Goal: Task Accomplishment & Management: Manage account settings

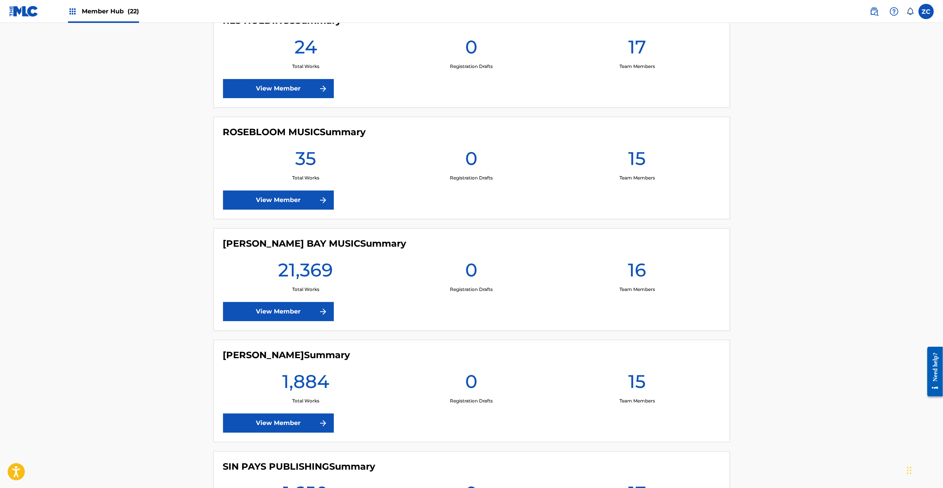
scroll to position [1901, 0]
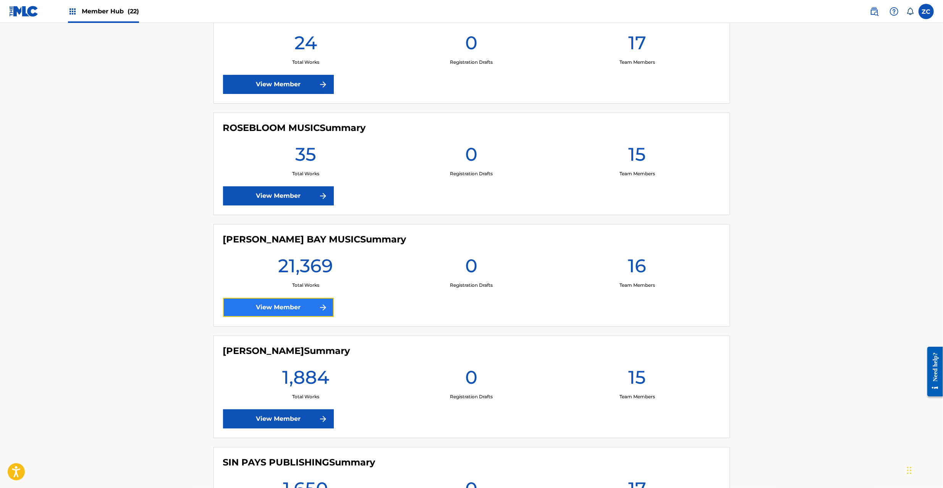
click at [280, 315] on link "View Member" at bounding box center [278, 307] width 111 height 19
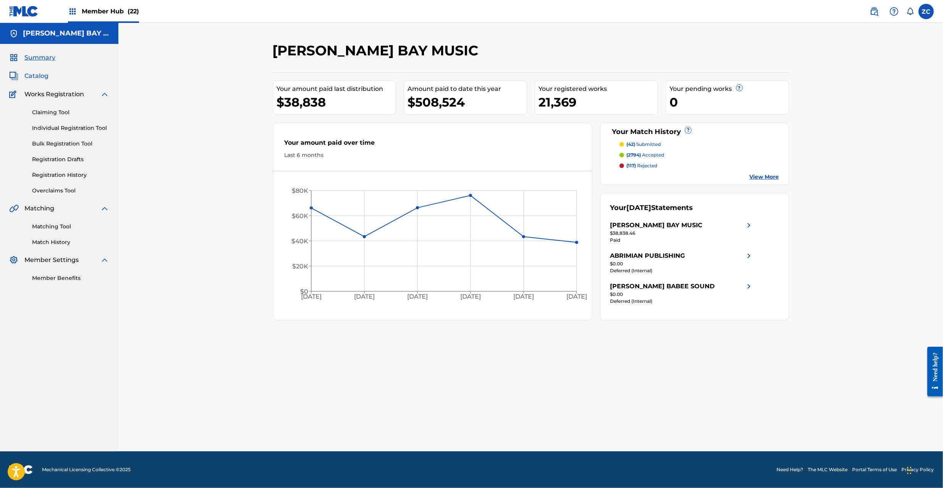
click at [37, 74] on span "Catalog" at bounding box center [36, 75] width 24 height 9
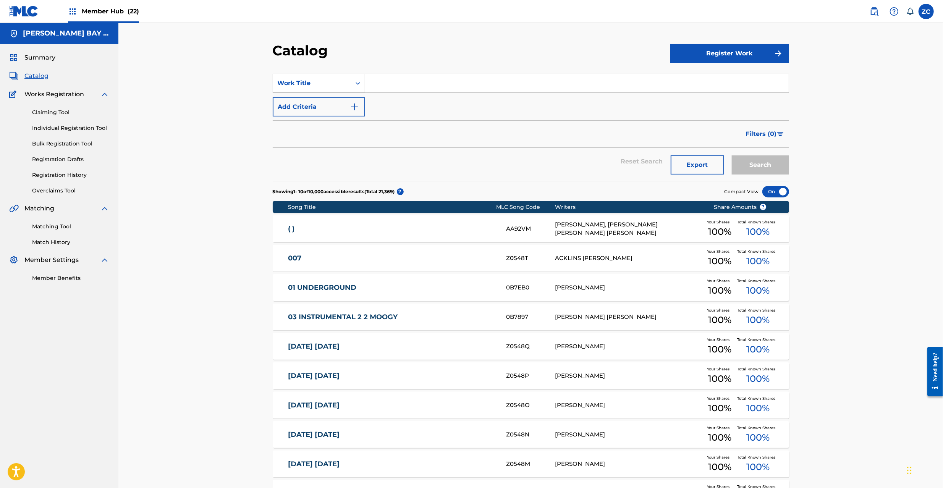
click at [316, 84] on div "Work Title" at bounding box center [312, 83] width 69 height 9
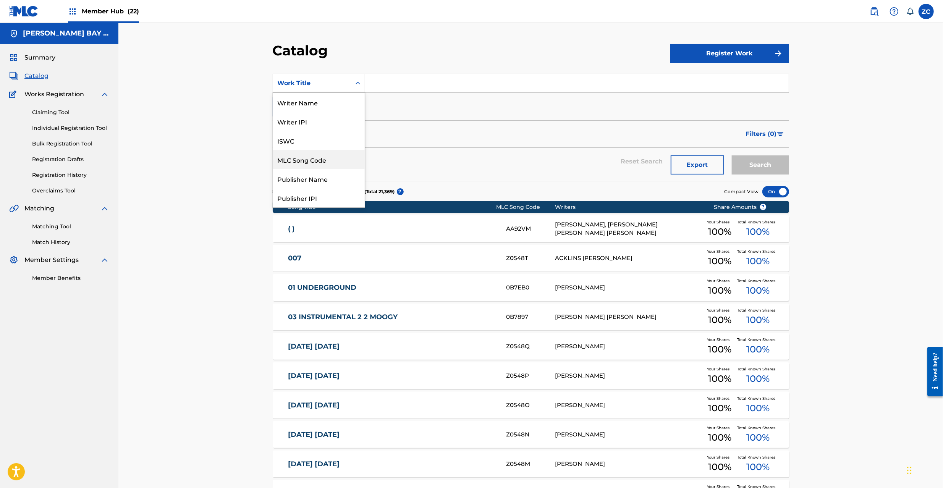
click at [304, 157] on div "MLC Song Code" at bounding box center [319, 159] width 92 height 19
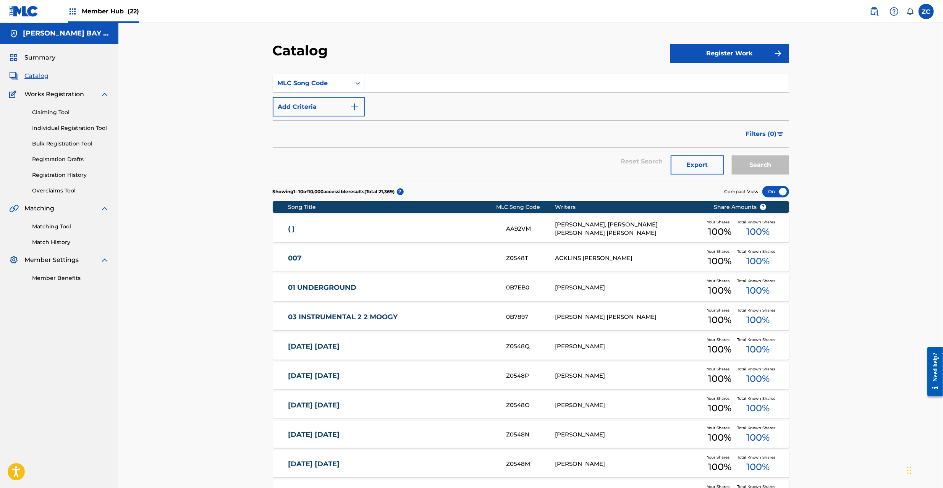
click at [386, 89] on input "Search Form" at bounding box center [577, 83] width 424 height 18
paste input "AB2RI0"
click at [732, 155] on button "Search" at bounding box center [760, 164] width 57 height 19
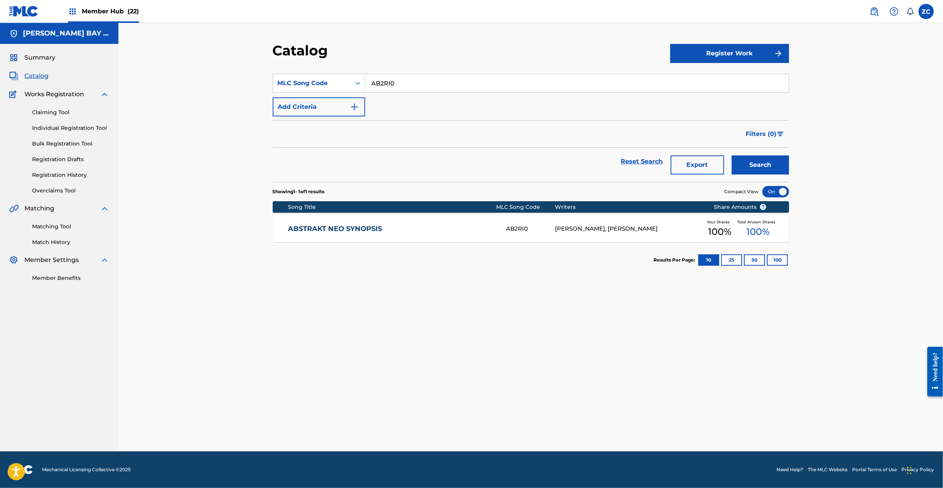
paste input "I33QSY"
type input "I33QSY"
click at [732, 155] on button "Search" at bounding box center [760, 164] width 57 height 19
click at [465, 234] on div "ITS COLD OUTSIDE I33QSY [PERSON_NAME], [PERSON_NAME] Your Shares 60 % Total Kno…" at bounding box center [531, 228] width 516 height 27
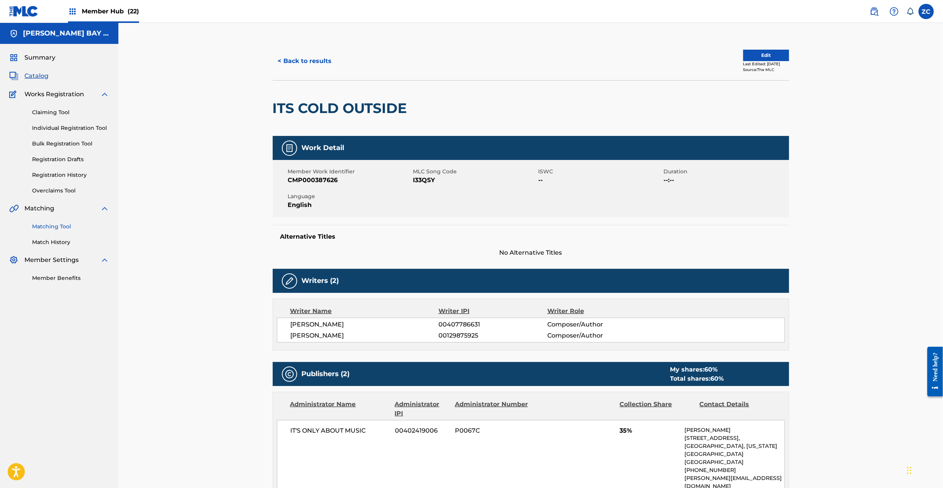
click at [64, 227] on link "Matching Tool" at bounding box center [70, 227] width 77 height 8
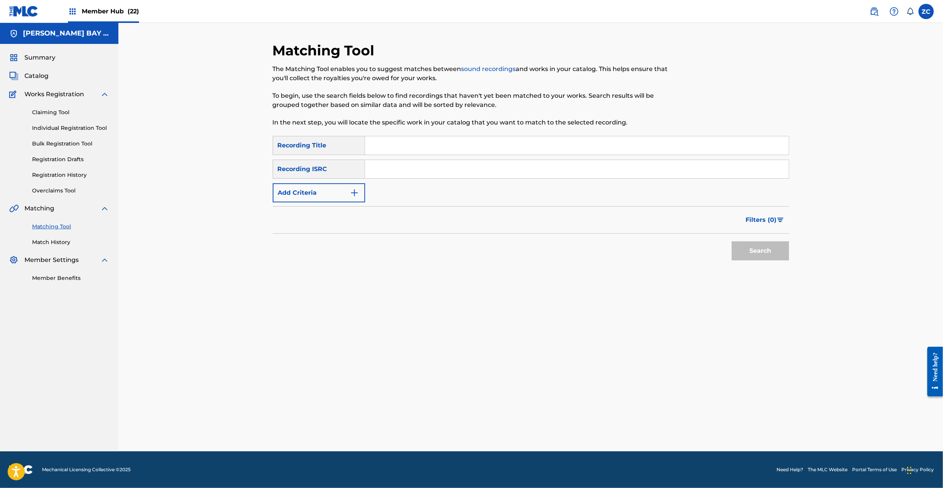
drag, startPoint x: 392, startPoint y: 164, endPoint x: 405, endPoint y: 170, distance: 14.9
click at [392, 164] on input "Search Form" at bounding box center [577, 169] width 424 height 18
paste input "USA2P1696341"
type input "USA2P1696341"
click at [754, 249] on button "Search" at bounding box center [760, 250] width 57 height 19
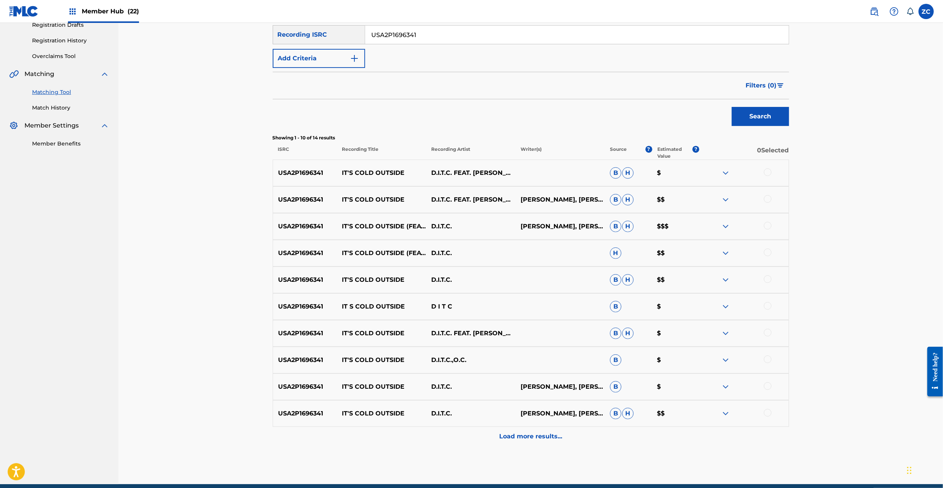
scroll to position [136, 0]
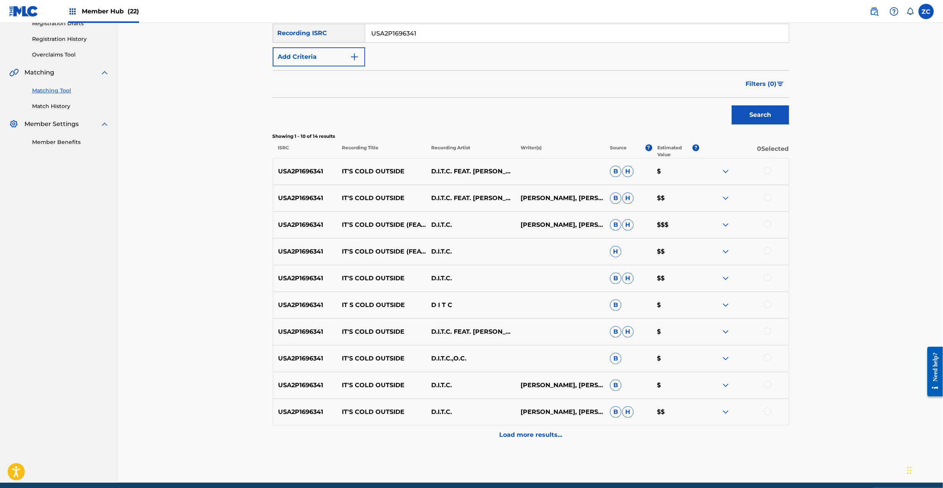
click at [769, 170] on div at bounding box center [768, 171] width 8 height 8
click at [766, 198] on div at bounding box center [768, 198] width 8 height 8
click at [769, 223] on div at bounding box center [768, 224] width 8 height 8
click at [769, 254] on div at bounding box center [768, 251] width 8 height 8
click at [769, 278] on div at bounding box center [768, 278] width 8 height 8
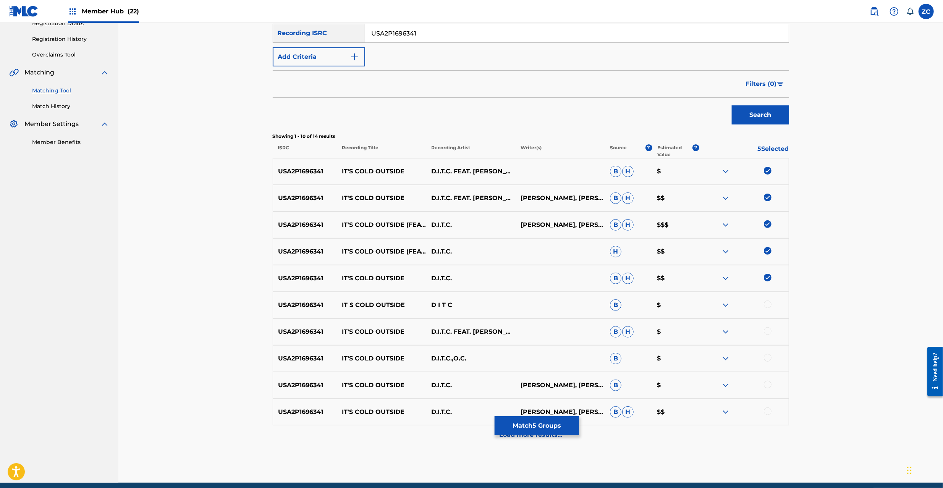
click at [769, 303] on div at bounding box center [768, 305] width 8 height 8
drag, startPoint x: 769, startPoint y: 332, endPoint x: 769, endPoint y: 347, distance: 14.9
click at [769, 332] on div at bounding box center [768, 331] width 8 height 8
drag, startPoint x: 769, startPoint y: 358, endPoint x: 766, endPoint y: 392, distance: 34.1
click at [769, 358] on div at bounding box center [768, 358] width 8 height 8
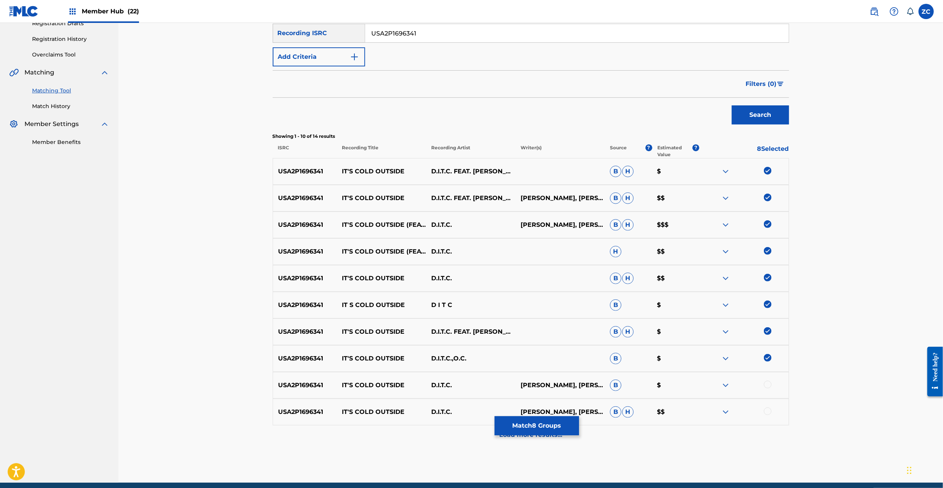
drag, startPoint x: 767, startPoint y: 385, endPoint x: 766, endPoint y: 419, distance: 34.0
click at [767, 387] on div at bounding box center [768, 385] width 8 height 8
click at [768, 412] on div at bounding box center [768, 412] width 8 height 8
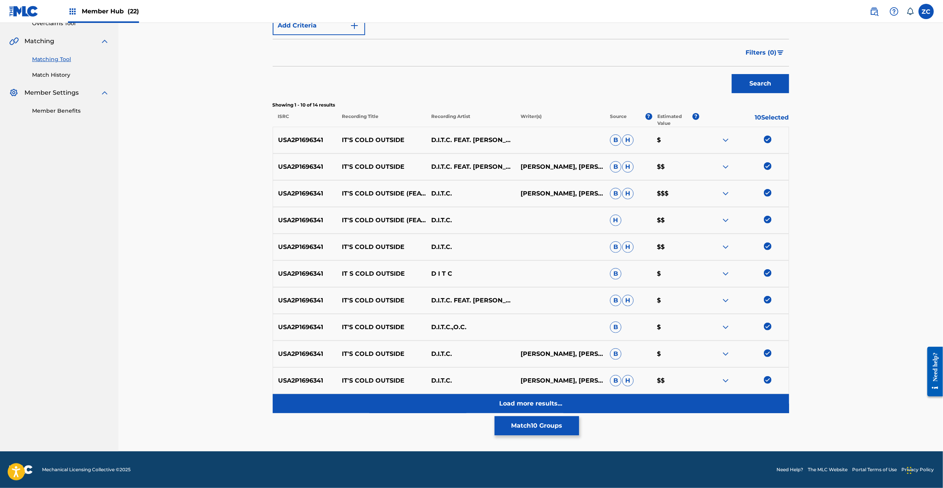
click at [547, 405] on p "Load more results..." at bounding box center [530, 403] width 63 height 9
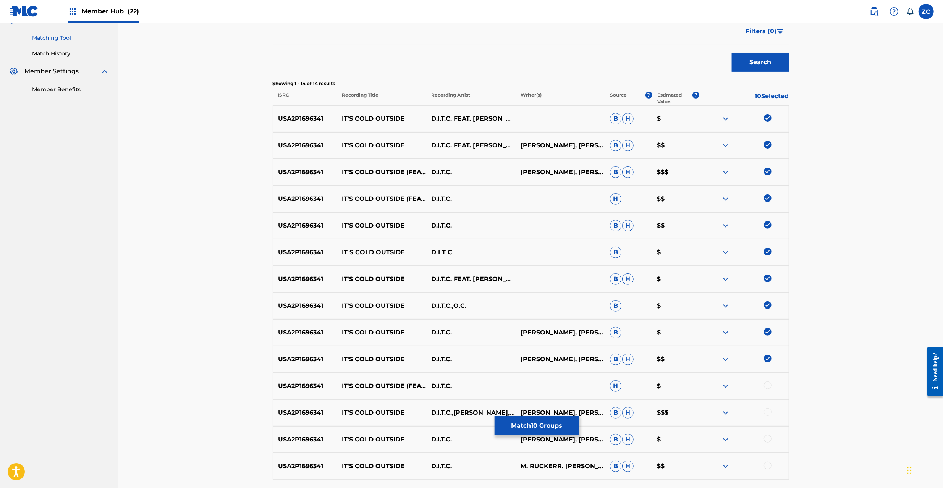
scroll to position [255, 0]
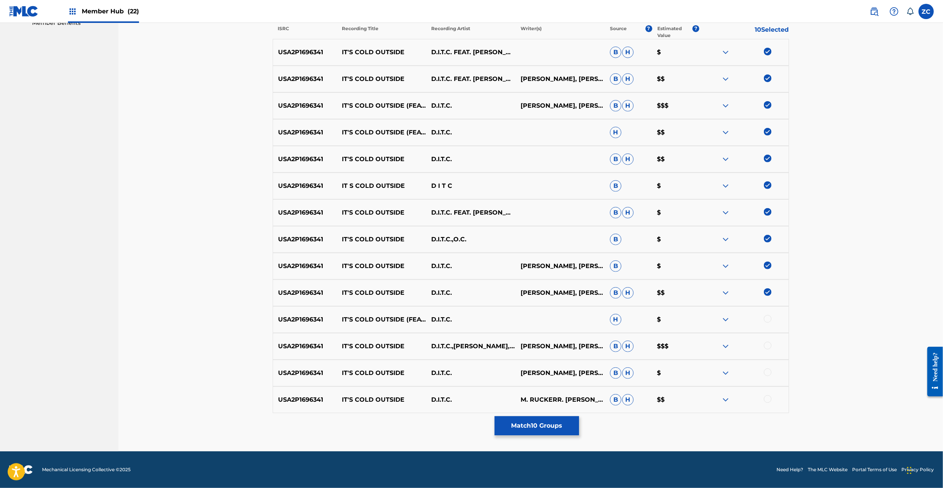
click at [771, 318] on div at bounding box center [768, 319] width 8 height 8
click at [768, 345] on div at bounding box center [768, 346] width 8 height 8
click at [766, 372] on div at bounding box center [768, 373] width 8 height 8
click at [768, 402] on div at bounding box center [768, 399] width 8 height 8
click at [566, 424] on button "Match 14 Groups" at bounding box center [537, 425] width 84 height 19
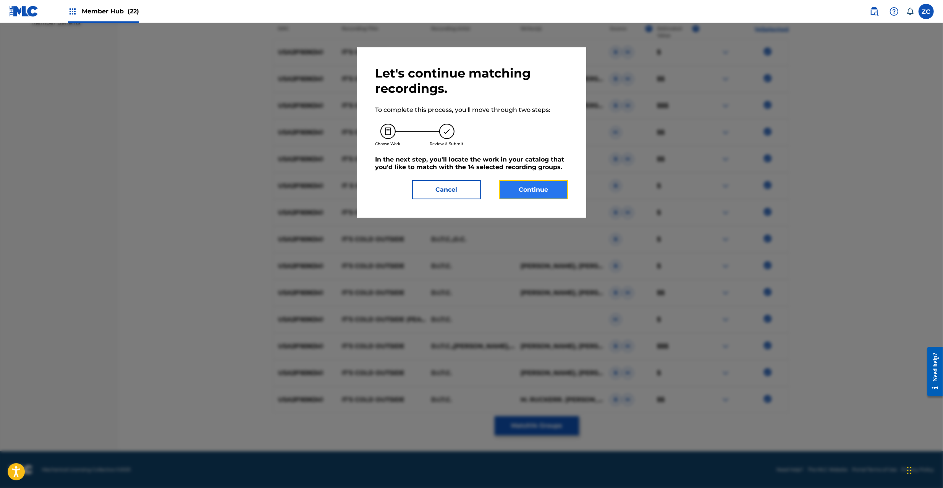
click at [540, 189] on button "Continue" at bounding box center [533, 189] width 69 height 19
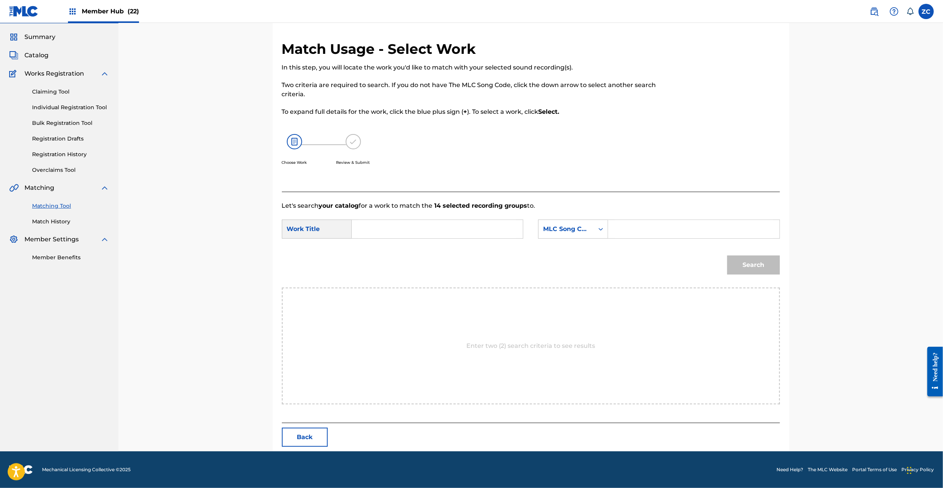
scroll to position [0, 0]
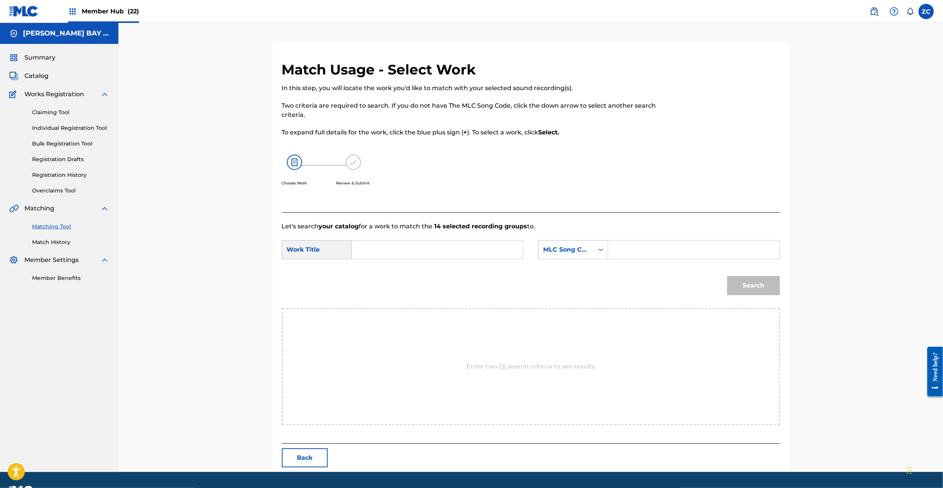
click at [370, 255] on input "Search Form" at bounding box center [437, 250] width 158 height 18
paste input "Its Cold Outside I33QSY"
click at [428, 251] on input "Its Cold Outside I33QSY" at bounding box center [437, 250] width 158 height 18
type input "Its Cold Outside"
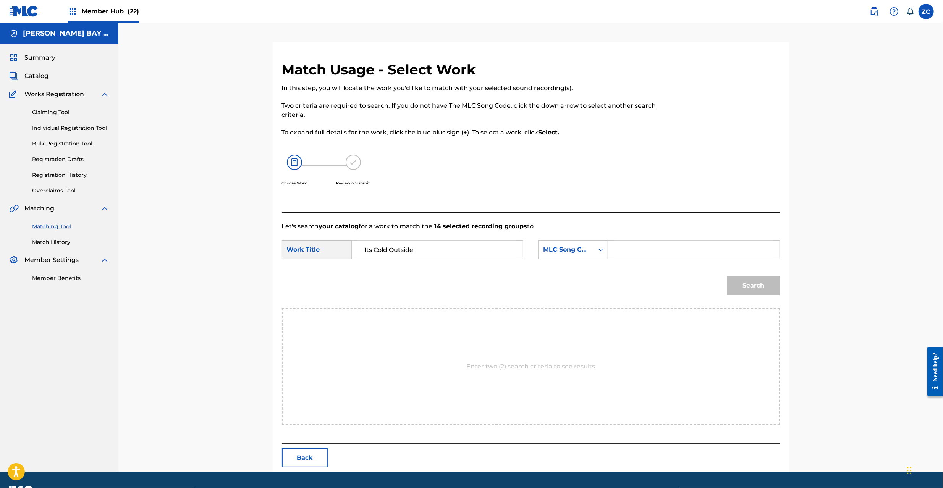
drag, startPoint x: 666, startPoint y: 251, endPoint x: 679, endPoint y: 254, distance: 13.3
click at [666, 251] on input "Search Form" at bounding box center [694, 250] width 158 height 18
paste input "I33QSY"
type input "I33QSY"
click at [763, 287] on button "Search" at bounding box center [753, 285] width 53 height 19
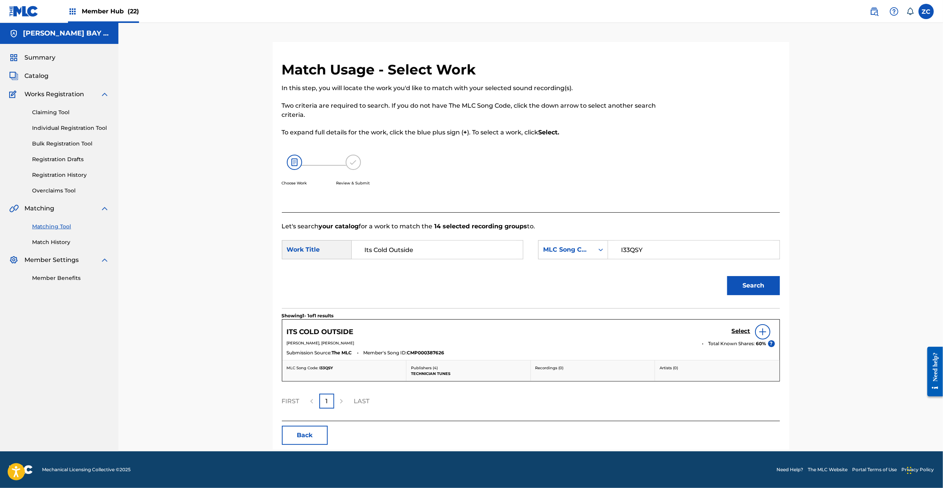
click at [744, 328] on h5 "Select" at bounding box center [741, 331] width 19 height 7
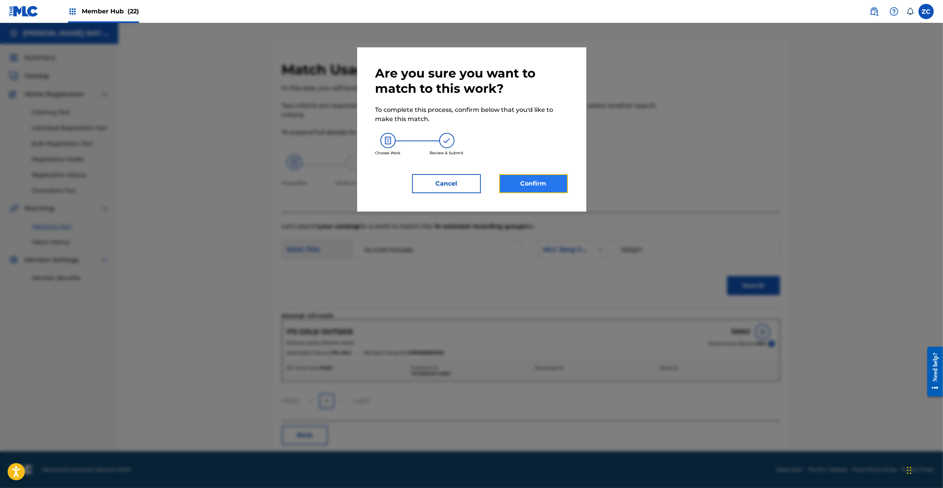
click at [518, 193] on button "Confirm" at bounding box center [533, 183] width 69 height 19
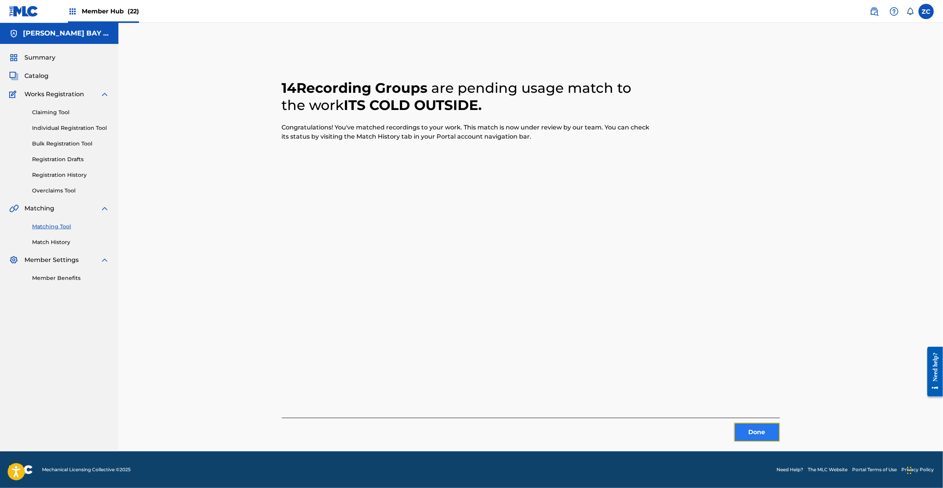
click at [748, 428] on button "Done" at bounding box center [757, 432] width 46 height 19
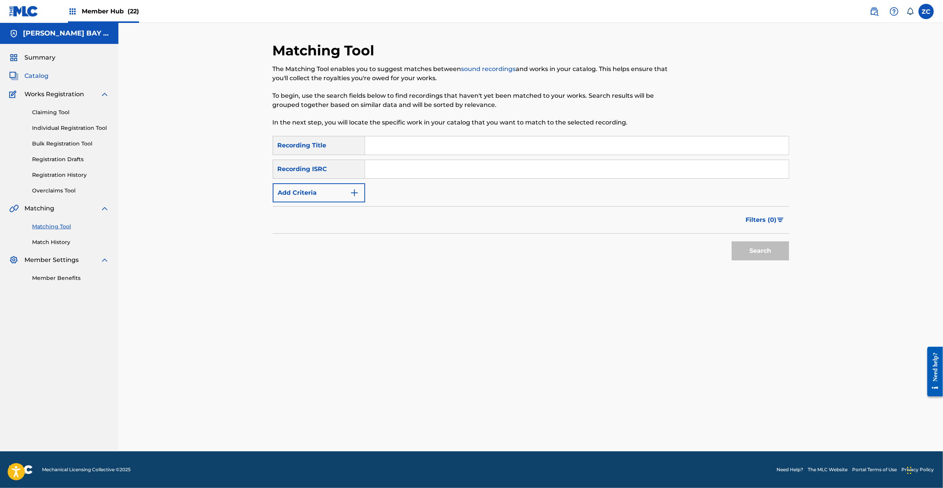
click at [40, 78] on span "Catalog" at bounding box center [36, 75] width 24 height 9
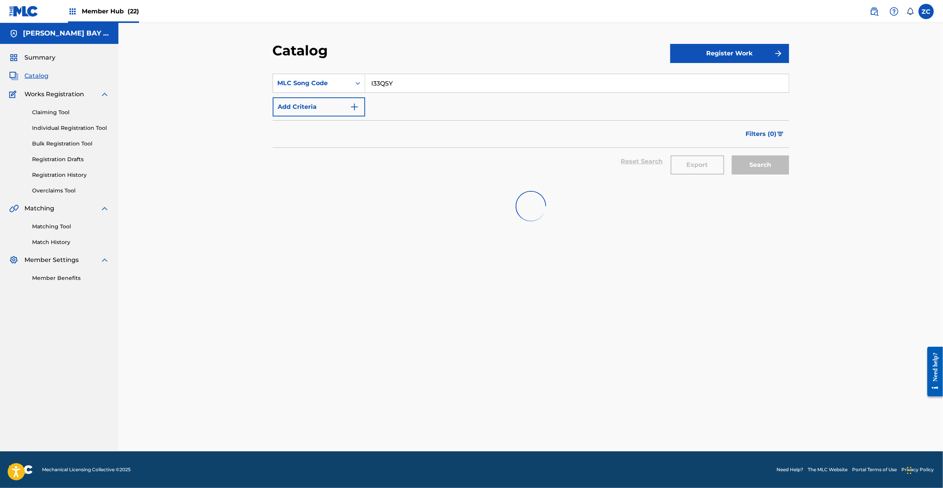
click at [456, 89] on input "I33QSY" at bounding box center [577, 83] width 424 height 18
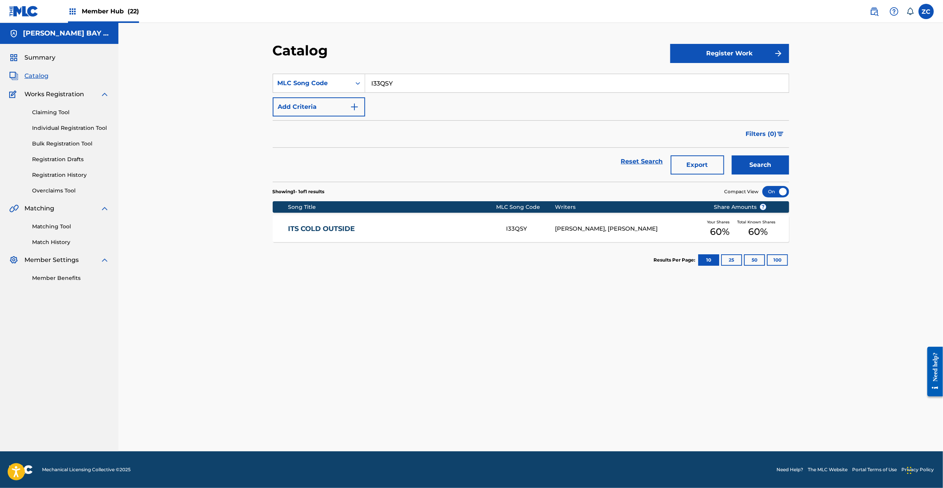
paste input "RA6F33"
type input "RA6F33"
click at [732, 155] on button "Search" at bounding box center [760, 164] width 57 height 19
click at [479, 225] on link "RE-AWAKENING" at bounding box center [392, 229] width 208 height 9
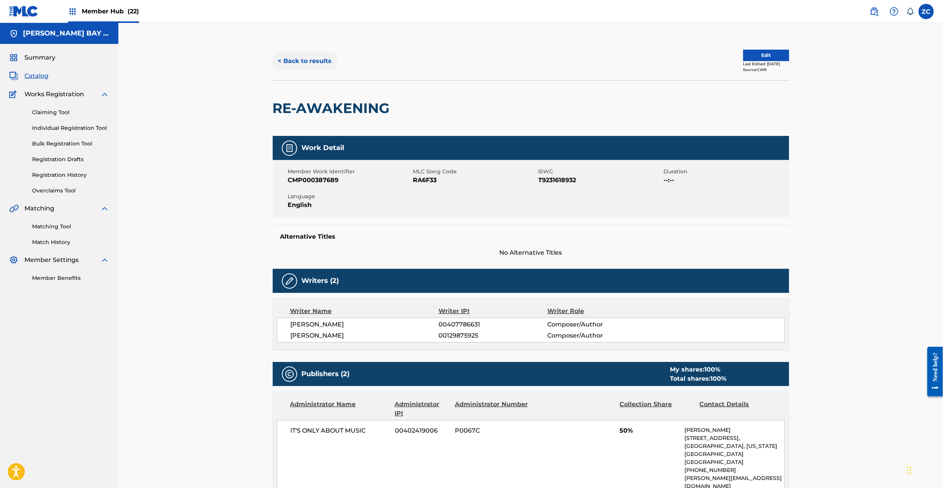
click at [325, 59] on button "< Back to results" at bounding box center [305, 61] width 65 height 19
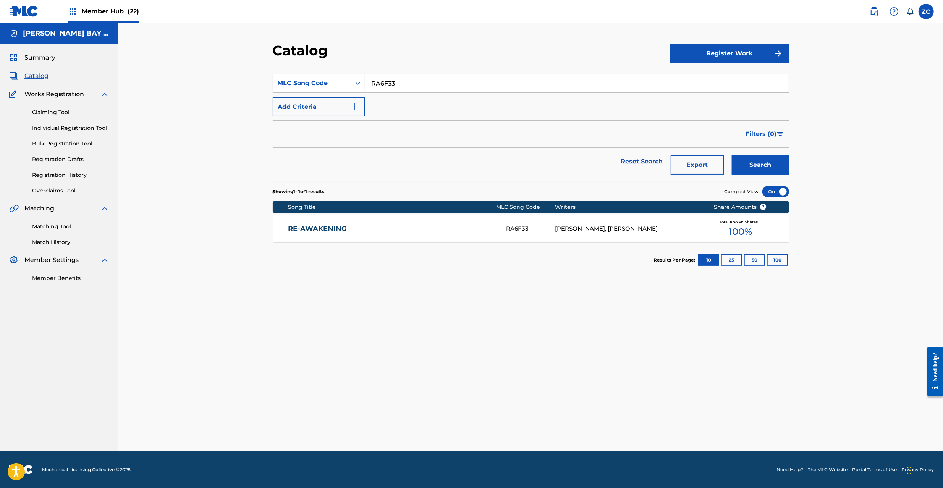
drag, startPoint x: 473, startPoint y: 84, endPoint x: 513, endPoint y: 104, distance: 44.9
click at [473, 83] on input "RA6F33" at bounding box center [577, 83] width 424 height 18
paste input "V7WOA"
type input "RV7WOA"
click at [776, 168] on button "Search" at bounding box center [760, 164] width 57 height 19
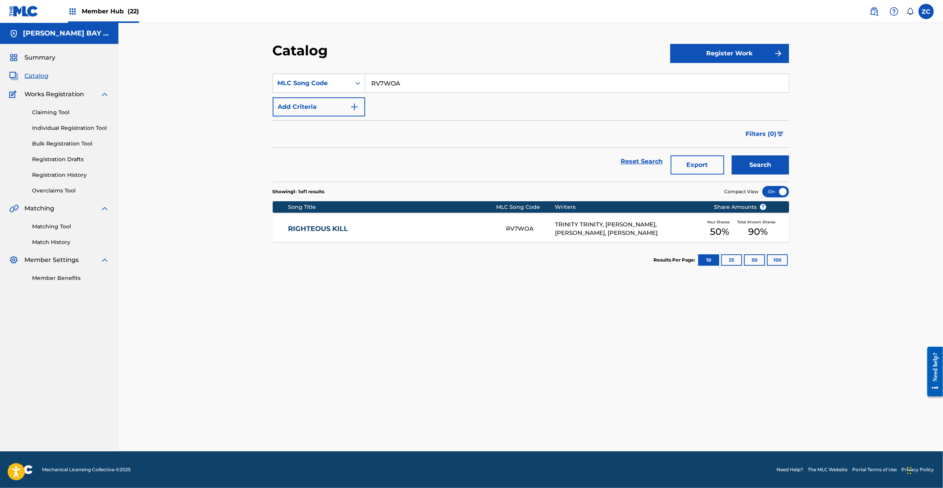
click at [538, 225] on div "RV7WOA" at bounding box center [530, 229] width 49 height 9
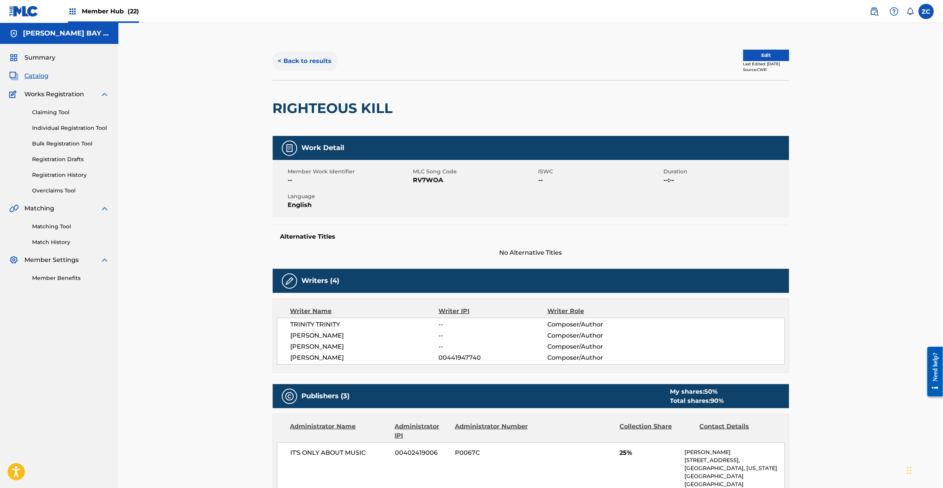
click at [317, 65] on button "< Back to results" at bounding box center [305, 61] width 65 height 19
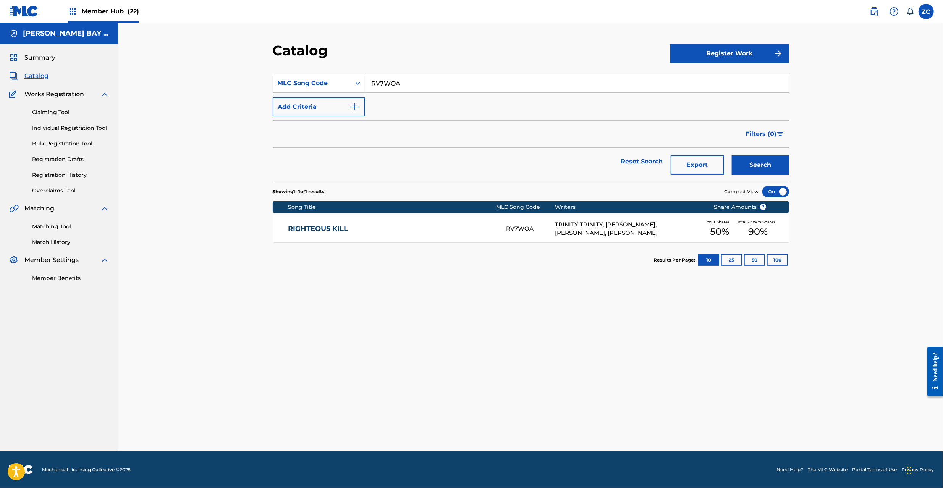
click at [404, 69] on section "SearchWithCriteria177d4652-dbeb-4ef5-af69-835c80032b2f MLC Song Code RV7WOA Add…" at bounding box center [531, 123] width 516 height 117
click at [412, 83] on input "RV7WOA" at bounding box center [577, 83] width 424 height 18
paste input "SH1CRJ"
click at [732, 155] on button "Search" at bounding box center [760, 164] width 57 height 19
paste input "Z3995W"
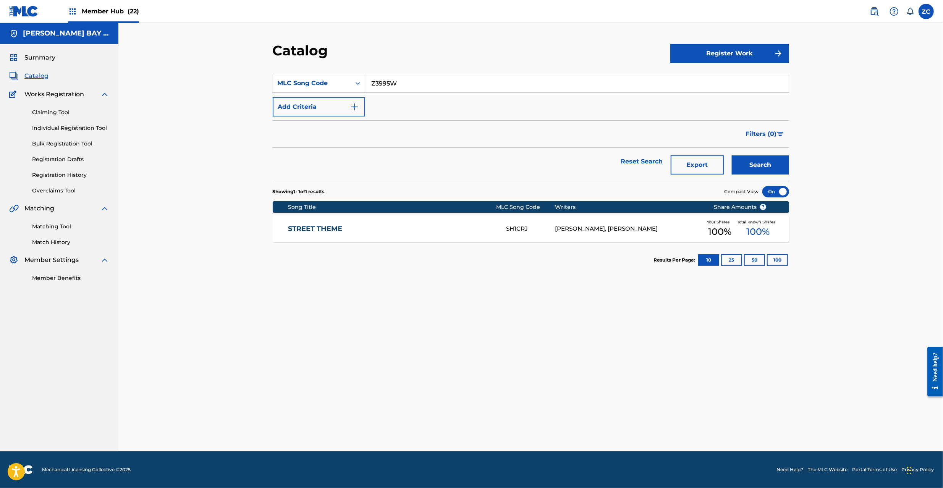
type input "Z3995W"
click at [732, 155] on button "Search" at bounding box center [760, 164] width 57 height 19
click at [604, 235] on div "SUNSHINE Z3995W [PERSON_NAME] Your Shares 50 % Total Known Shares 50 %" at bounding box center [531, 228] width 516 height 27
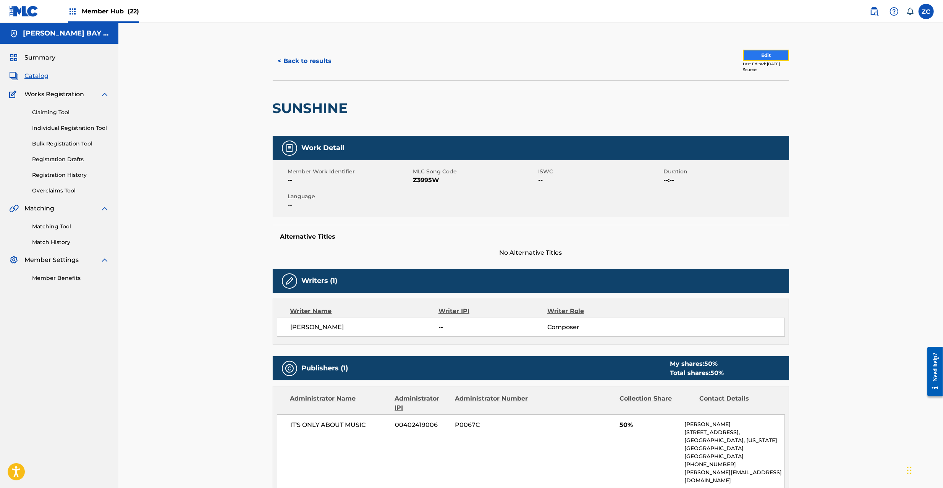
click at [755, 53] on button "Edit" at bounding box center [766, 55] width 46 height 11
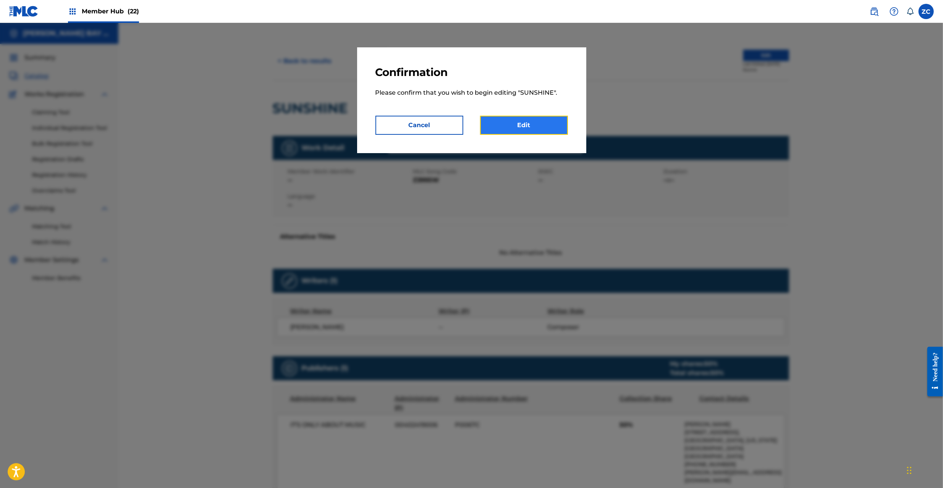
click at [543, 127] on link "Edit" at bounding box center [524, 125] width 88 height 19
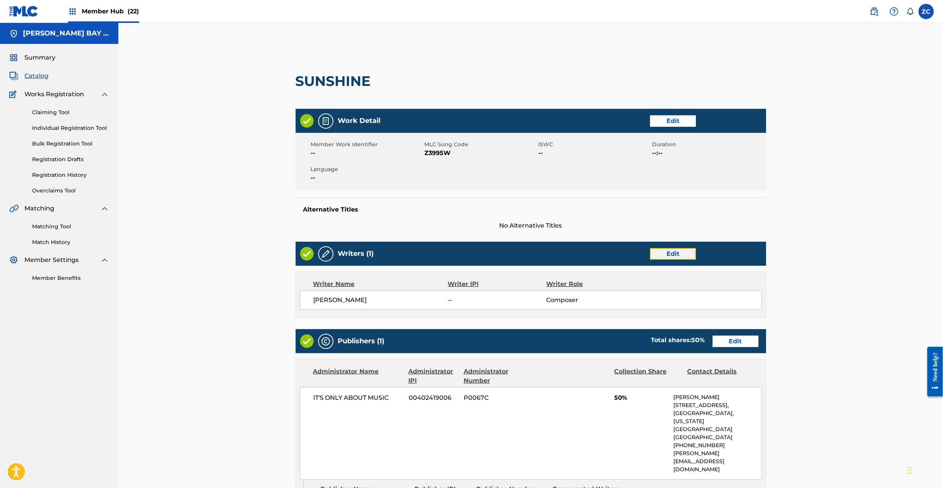
click at [671, 249] on link "Edit" at bounding box center [673, 253] width 46 height 11
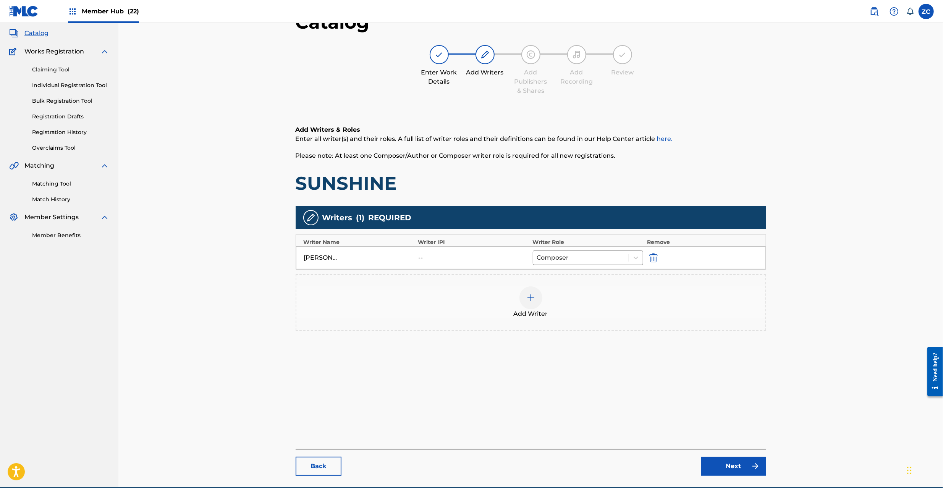
scroll to position [79, 0]
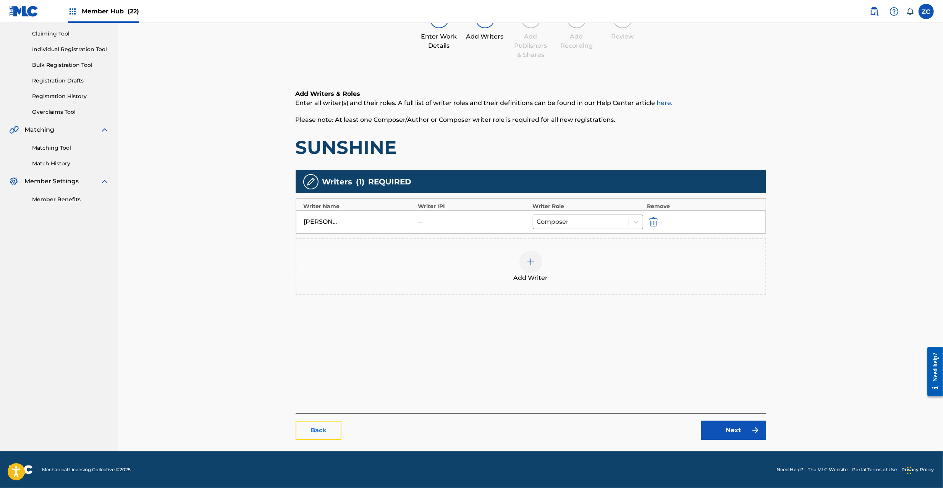
click at [315, 439] on link "Back" at bounding box center [319, 430] width 46 height 19
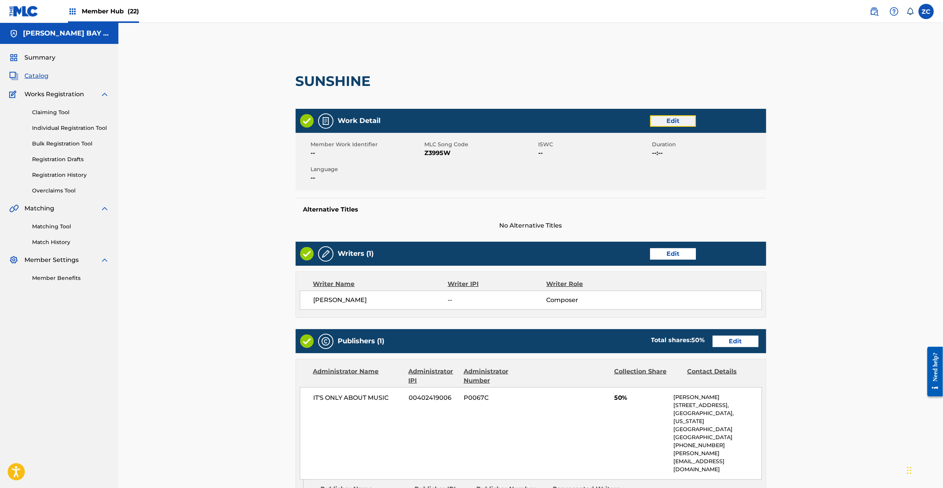
click at [671, 122] on link "Edit" at bounding box center [673, 120] width 46 height 11
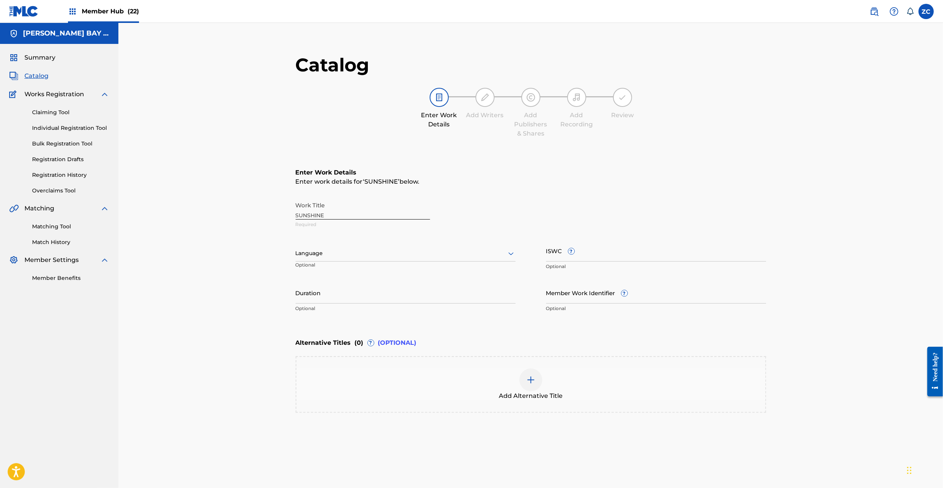
click at [574, 254] on span "?" at bounding box center [571, 251] width 7 height 7
click at [574, 254] on input "ISWC ?" at bounding box center [656, 251] width 220 height 22
click at [609, 255] on input "ISWC ?" at bounding box center [656, 251] width 220 height 22
paste input "T3259369712"
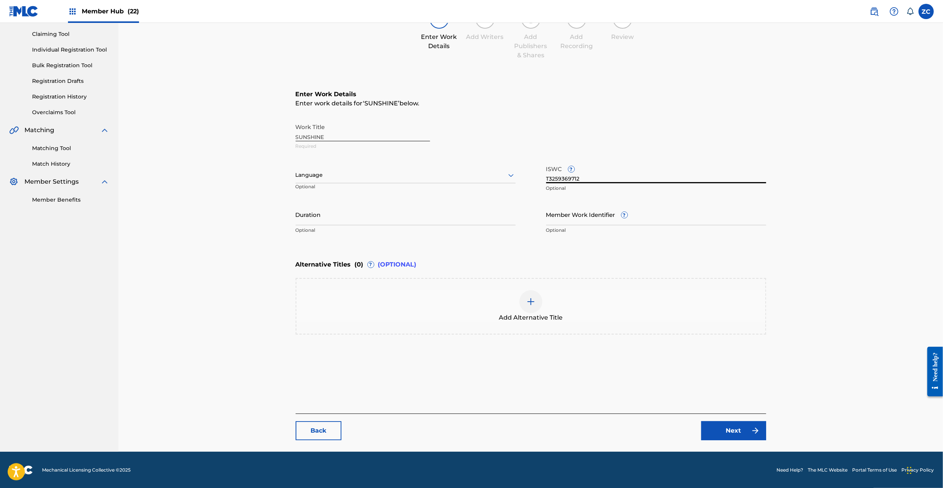
scroll to position [79, 0]
type input "T3259369712"
click at [664, 230] on p "Optional" at bounding box center [656, 230] width 220 height 7
click at [665, 219] on input "Member Work Identifier ?" at bounding box center [656, 214] width 220 height 22
paste input "CMP000388253"
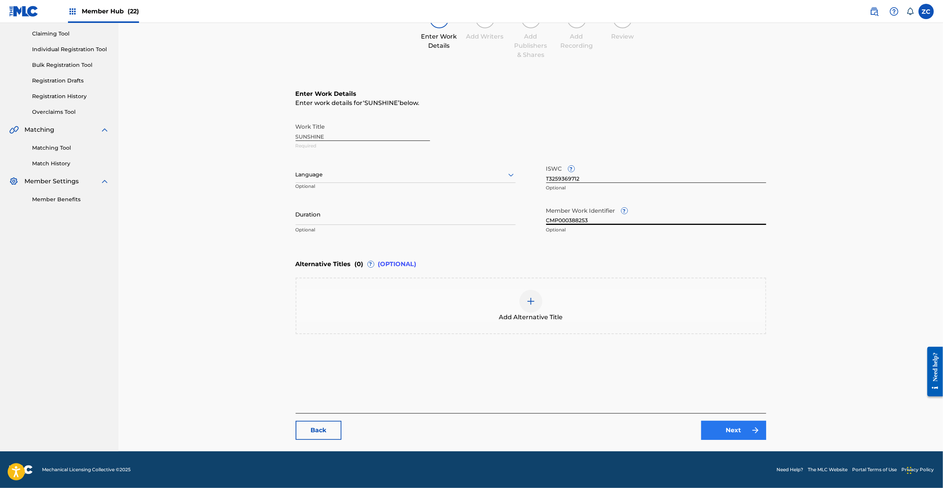
type input "CMP000388253"
click at [738, 426] on link "Next" at bounding box center [733, 430] width 65 height 19
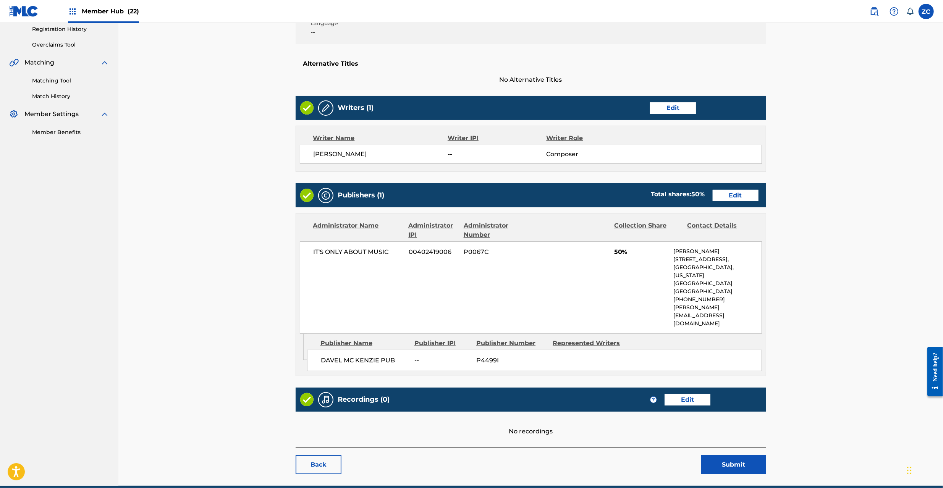
scroll to position [149, 0]
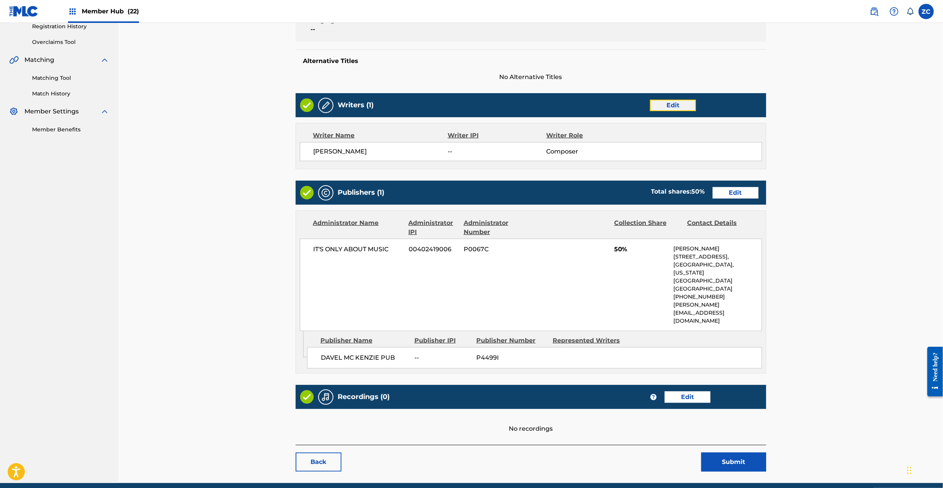
click at [669, 102] on link "Edit" at bounding box center [673, 105] width 46 height 11
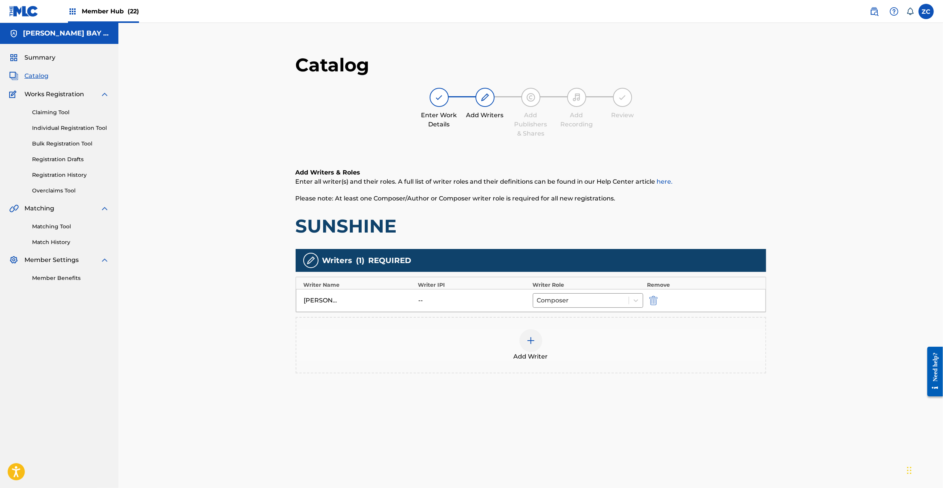
click at [533, 340] on img at bounding box center [530, 340] width 9 height 9
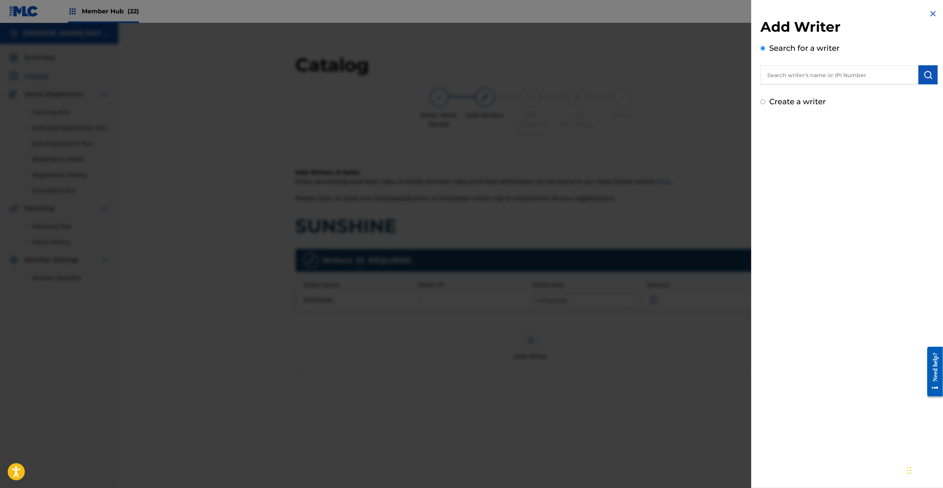
click at [813, 75] on input "text" at bounding box center [840, 74] width 158 height 19
paste input "129875925"
click at [771, 76] on input "0129875925" at bounding box center [840, 74] width 158 height 19
type input "00129875925"
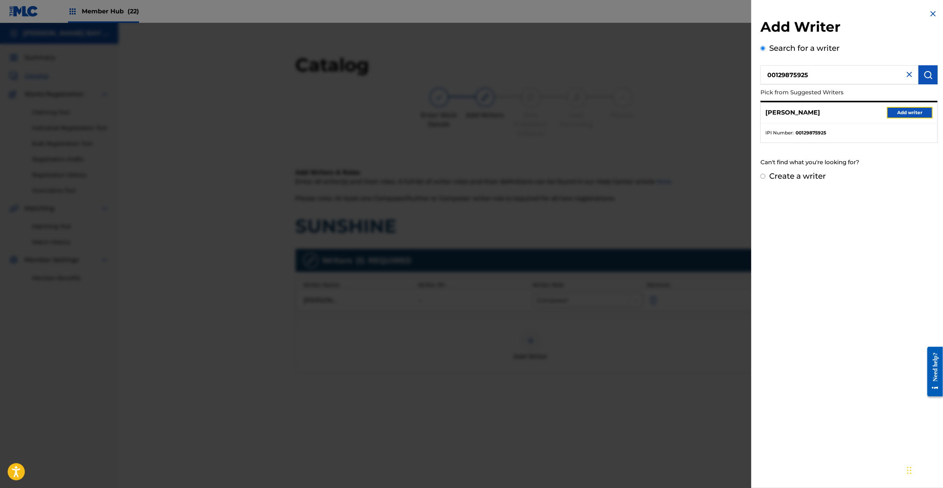
drag, startPoint x: 919, startPoint y: 114, endPoint x: 907, endPoint y: 117, distance: 12.2
click at [918, 114] on button "Add writer" at bounding box center [910, 112] width 46 height 11
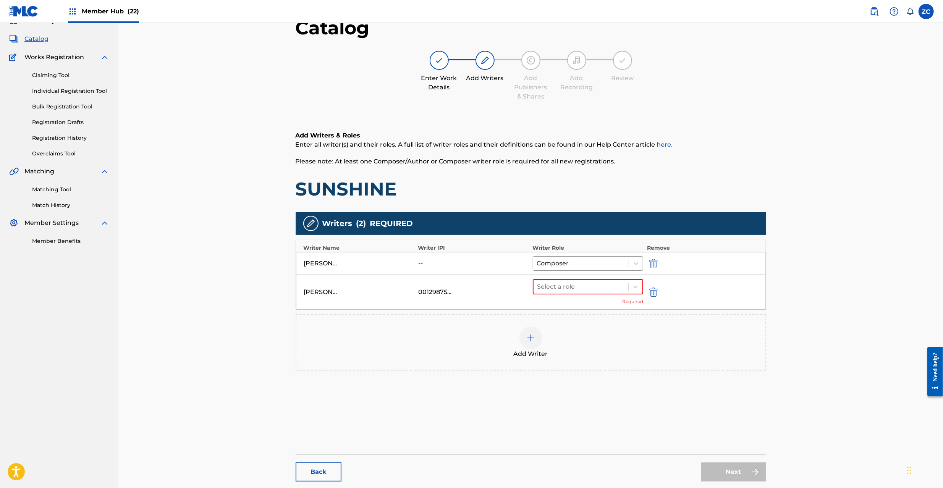
scroll to position [68, 0]
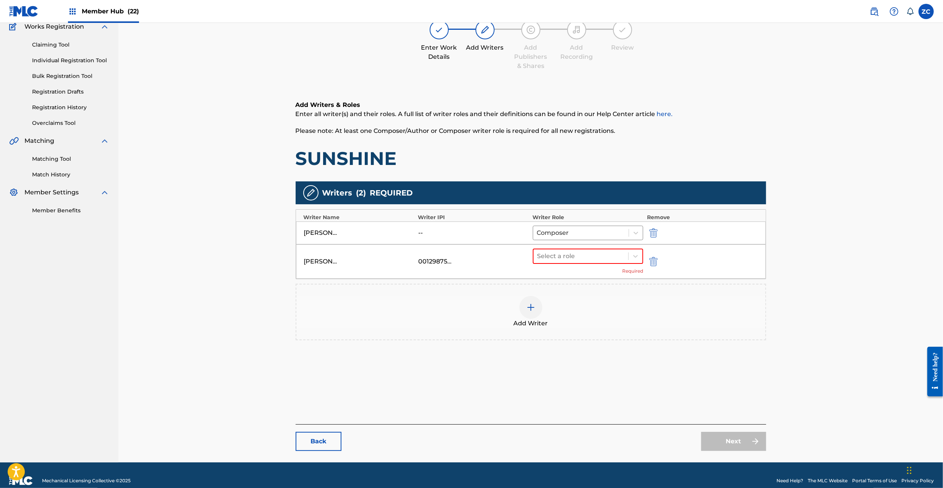
drag, startPoint x: 613, startPoint y: 263, endPoint x: 597, endPoint y: 266, distance: 16.3
click at [613, 262] on div "Select a role" at bounding box center [581, 256] width 95 height 14
click at [586, 273] on div "Composer/Author" at bounding box center [588, 276] width 110 height 15
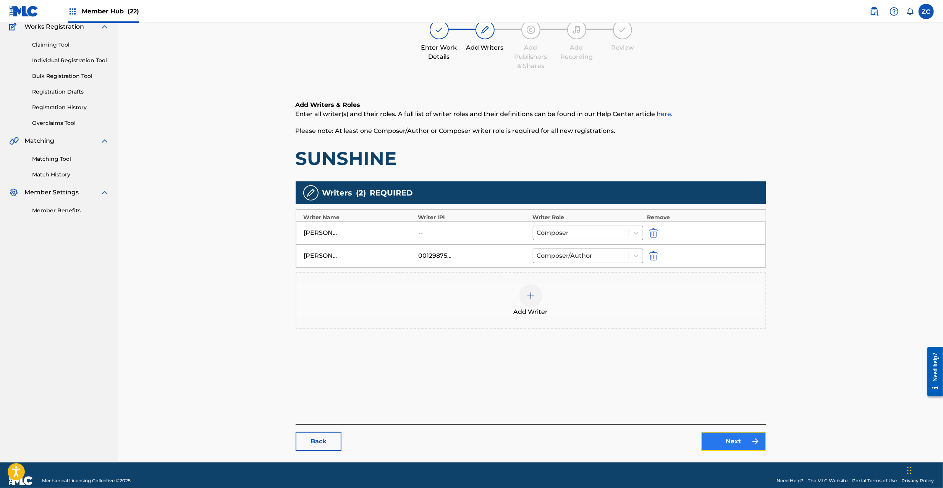
click at [727, 436] on link "Next" at bounding box center [733, 441] width 65 height 19
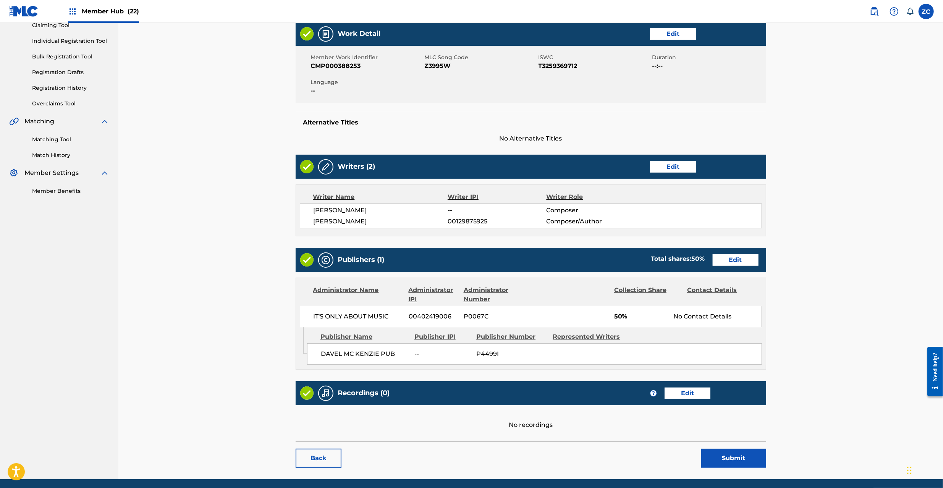
scroll to position [116, 0]
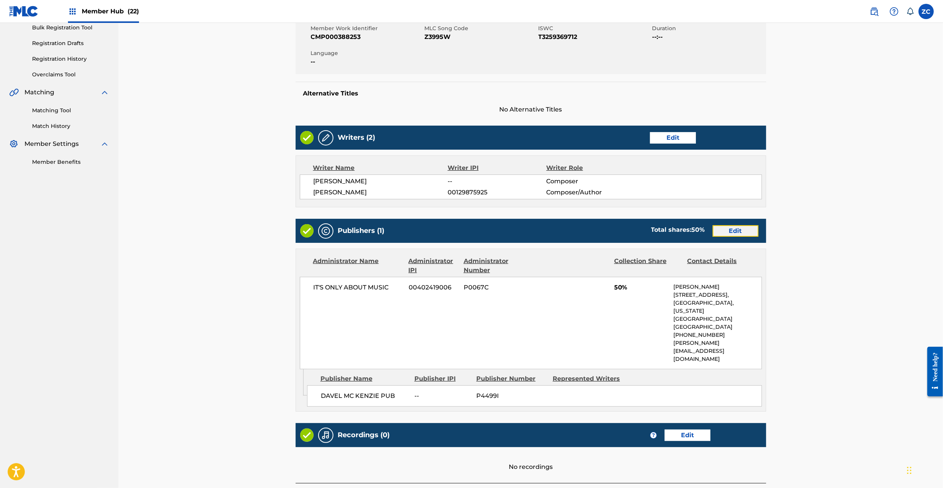
click at [734, 235] on link "Edit" at bounding box center [736, 230] width 46 height 11
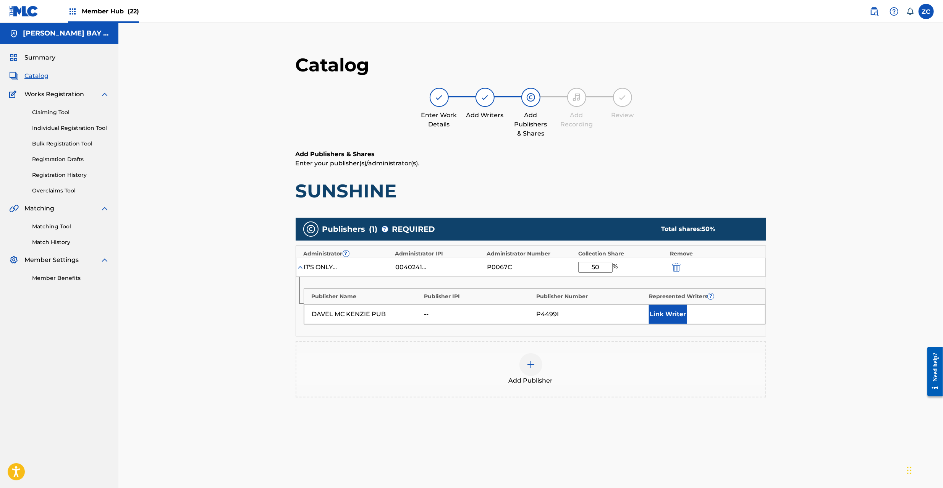
drag, startPoint x: 569, startPoint y: 268, endPoint x: 554, endPoint y: 269, distance: 15.7
click at [554, 269] on div "IT'S ONLY ABOUT MUSIC 00402419006 P0067C 50 %" at bounding box center [531, 267] width 470 height 19
type input "25"
click at [529, 361] on img at bounding box center [530, 364] width 9 height 9
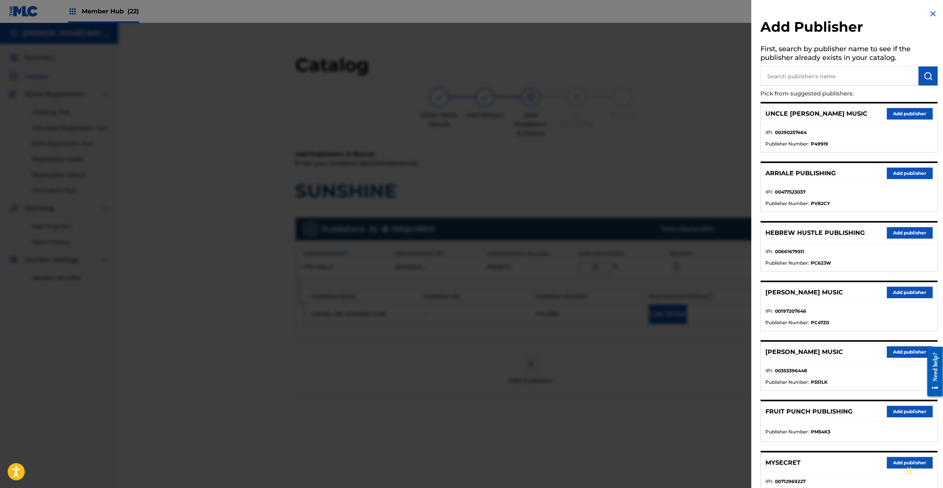
click at [826, 78] on input "text" at bounding box center [840, 75] width 158 height 19
paste input "Technician Tunes"
type input "Technician Tunes"
click at [933, 77] on button "submit" at bounding box center [928, 75] width 19 height 19
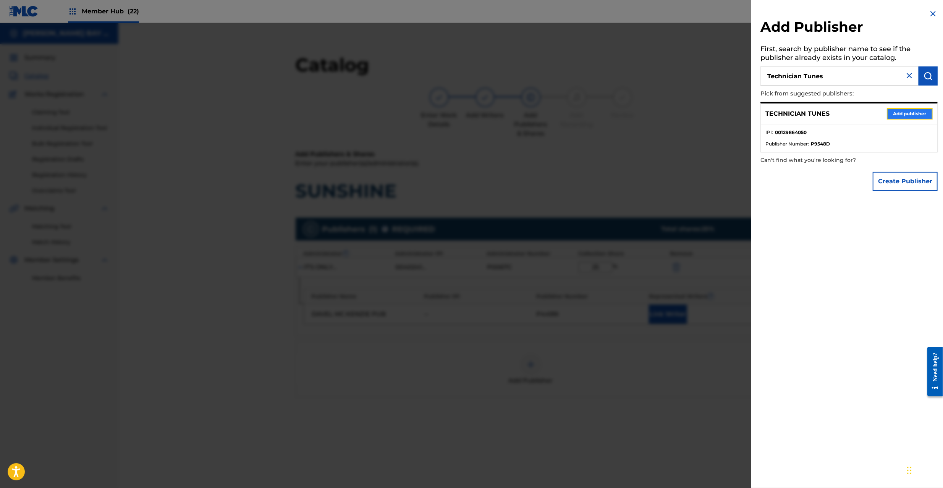
click at [909, 110] on button "Add publisher" at bounding box center [910, 113] width 46 height 11
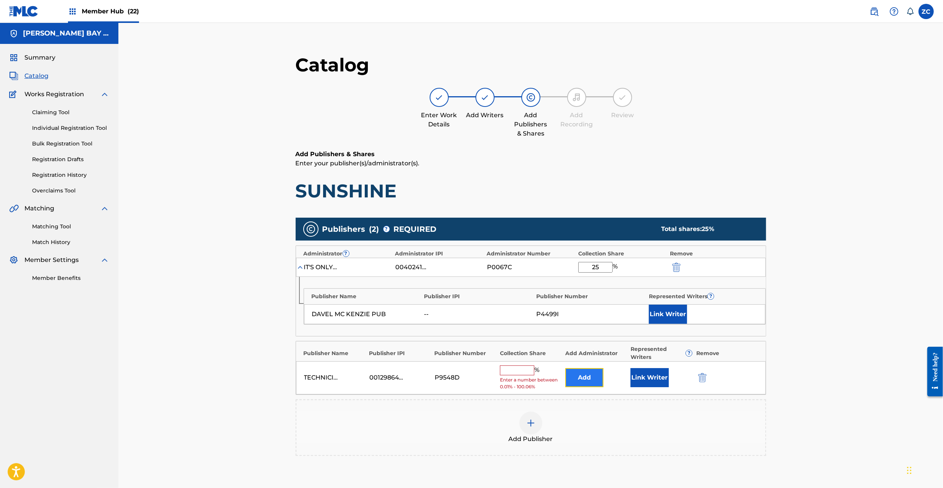
click at [591, 380] on button "Add" at bounding box center [584, 377] width 38 height 19
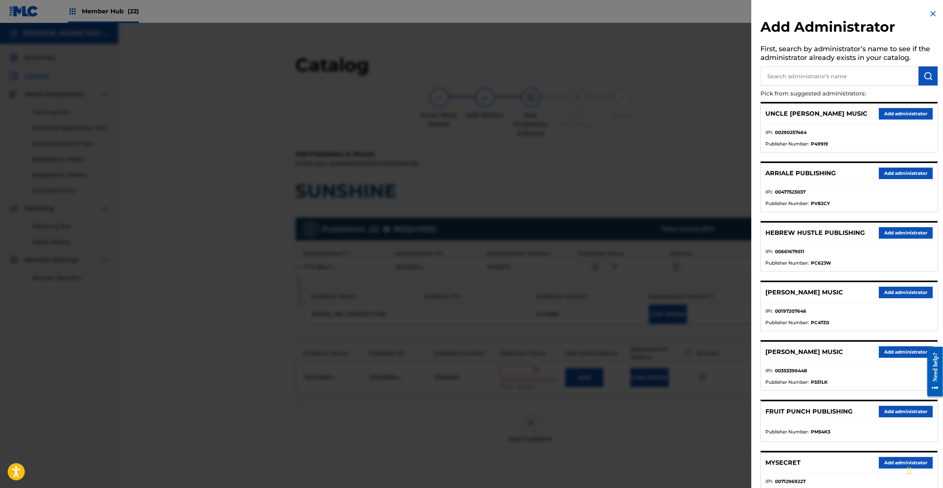
click at [792, 74] on input "text" at bounding box center [840, 75] width 158 height 19
type input "it's"
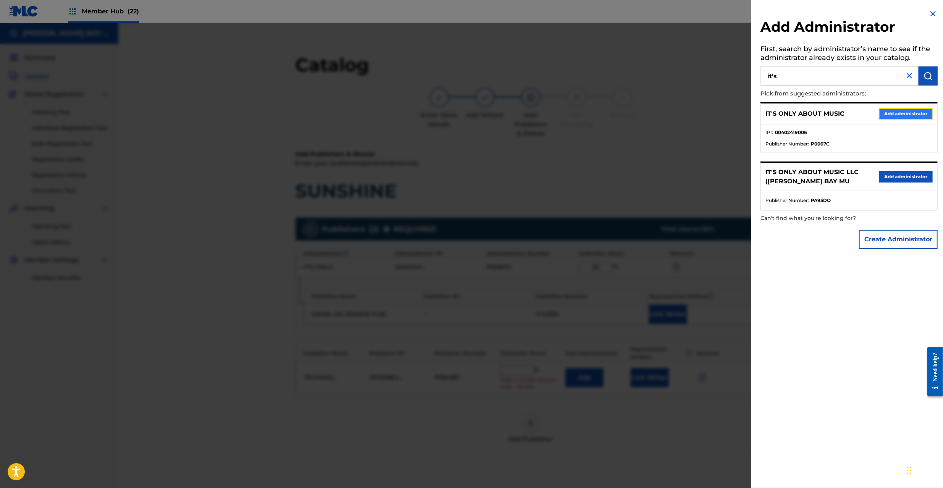
click at [910, 112] on button "Add administrator" at bounding box center [906, 113] width 54 height 11
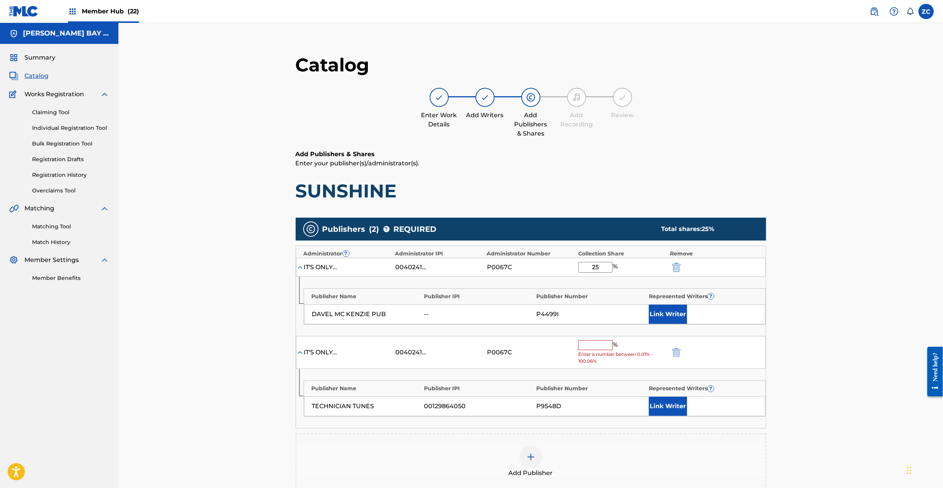
click at [594, 347] on input "text" at bounding box center [595, 345] width 34 height 10
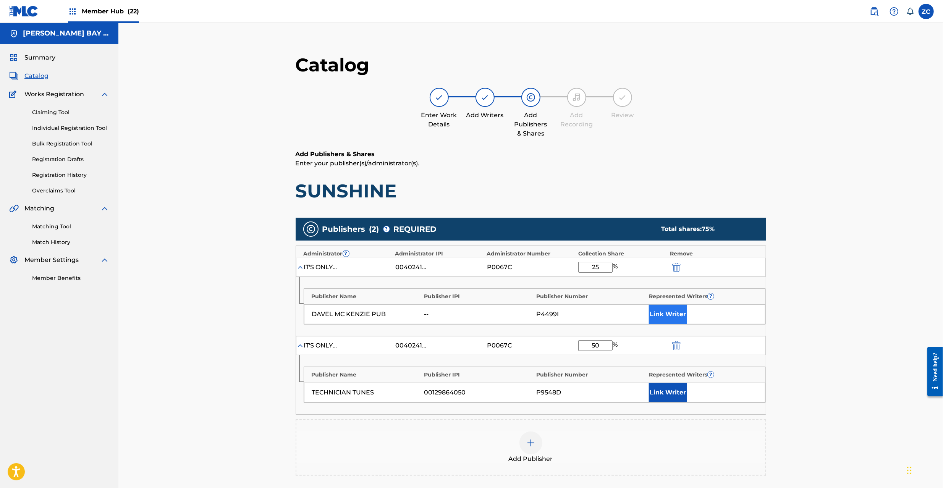
type input "50"
click at [679, 311] on button "Link Writer" at bounding box center [668, 314] width 38 height 19
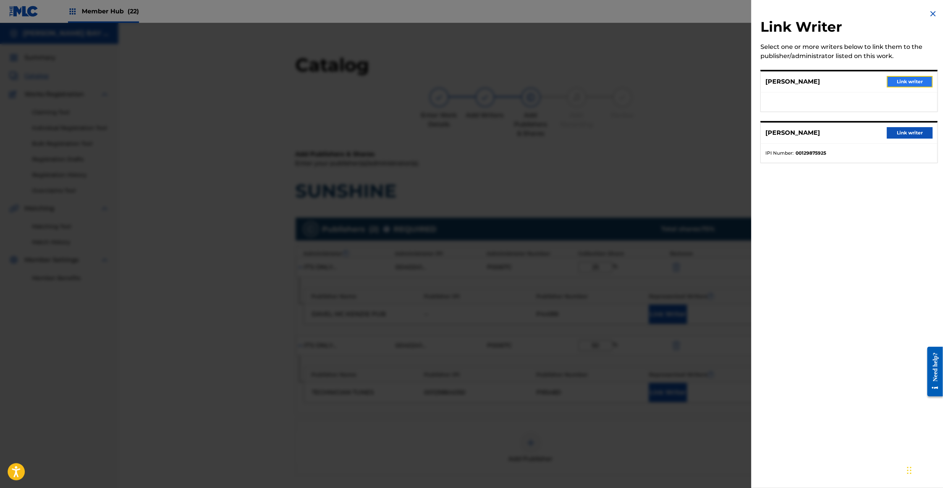
click at [908, 81] on button "Link writer" at bounding box center [910, 81] width 46 height 11
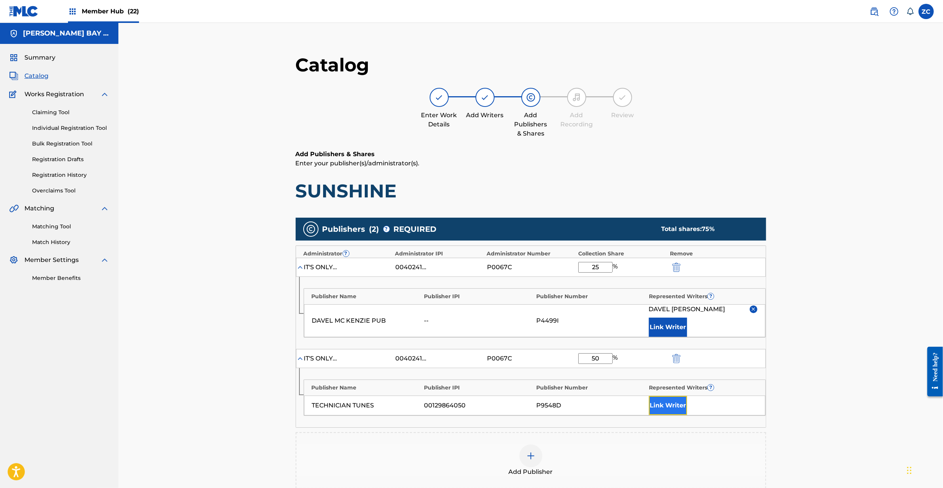
click at [678, 411] on button "Link Writer" at bounding box center [668, 405] width 38 height 19
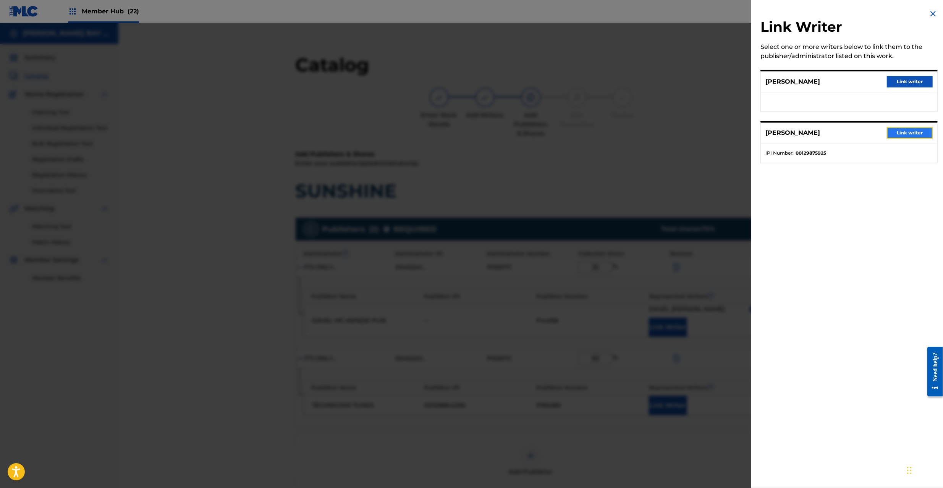
click at [900, 135] on button "Link writer" at bounding box center [910, 132] width 46 height 11
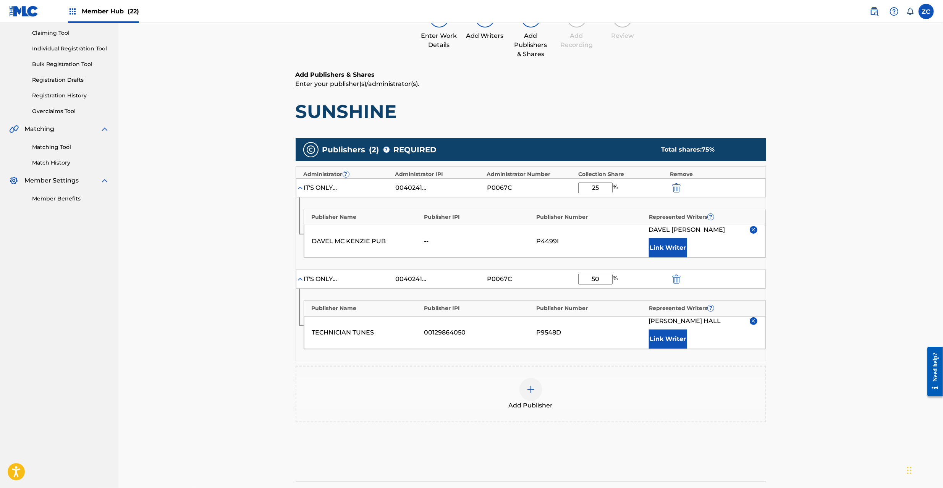
scroll to position [148, 0]
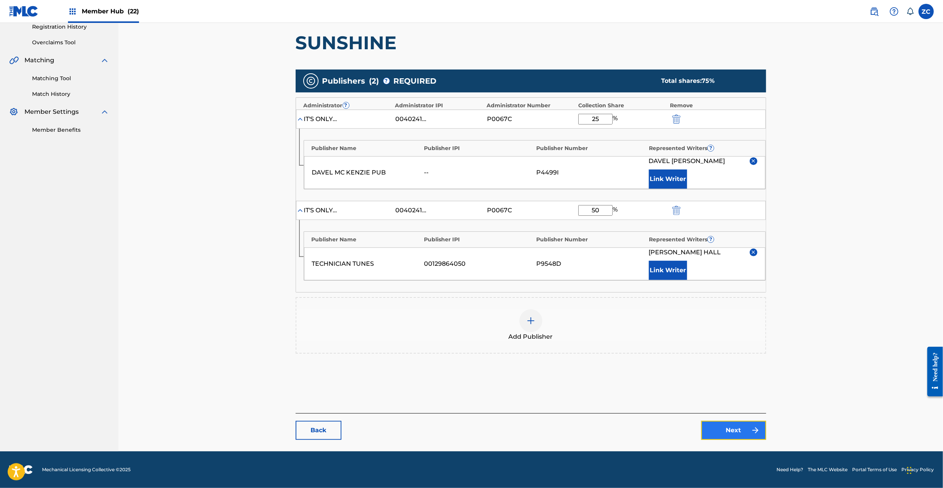
click at [733, 437] on link "Next" at bounding box center [733, 430] width 65 height 19
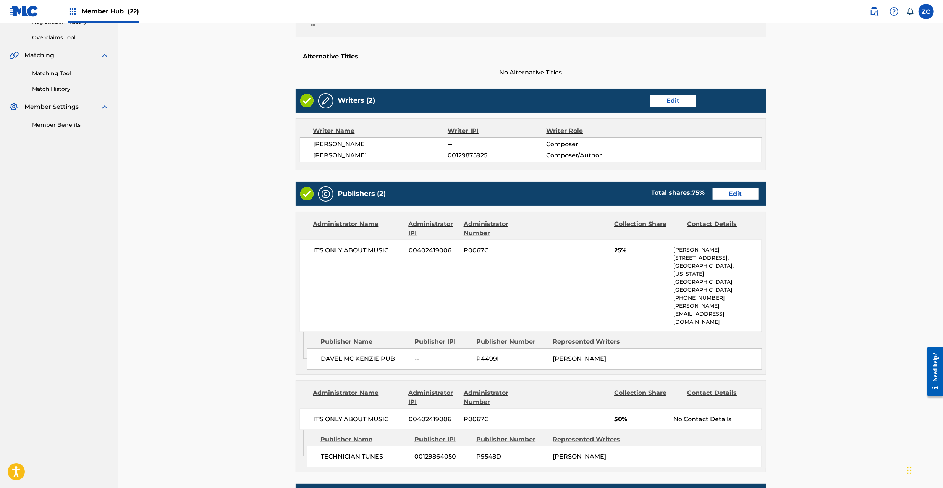
scroll to position [253, 0]
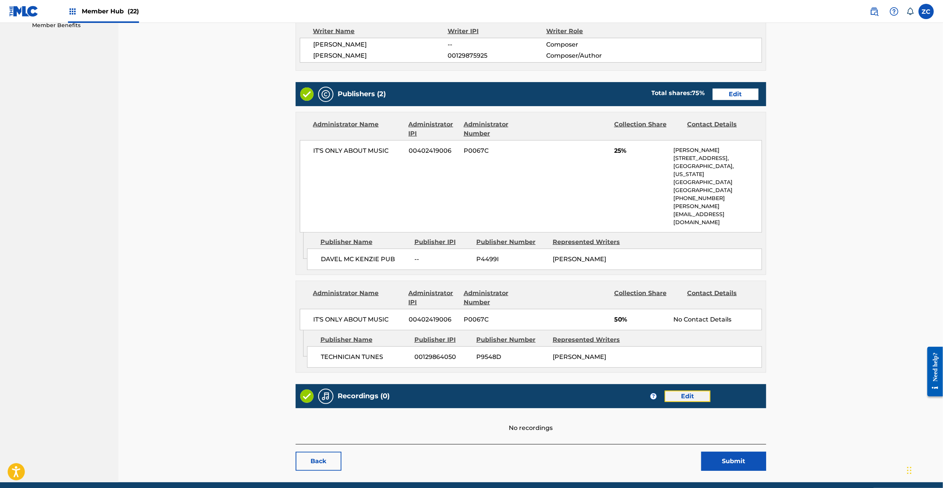
click at [693, 391] on link "Edit" at bounding box center [688, 396] width 46 height 11
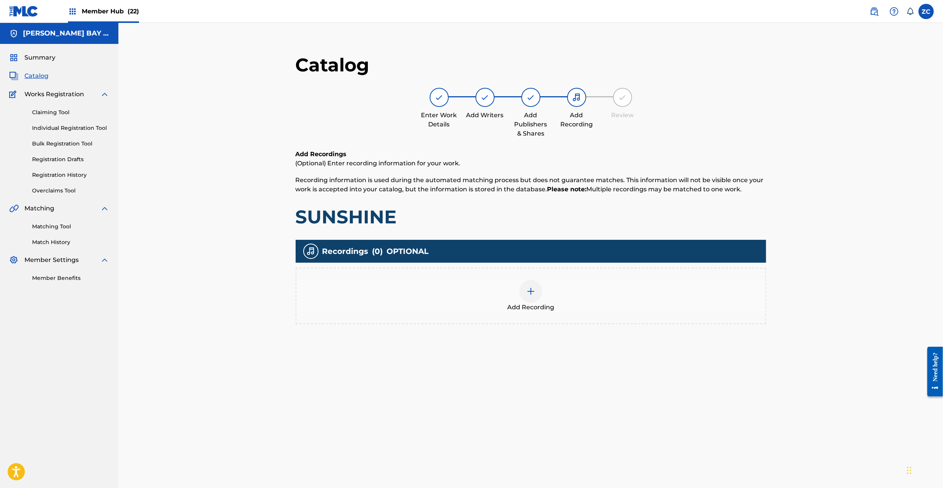
click at [555, 285] on div "Add Recording" at bounding box center [530, 296] width 469 height 32
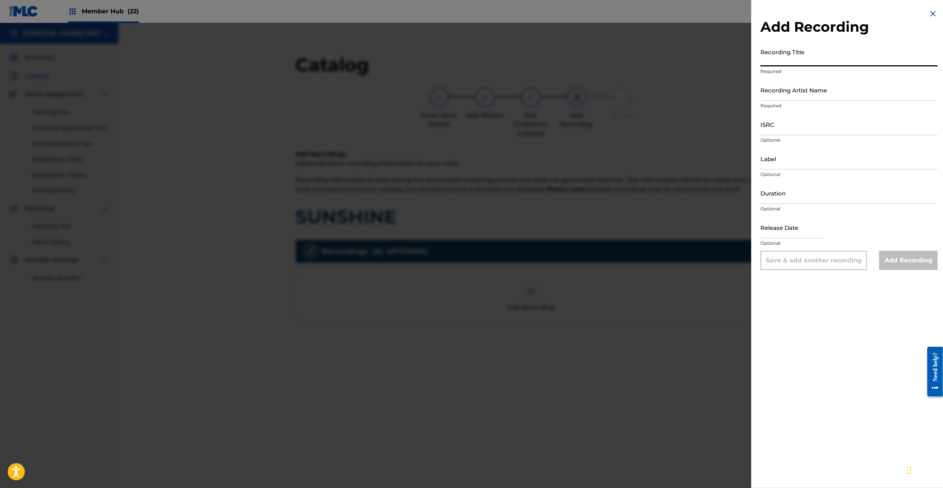
click at [798, 62] on input "Recording Title" at bounding box center [849, 56] width 177 height 22
paste input "Sunshine Black [PERSON_NAME] USMO10200439"
click at [849, 57] on input "Sunshine Black [PERSON_NAME] USMO10200439" at bounding box center [849, 56] width 177 height 22
click at [849, 58] on input "Sunshine Black [PERSON_NAME] USMO10200439" at bounding box center [849, 56] width 177 height 22
type input "Sunshine Black [PERSON_NAME]"
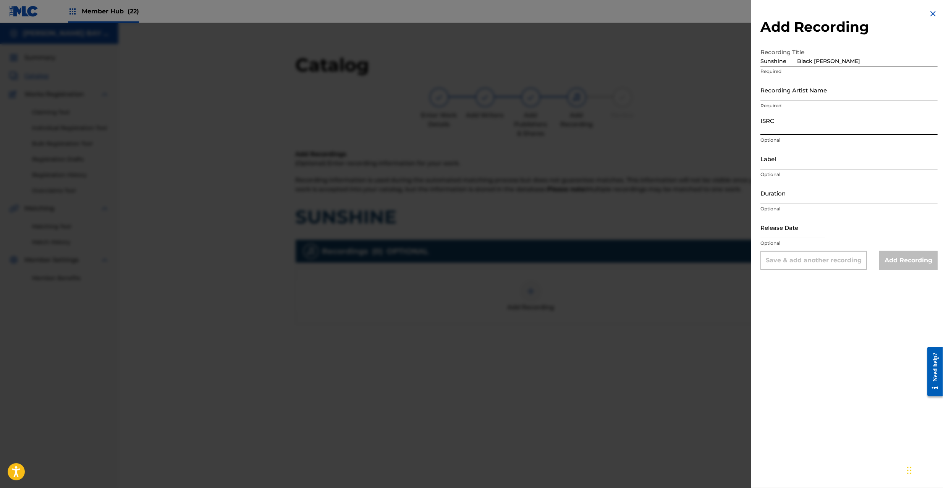
click at [787, 127] on input "ISRC" at bounding box center [849, 124] width 177 height 22
paste input "USMO10200439"
type input "USMO10200439"
drag, startPoint x: 795, startPoint y: 60, endPoint x: 879, endPoint y: 58, distance: 84.8
click at [879, 58] on input "Sunshine Black [PERSON_NAME]" at bounding box center [849, 56] width 177 height 22
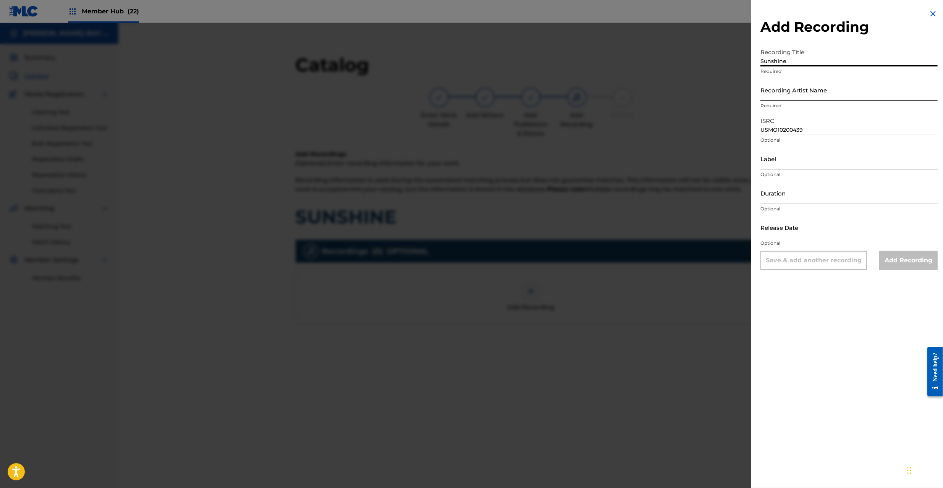
type input "Sunshine"
click at [793, 96] on input "Recording Artist Name" at bounding box center [849, 90] width 177 height 22
paste input "Black [PERSON_NAME]"
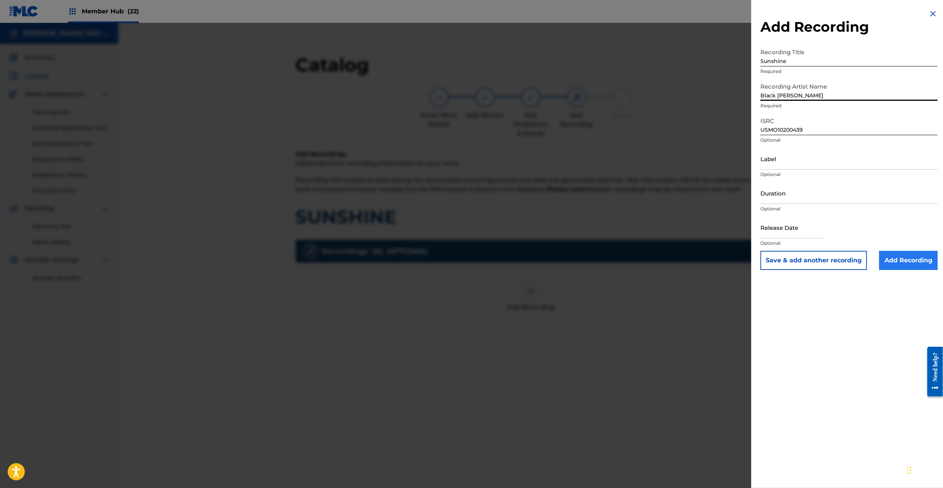
type input "Black [PERSON_NAME]"
click at [909, 266] on input "Add Recording" at bounding box center [908, 260] width 58 height 19
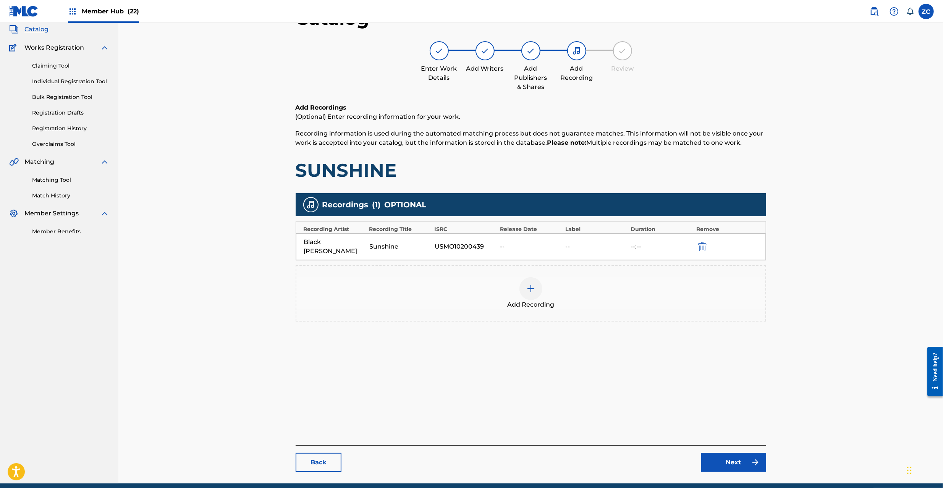
scroll to position [79, 0]
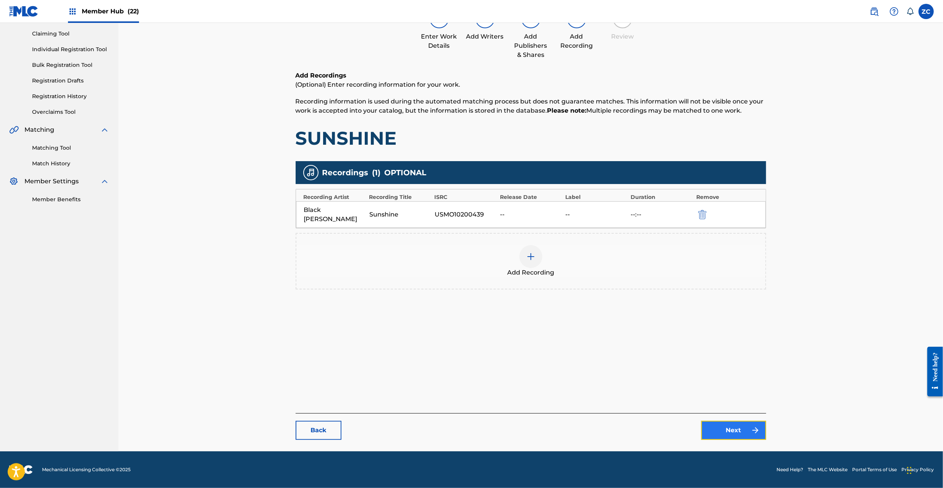
click at [722, 431] on link "Next" at bounding box center [733, 430] width 65 height 19
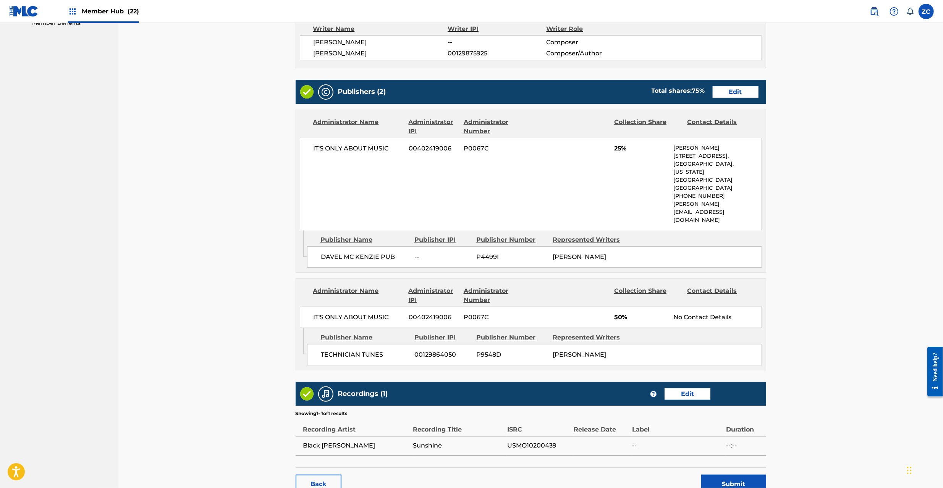
scroll to position [278, 0]
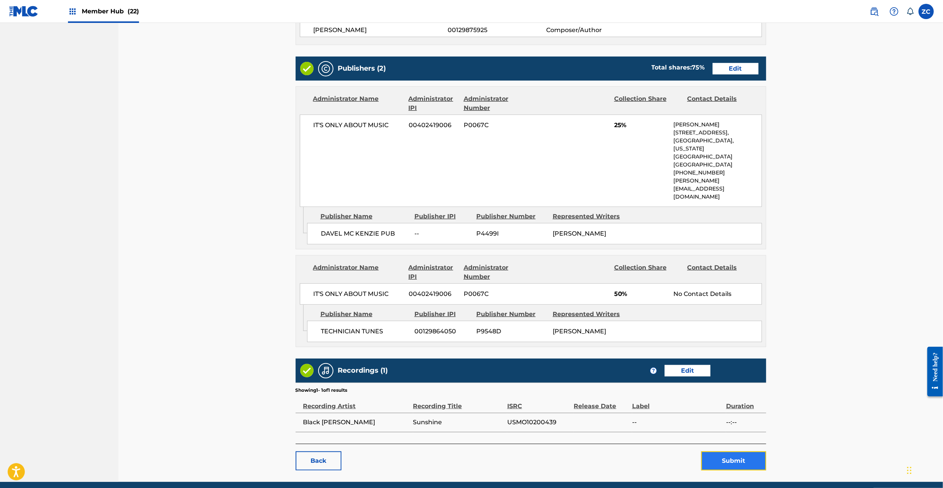
click at [735, 452] on button "Submit" at bounding box center [733, 461] width 65 height 19
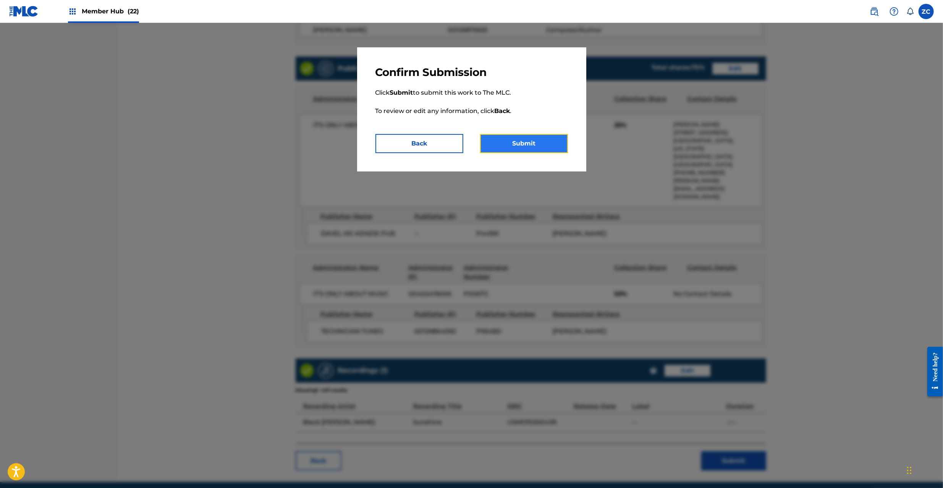
click at [549, 153] on button "Submit" at bounding box center [524, 143] width 88 height 19
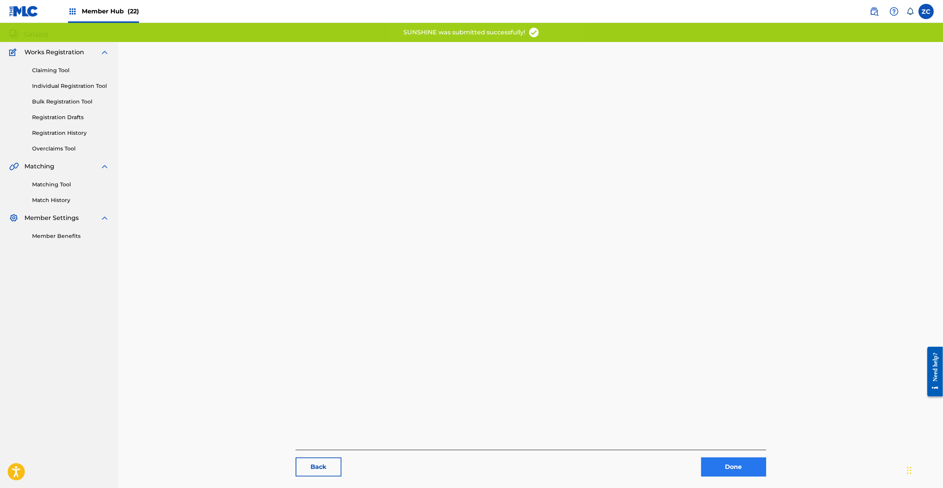
scroll to position [79, 0]
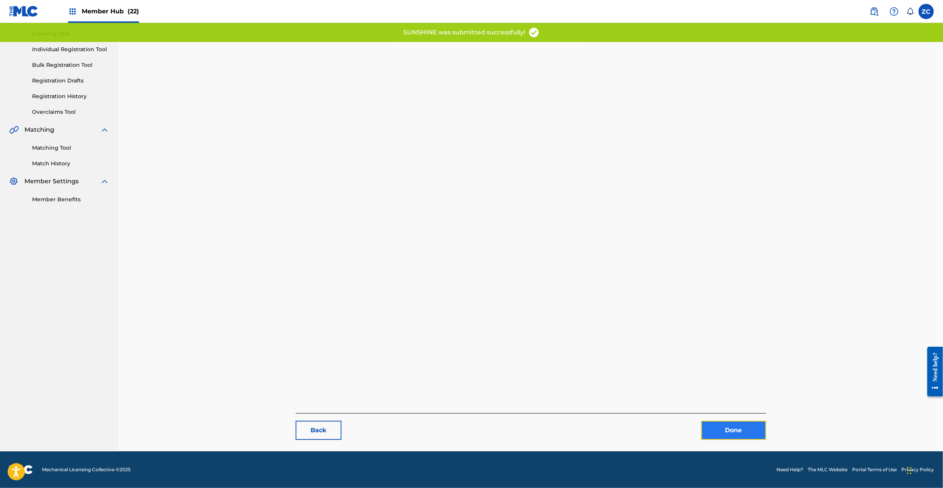
click at [750, 426] on link "Done" at bounding box center [733, 430] width 65 height 19
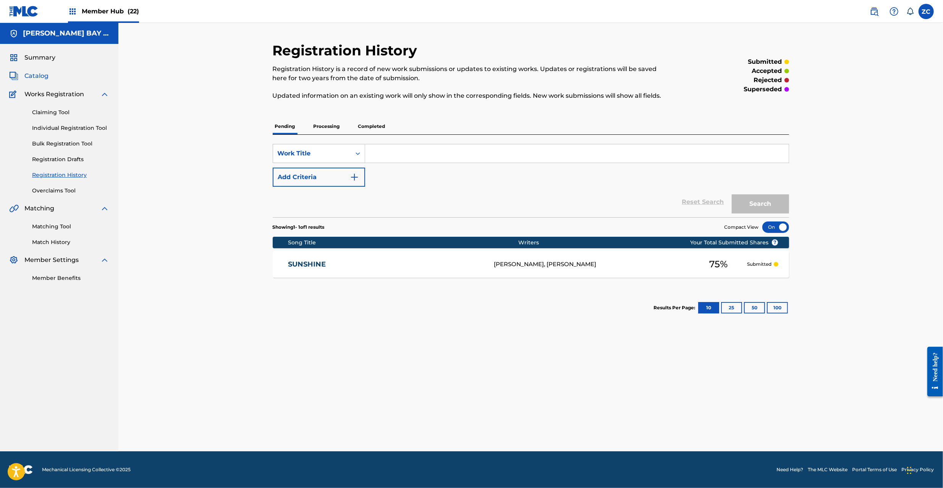
click at [45, 77] on span "Catalog" at bounding box center [36, 75] width 24 height 9
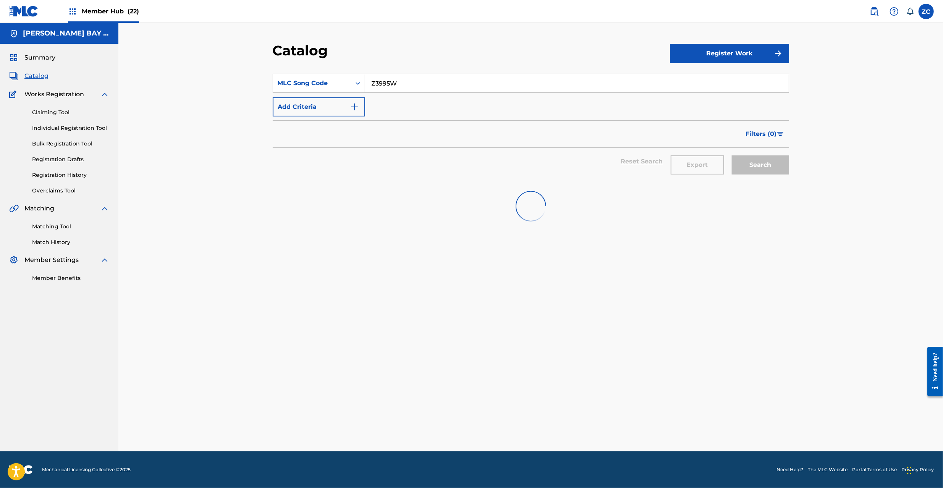
click at [400, 85] on input "Z3995W" at bounding box center [577, 83] width 424 height 18
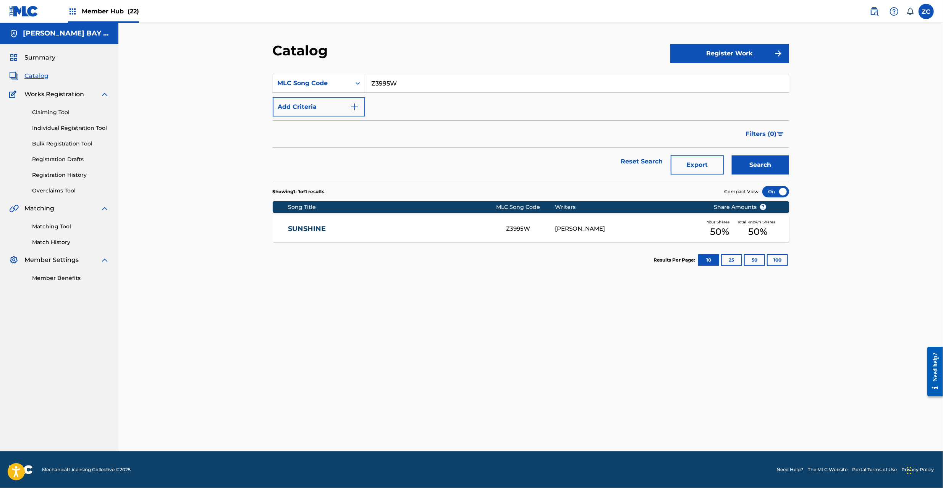
paste input "TE3RT1"
click at [732, 155] on button "Search" at bounding box center [760, 164] width 57 height 19
paste input "UA4UCC"
click at [732, 155] on button "Search" at bounding box center [760, 164] width 57 height 19
paste input "VB51T5"
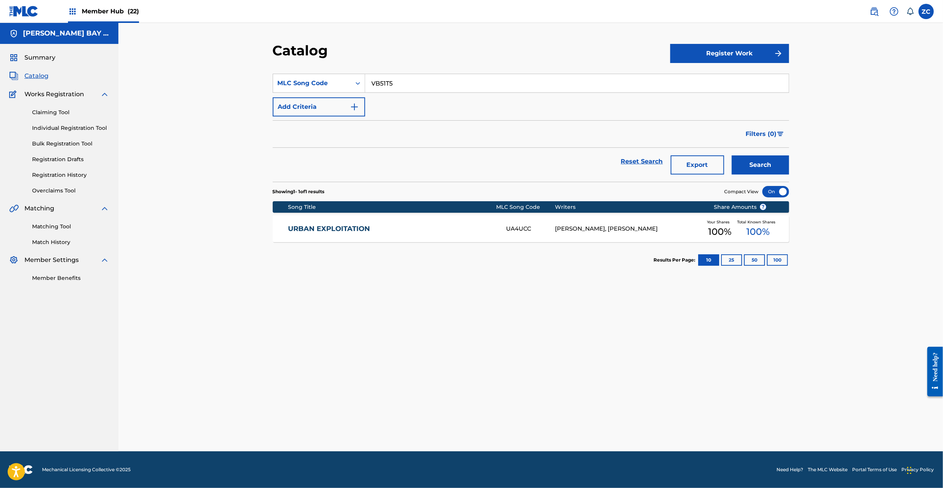
type input "VB51T5"
click at [732, 155] on button "Search" at bounding box center [760, 164] width 57 height 19
click at [65, 222] on div "Matching Tool Match History" at bounding box center [59, 229] width 100 height 33
click at [63, 225] on link "Matching Tool" at bounding box center [70, 227] width 77 height 8
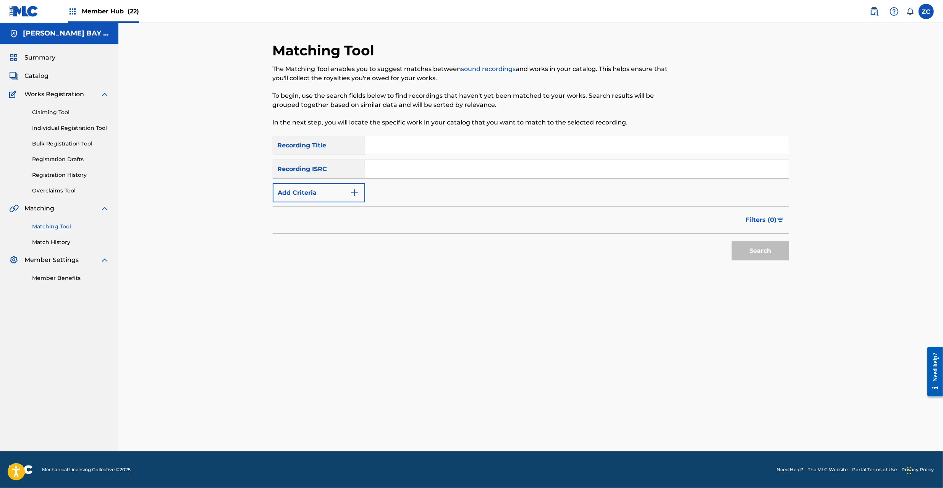
click at [443, 170] on input "Search Form" at bounding box center [577, 169] width 424 height 18
paste input "US92U1501216"
click at [732, 241] on button "Search" at bounding box center [760, 250] width 57 height 19
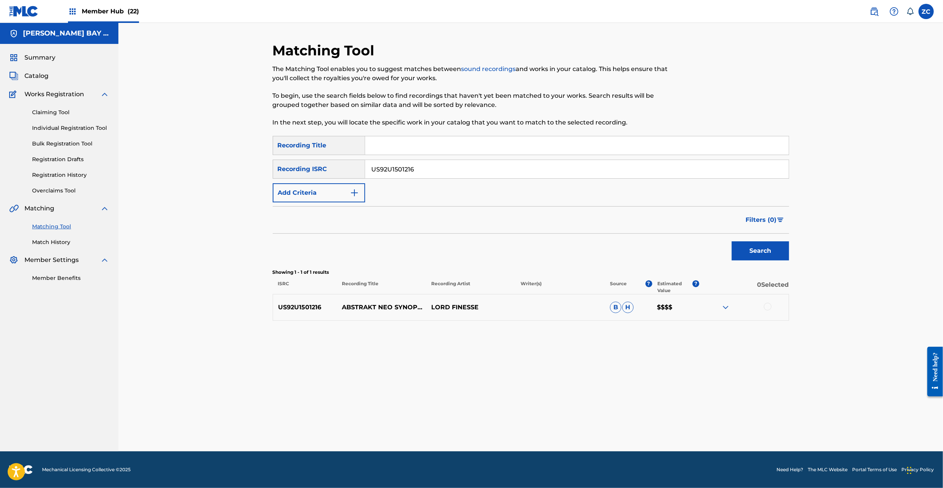
paste input "PY91100101"
click at [732, 241] on button "Search" at bounding box center [760, 250] width 57 height 19
paste input "UR10400607"
click at [732, 241] on button "Search" at bounding box center [760, 250] width 57 height 19
paste input "579"
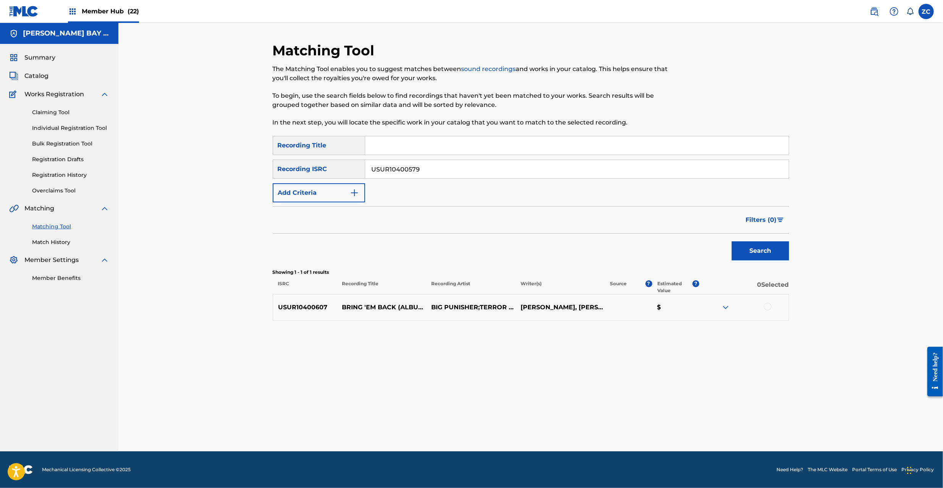
click at [732, 241] on button "Search" at bounding box center [760, 250] width 57 height 19
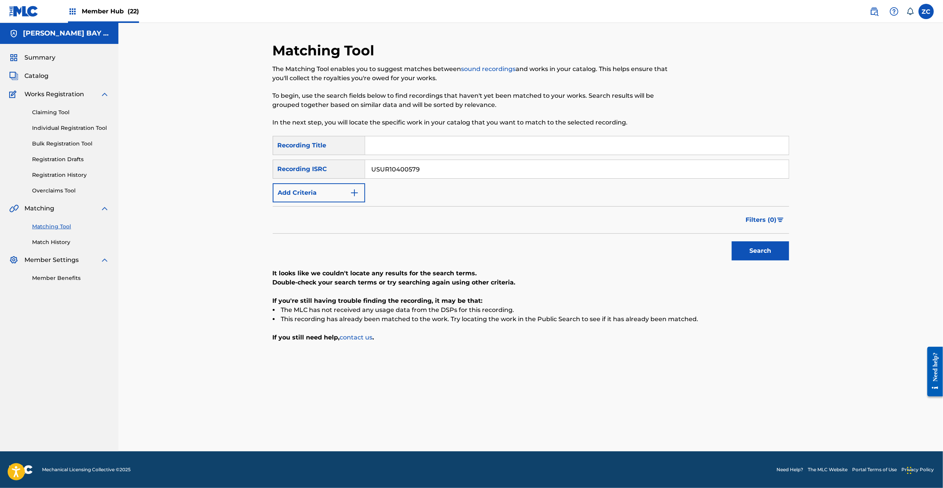
paste input "92U150120"
click at [732, 241] on button "Search" at bounding box center [760, 250] width 57 height 19
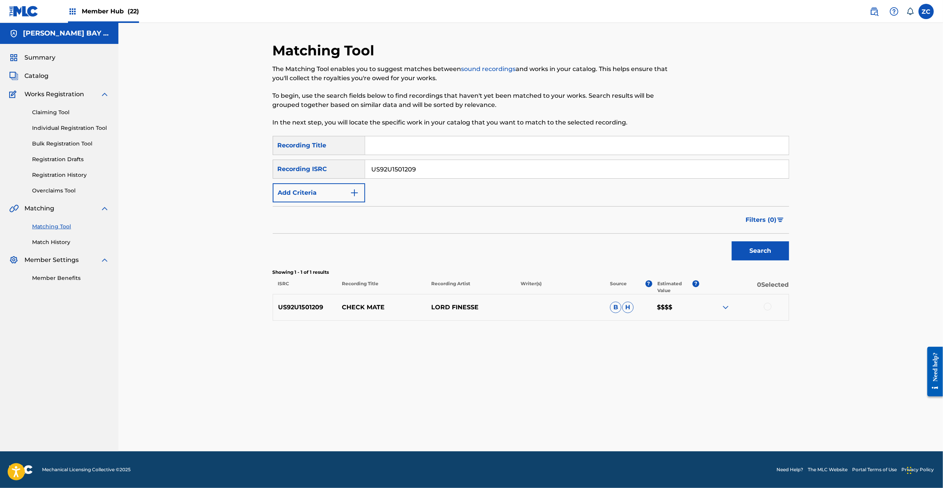
paste input "A2P1696341"
click at [732, 241] on button "Search" at bounding box center [760, 250] width 57 height 19
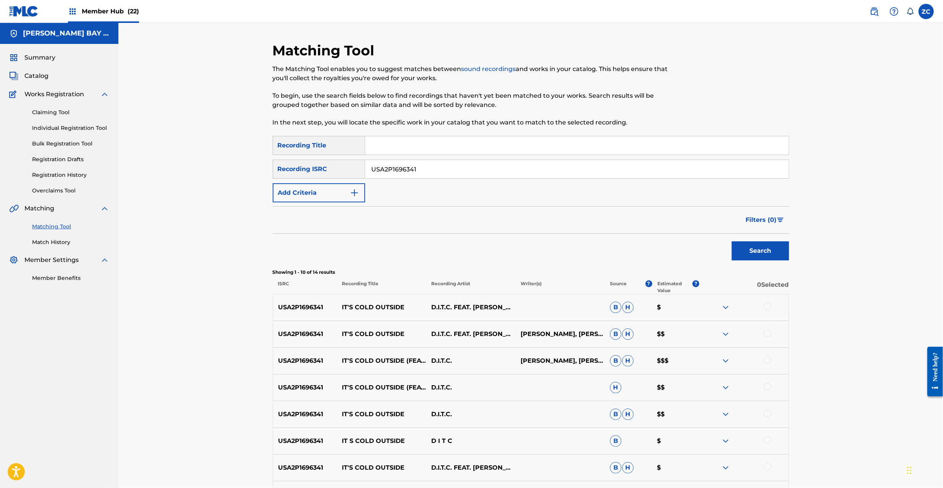
paste input "92U2400717"
click at [732, 241] on button "Search" at bounding box center [760, 250] width 57 height 19
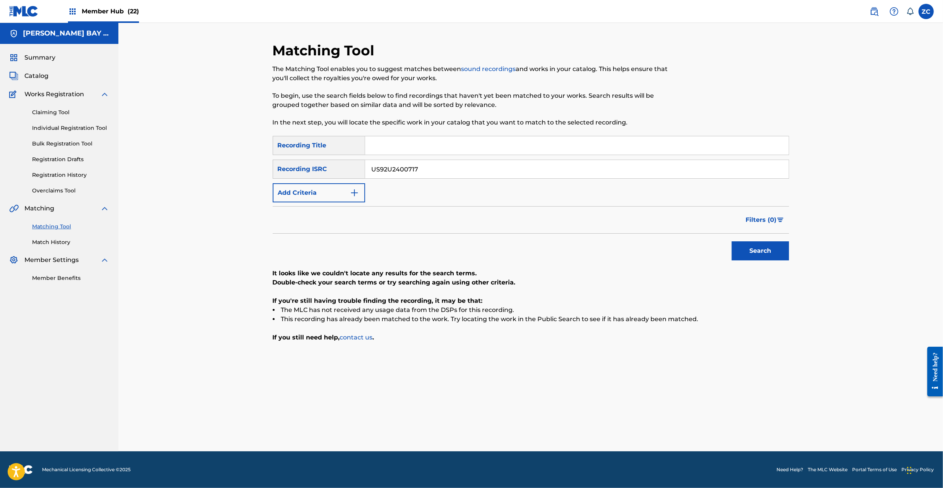
paste input "0"
click at [732, 241] on button "Search" at bounding box center [760, 250] width 57 height 19
paste input "RH10652220"
click at [732, 241] on button "Search" at bounding box center [760, 250] width 57 height 19
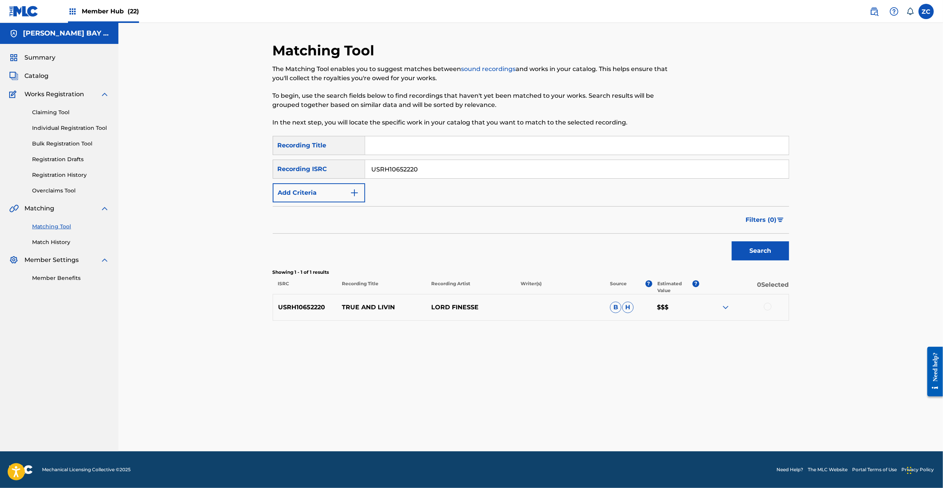
paste input "AE81277452"
click at [732, 241] on button "Search" at bounding box center [760, 250] width 57 height 19
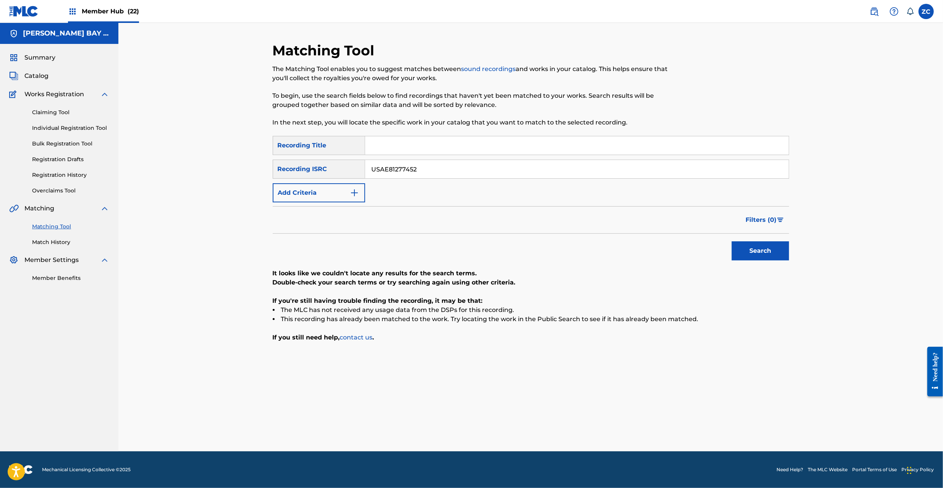
paste input "TB12000531"
click at [732, 241] on button "Search" at bounding box center [760, 250] width 57 height 19
paste input "46"
click at [732, 241] on button "Search" at bounding box center [760, 250] width 57 height 19
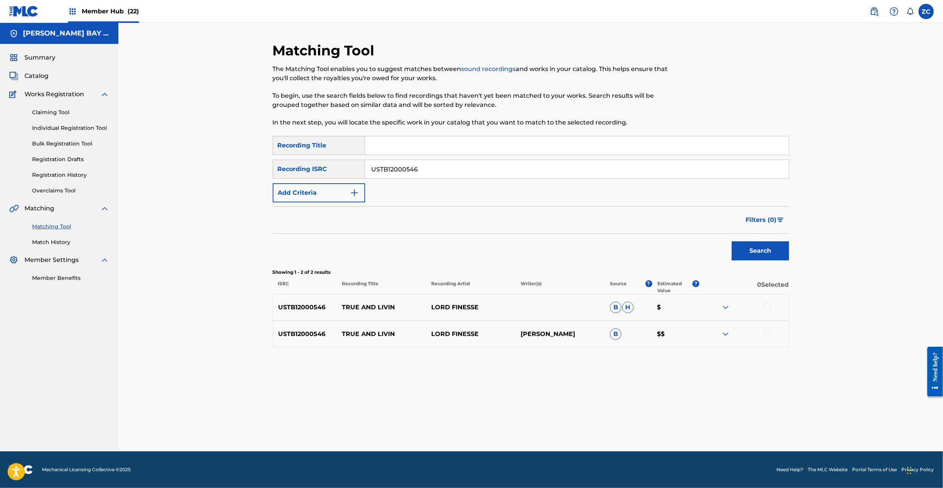
paste input "QMJMT1300052"
type input "QMJMT1300052"
click at [732, 241] on button "Search" at bounding box center [760, 250] width 57 height 19
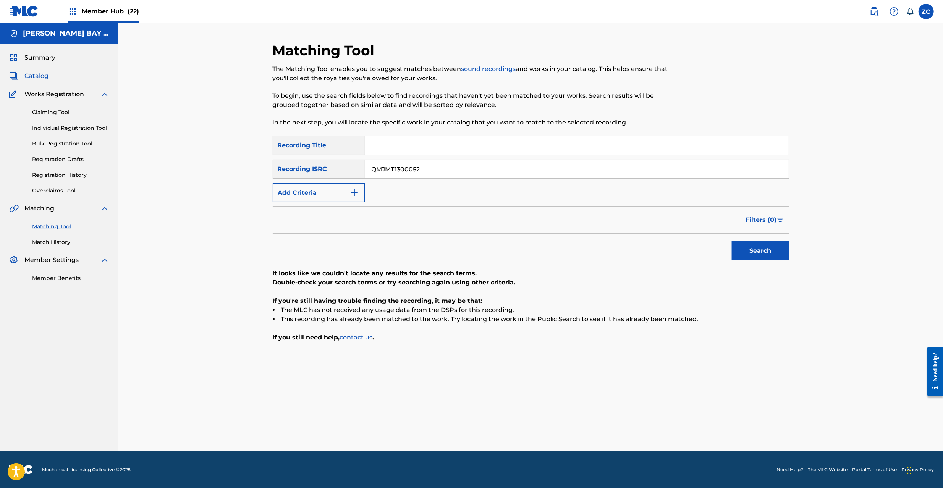
click at [46, 78] on span "Catalog" at bounding box center [36, 75] width 24 height 9
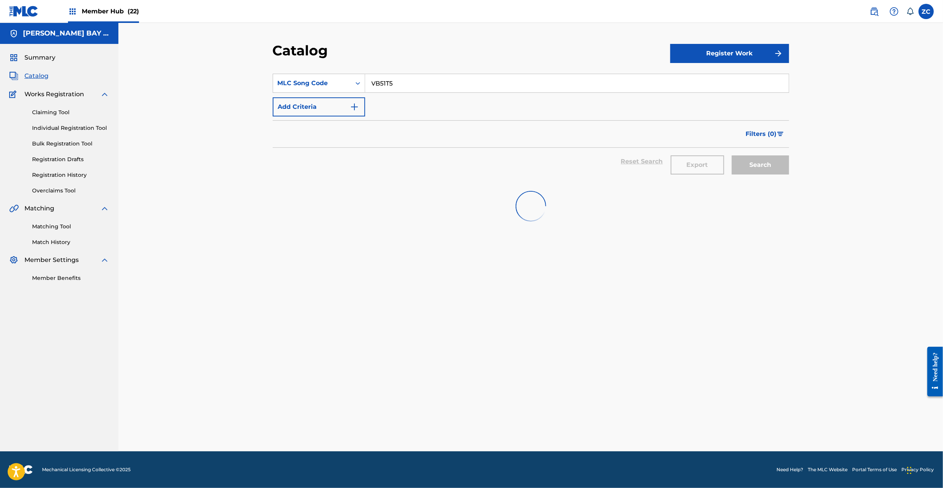
click at [413, 87] on input "VB51T5" at bounding box center [577, 83] width 424 height 18
paste input "A2680A"
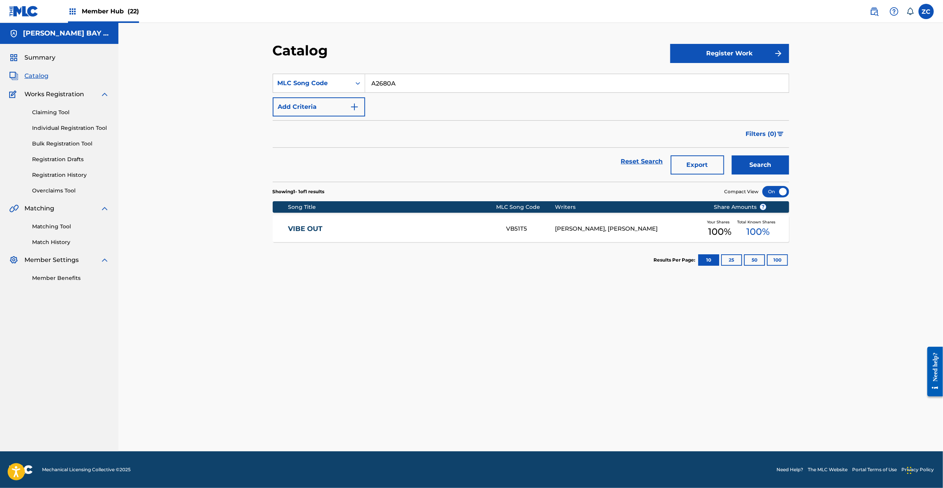
click at [732, 155] on button "Search" at bounding box center [760, 164] width 57 height 19
paste input "X09335"
click at [732, 155] on button "Search" at bounding box center [760, 164] width 57 height 19
paste input "A2680A"
click at [732, 155] on button "Search" at bounding box center [760, 164] width 57 height 19
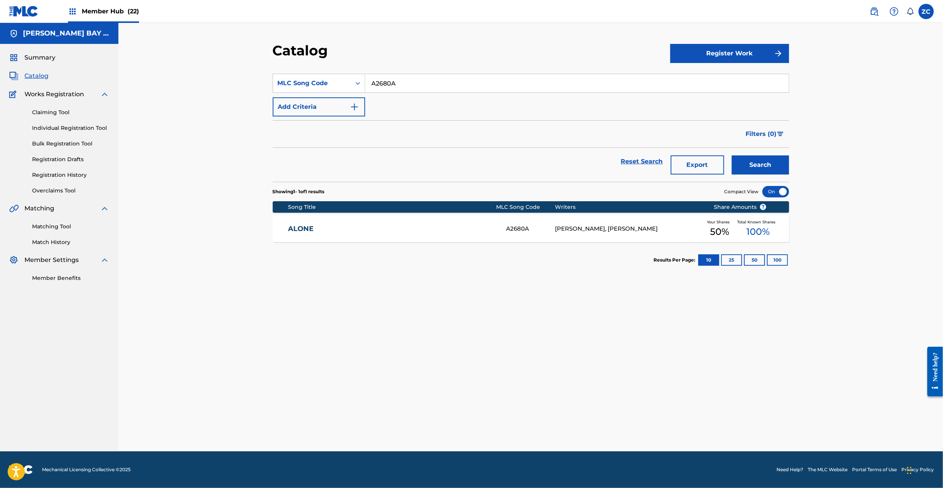
paste input "BVB384"
click at [732, 155] on button "Search" at bounding box center [760, 164] width 57 height 19
paste input "04"
click at [732, 155] on button "Search" at bounding box center [760, 164] width 57 height 19
paste input "C1910V"
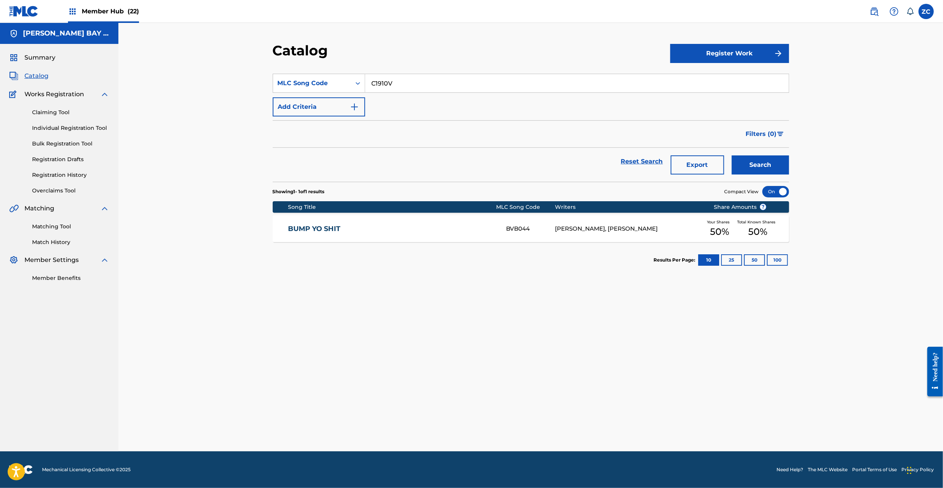
type input "C1910V"
click at [732, 155] on button "Search" at bounding box center [760, 164] width 57 height 19
click at [520, 232] on div "C1910V" at bounding box center [530, 229] width 49 height 9
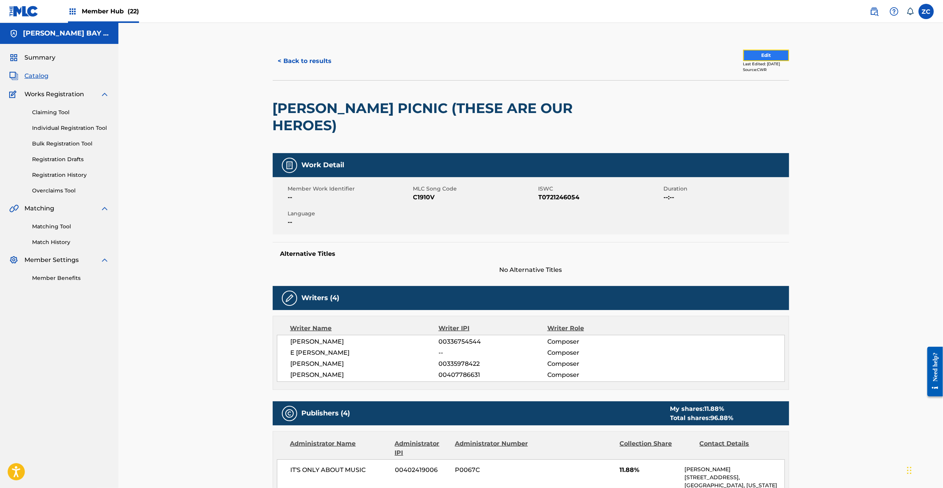
click at [743, 54] on button "Edit" at bounding box center [766, 55] width 46 height 11
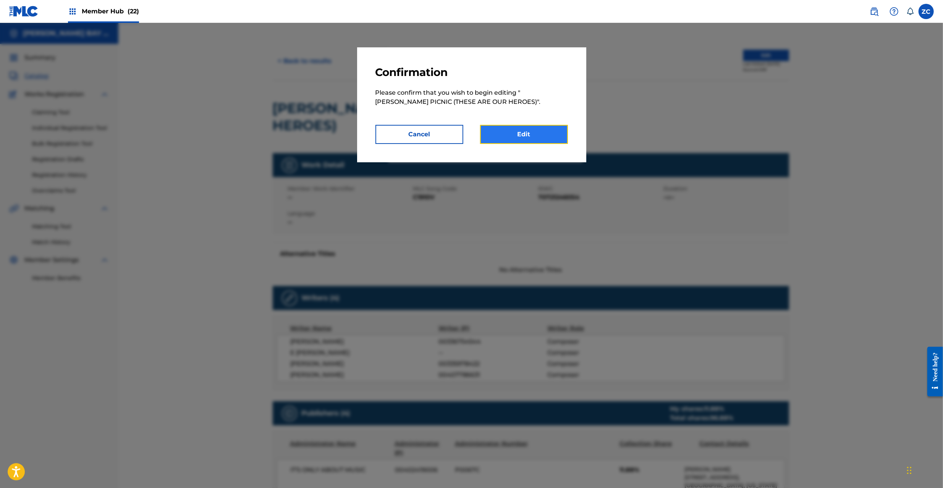
click at [534, 139] on link "Edit" at bounding box center [524, 134] width 88 height 19
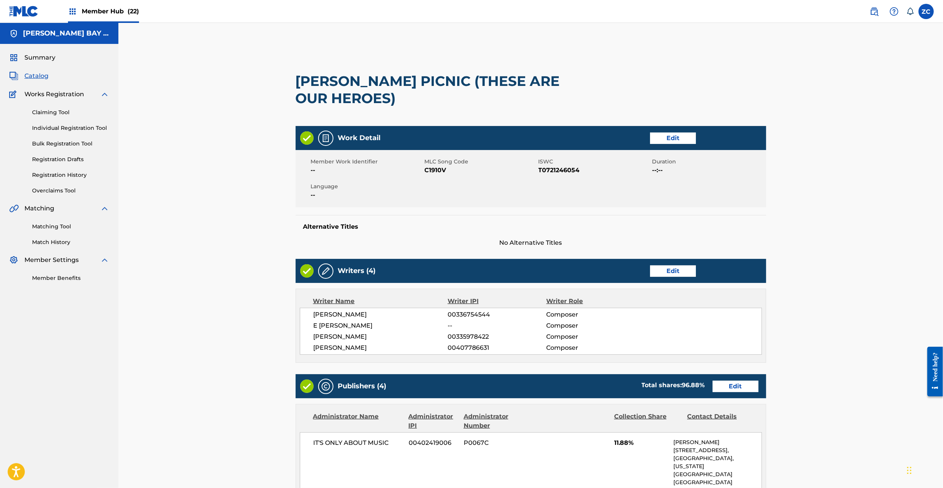
click at [319, 83] on h2 "[PERSON_NAME] PICNIC (THESE ARE OUR HEROES)" at bounding box center [437, 90] width 282 height 34
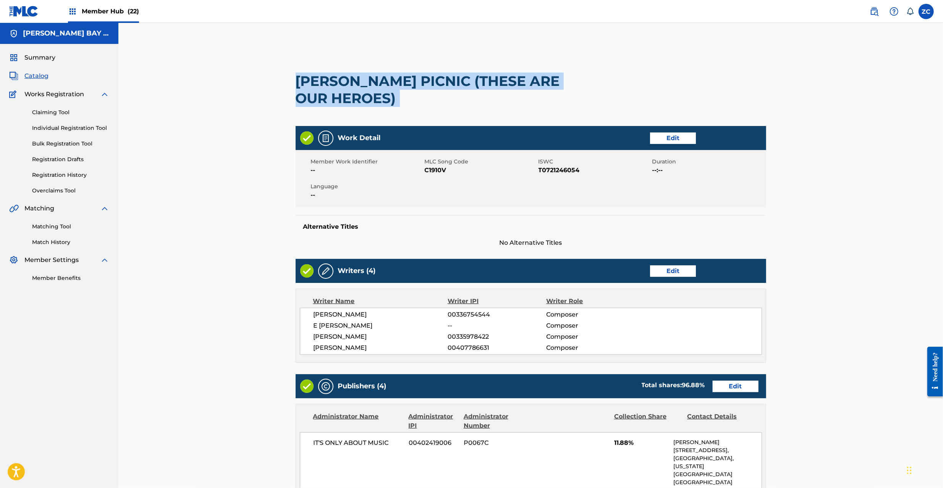
click at [359, 97] on h2 "[PERSON_NAME] PICNIC (THESE ARE OUR HEROES)" at bounding box center [437, 90] width 282 height 34
copy div "[PERSON_NAME] PICNIC (THESE ARE OUR HEROES)"
click at [665, 267] on link "Edit" at bounding box center [673, 271] width 46 height 11
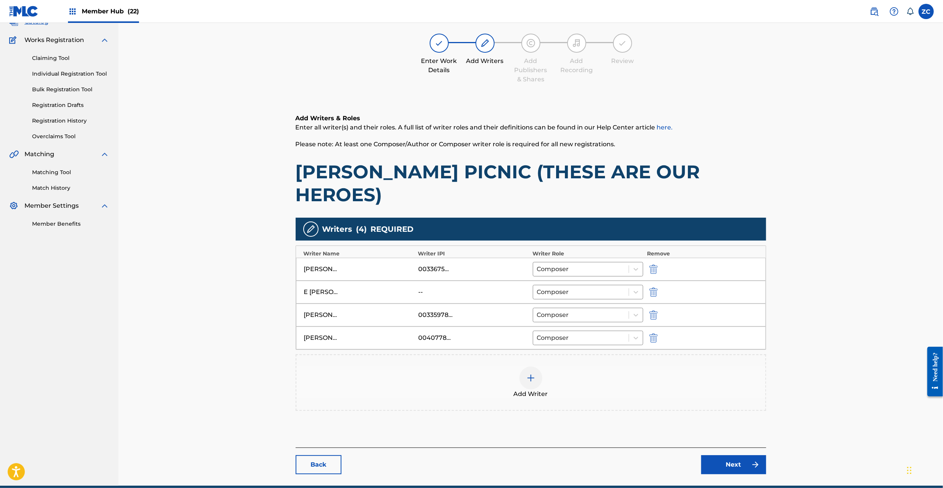
scroll to position [79, 0]
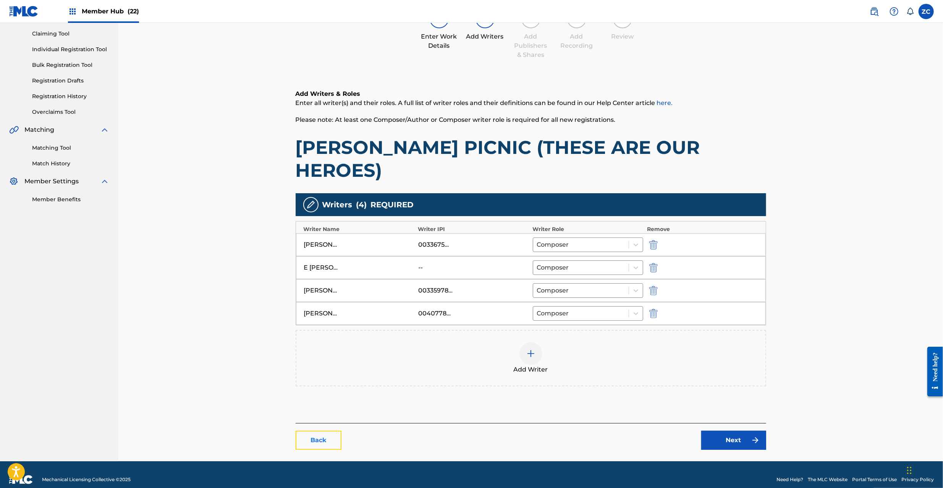
click at [312, 431] on link "Back" at bounding box center [319, 440] width 46 height 19
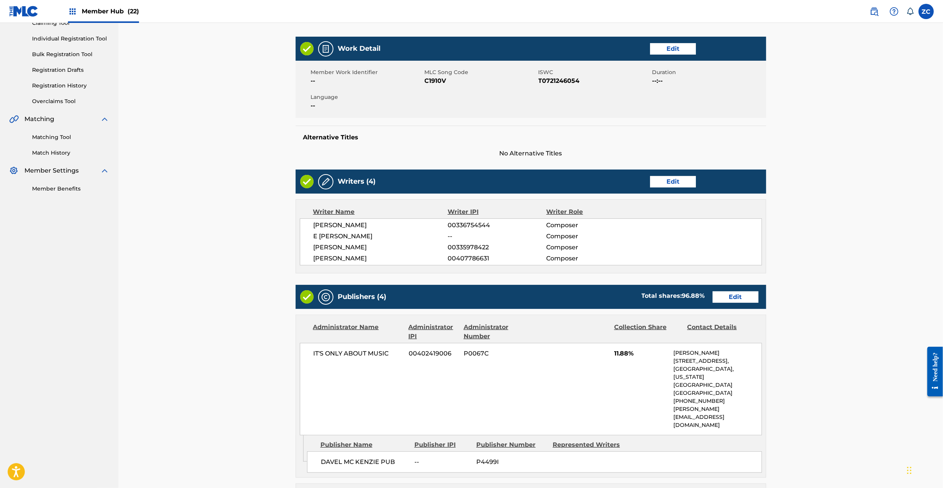
scroll to position [136, 0]
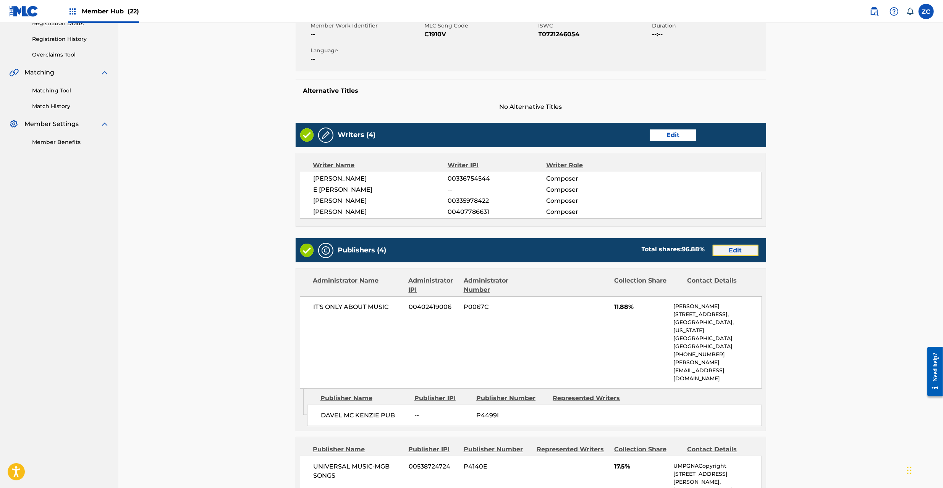
click at [733, 249] on link "Edit" at bounding box center [736, 250] width 46 height 11
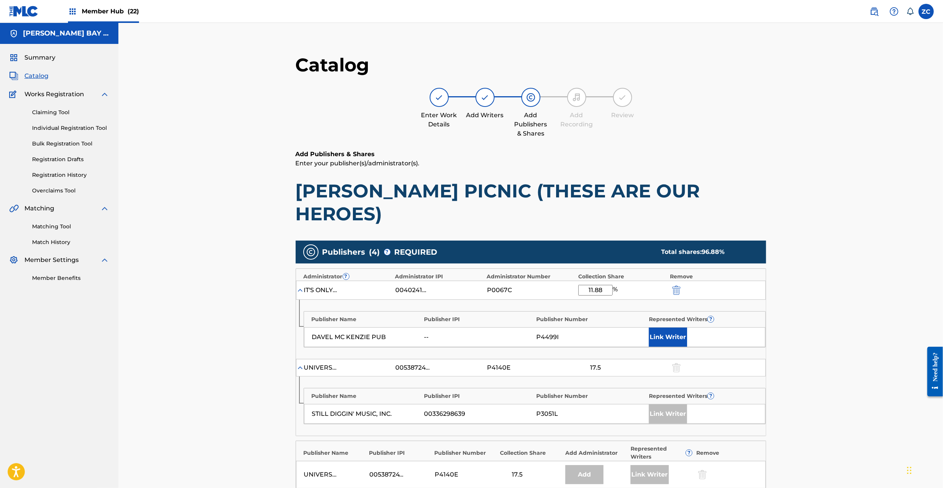
drag, startPoint x: 604, startPoint y: 266, endPoint x: 572, endPoint y: 266, distance: 31.3
click at [572, 281] on div "IT'S ONLY ABOUT MUSIC 00402419006 P0067C 11.88 %" at bounding box center [531, 290] width 470 height 19
type input "15"
click at [860, 277] on div "Catalog Enter Work Details Add Writers Add Publishers & Shares Add Recording Re…" at bounding box center [530, 349] width 825 height 653
click at [668, 328] on button "Link Writer" at bounding box center [668, 337] width 38 height 19
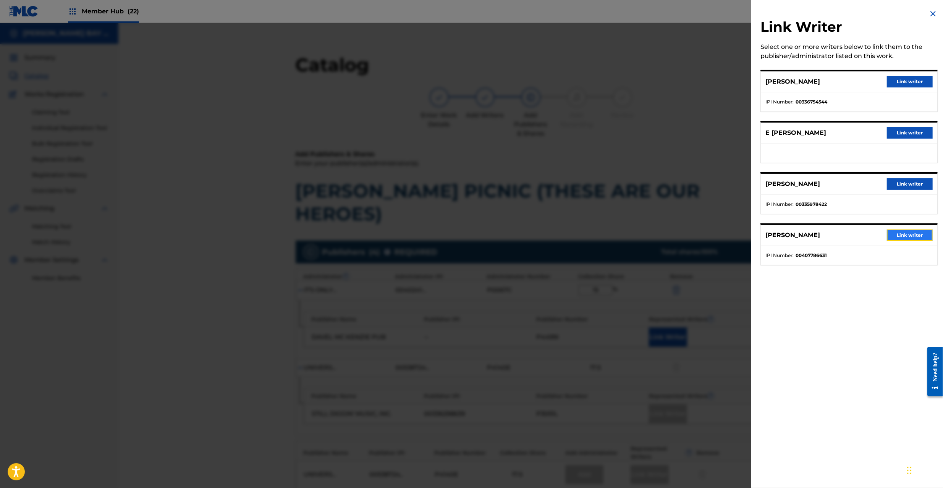
click at [905, 239] on button "Link writer" at bounding box center [910, 235] width 46 height 11
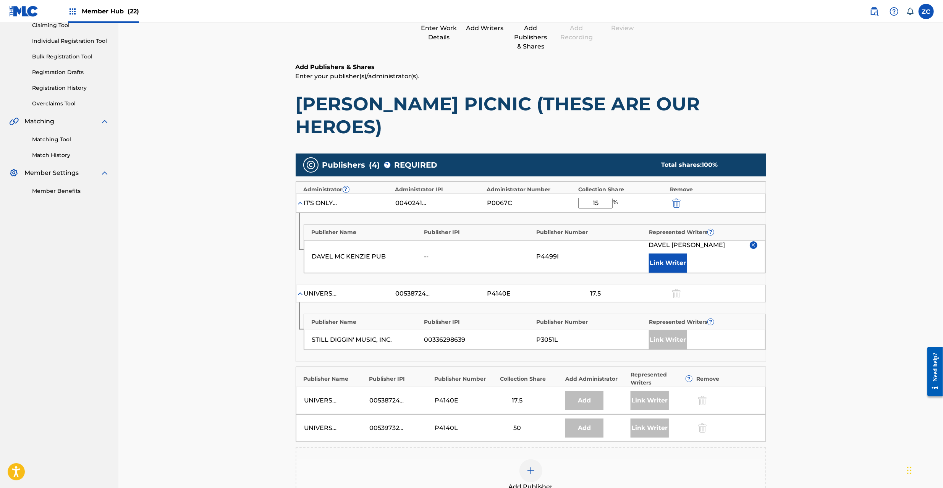
scroll to position [215, 0]
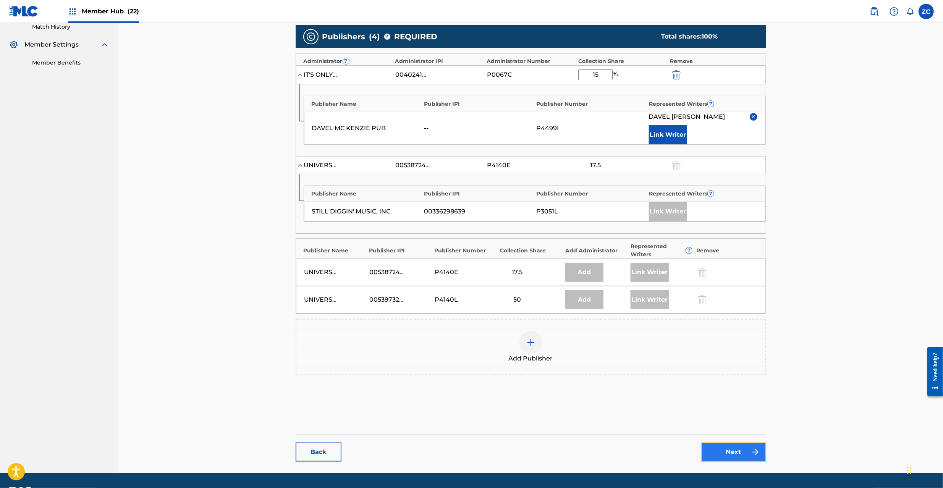
click at [728, 443] on link "Next" at bounding box center [733, 452] width 65 height 19
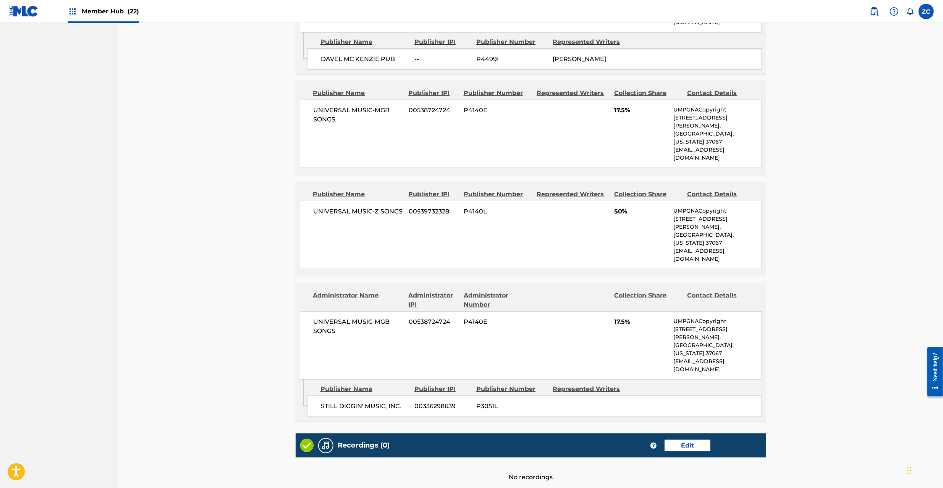
scroll to position [495, 0]
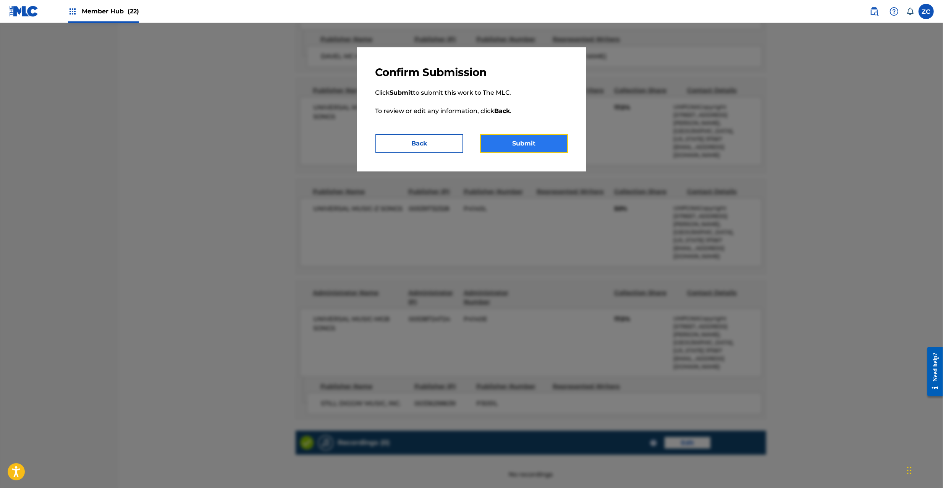
click at [526, 146] on button "Submit" at bounding box center [524, 143] width 88 height 19
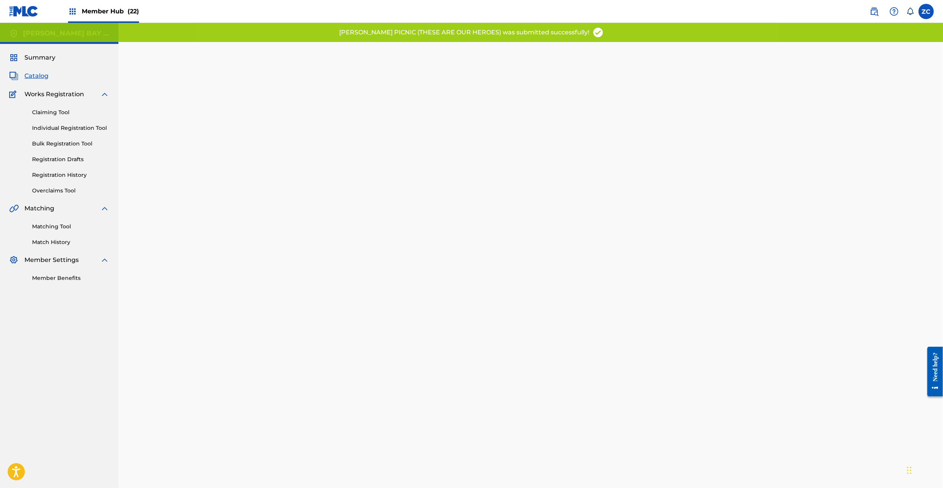
scroll to position [79, 0]
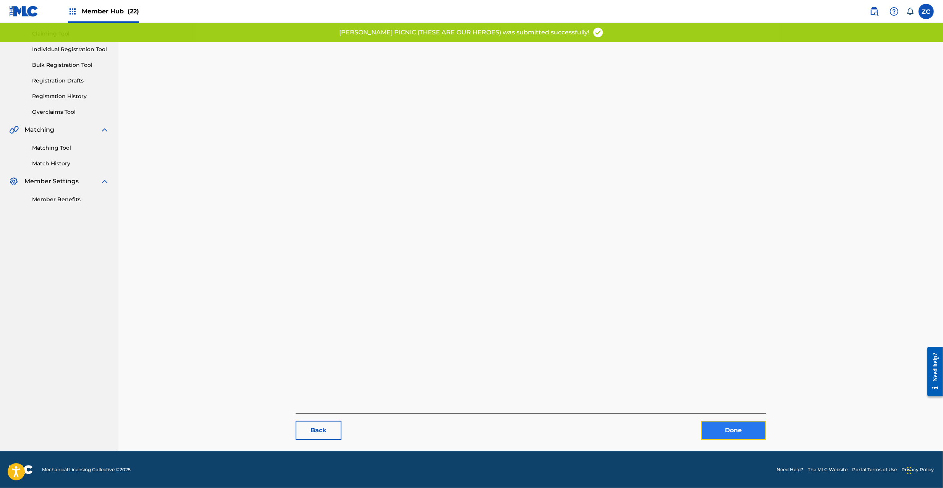
click at [720, 432] on link "Done" at bounding box center [733, 430] width 65 height 19
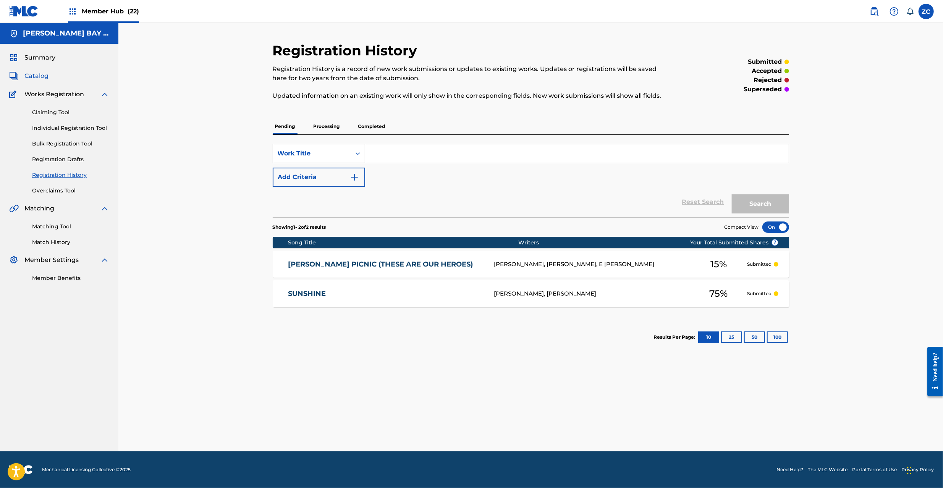
click at [37, 78] on span "Catalog" at bounding box center [36, 75] width 24 height 9
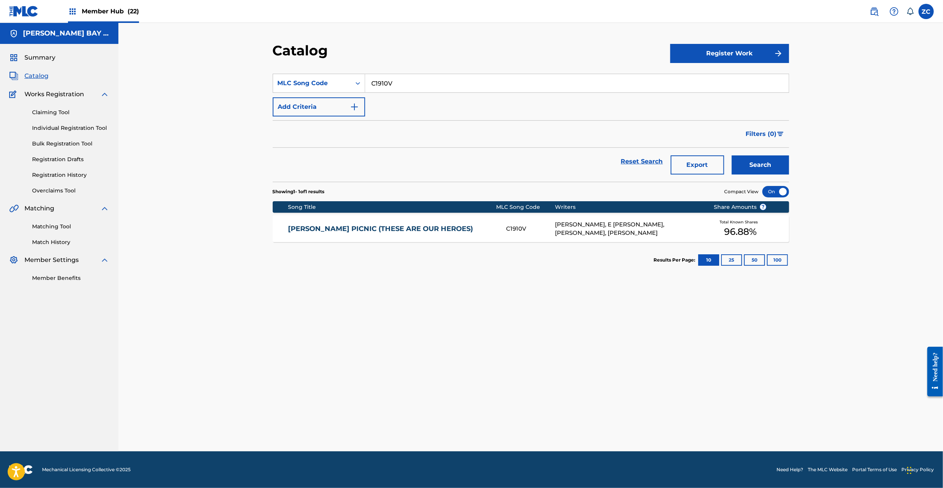
click at [424, 80] on input "C1910V" at bounding box center [577, 83] width 424 height 18
paste input "J28C7"
click at [732, 155] on button "Search" at bounding box center [760, 164] width 57 height 19
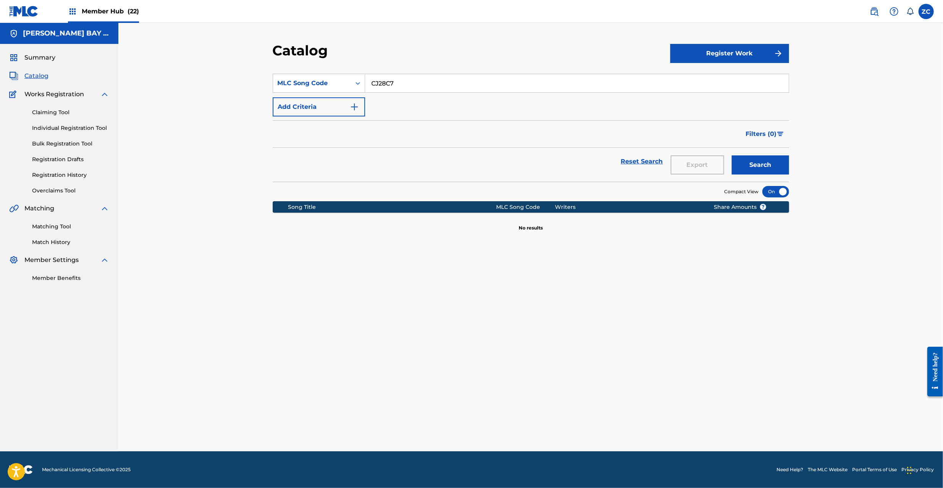
paste input "HVA3Q9"
click at [732, 155] on button "Search" at bounding box center [760, 164] width 57 height 19
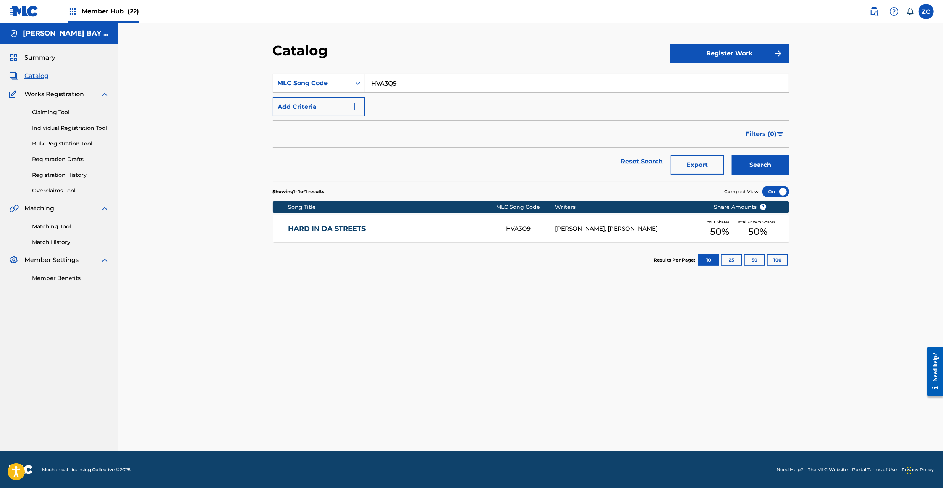
paste input "7795K"
click at [732, 155] on button "Search" at bounding box center [760, 164] width 57 height 19
paste input "VA3QG"
click at [732, 155] on button "Search" at bounding box center [760, 164] width 57 height 19
paste input "I4249W"
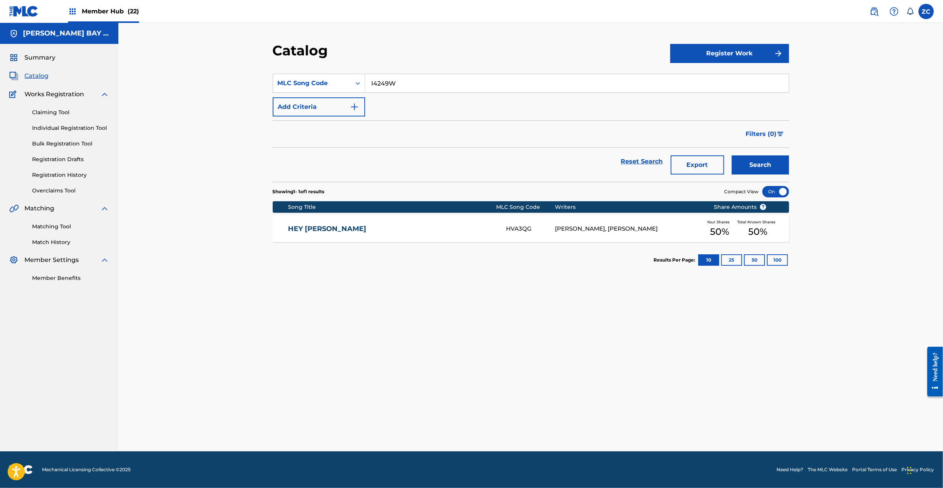
type input "I4249W"
click at [732, 155] on button "Search" at bounding box center [760, 164] width 57 height 19
click at [659, 227] on div "[PERSON_NAME], [PERSON_NAME], [PERSON_NAME], [PERSON_NAME]" at bounding box center [628, 228] width 147 height 17
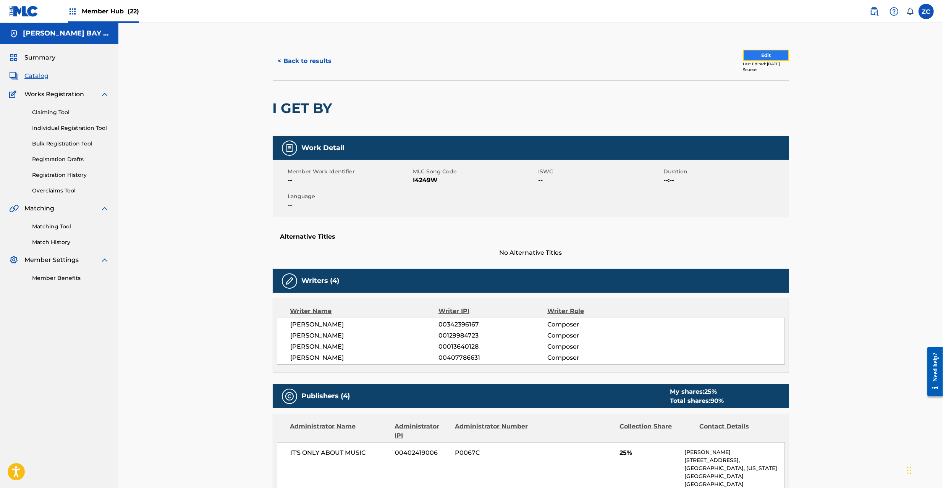
click at [752, 54] on button "Edit" at bounding box center [766, 55] width 46 height 11
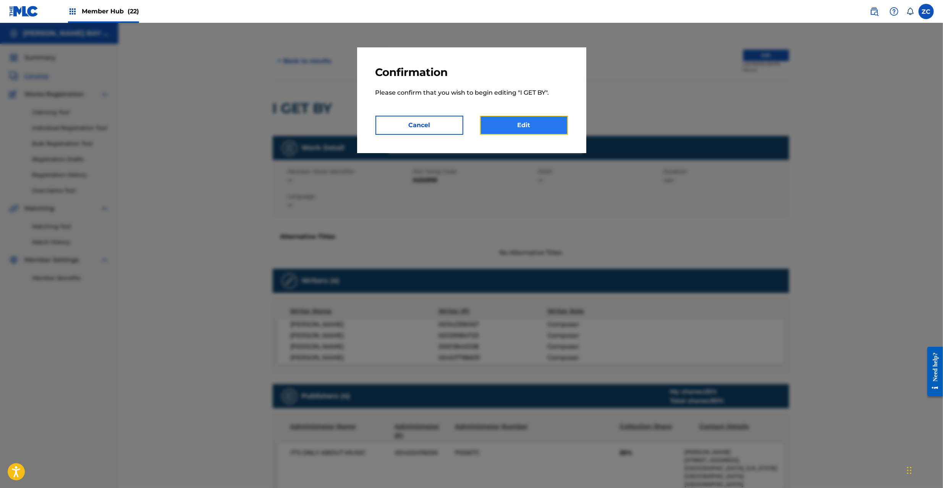
click at [555, 131] on link "Edit" at bounding box center [524, 125] width 88 height 19
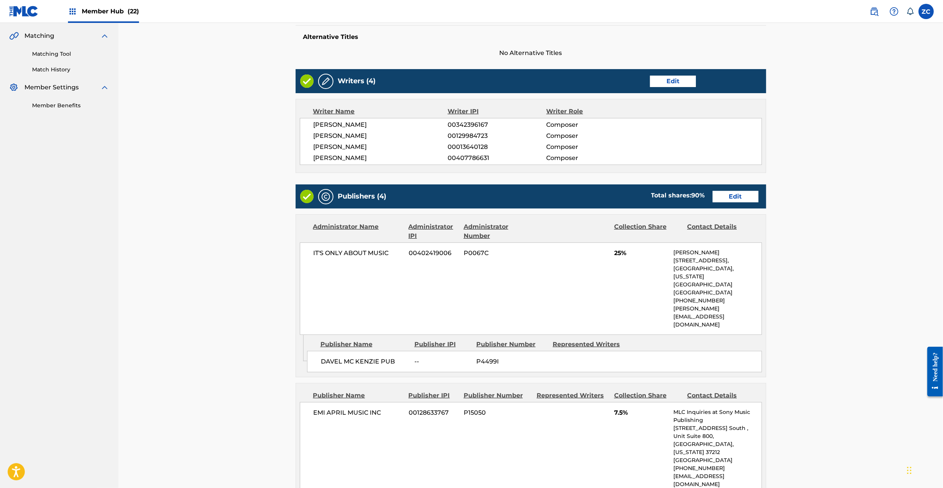
scroll to position [204, 0]
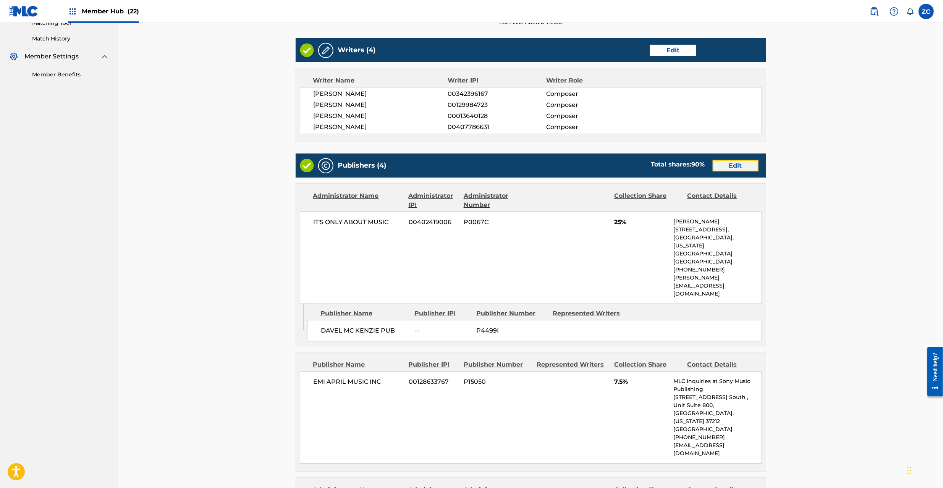
click at [724, 163] on link "Edit" at bounding box center [736, 165] width 46 height 11
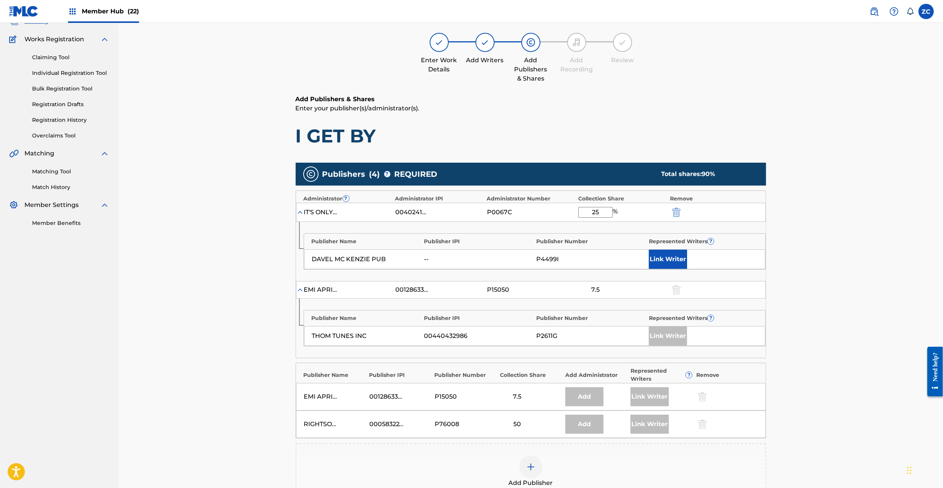
scroll to position [136, 0]
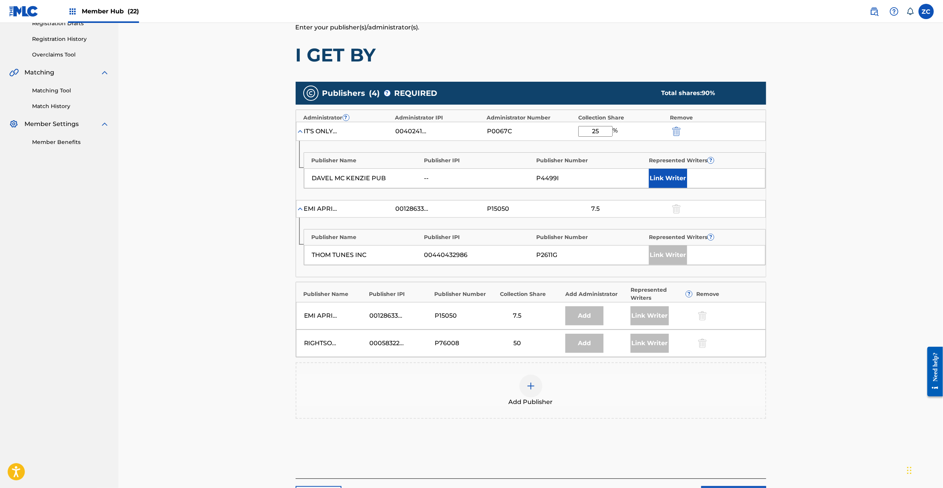
drag, startPoint x: 604, startPoint y: 130, endPoint x: 552, endPoint y: 136, distance: 51.6
click at [552, 136] on div "IT'S ONLY ABOUT MUSIC 00402419006 P0067C 25 %" at bounding box center [531, 131] width 470 height 19
type input "50"
click at [674, 173] on button "Link Writer" at bounding box center [668, 178] width 38 height 19
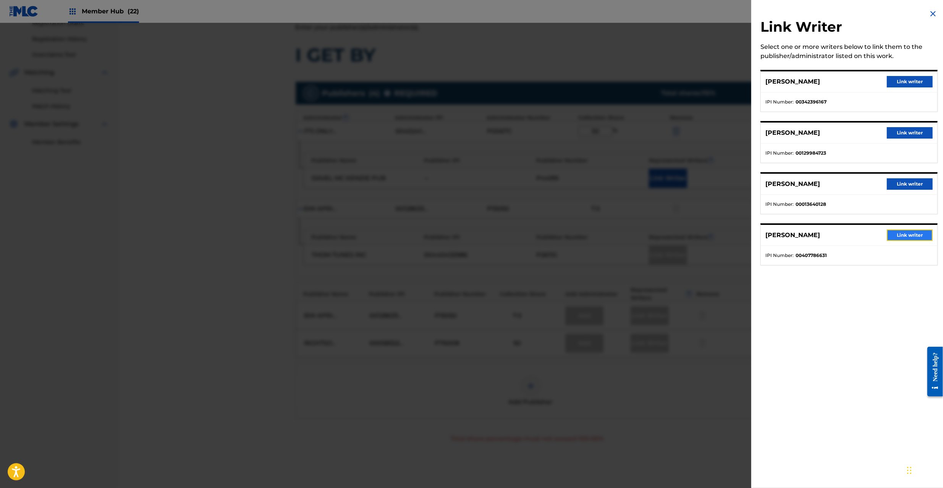
click at [901, 237] on button "Link writer" at bounding box center [910, 235] width 46 height 11
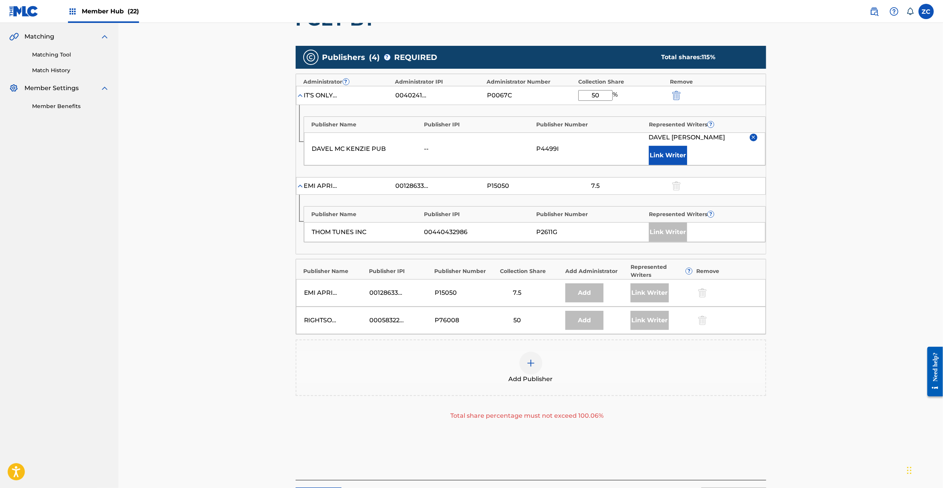
scroll to position [240, 0]
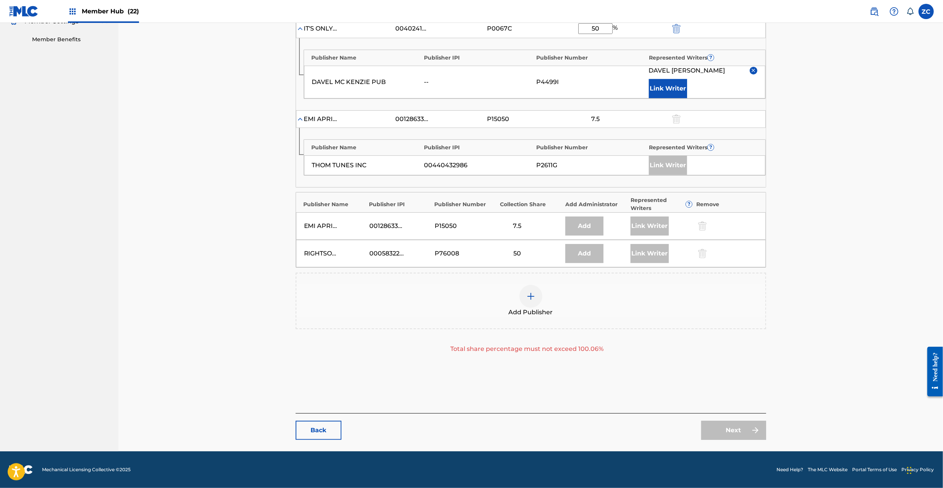
click at [343, 431] on div "Back Next" at bounding box center [531, 426] width 471 height 27
click at [325, 436] on link "Back" at bounding box center [319, 430] width 46 height 19
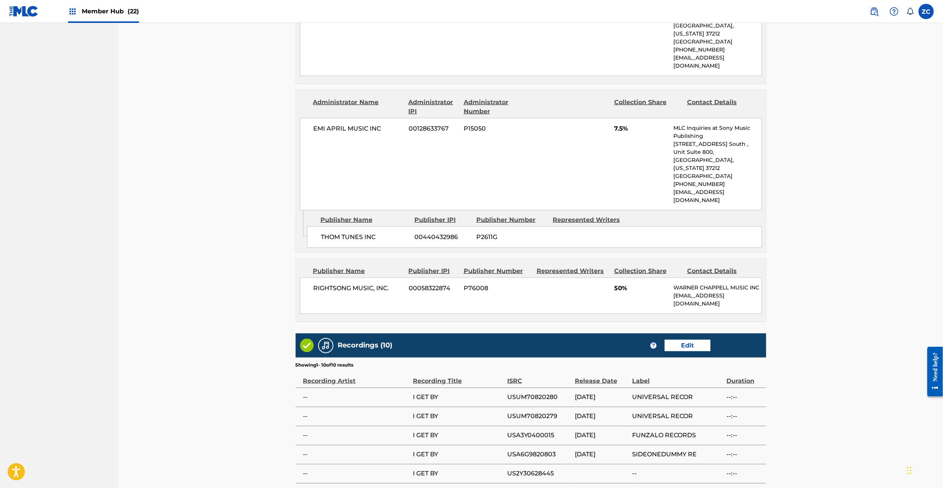
scroll to position [707, 0]
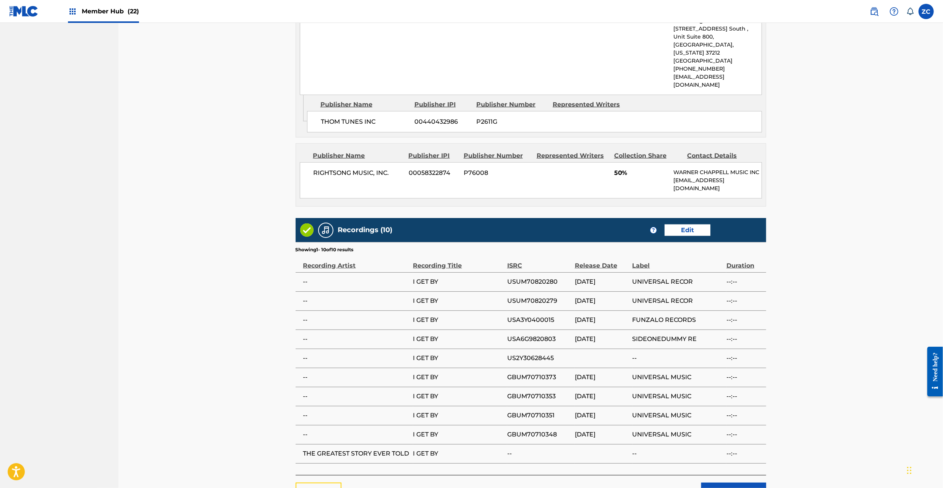
click at [317, 483] on link "Back" at bounding box center [319, 492] width 46 height 19
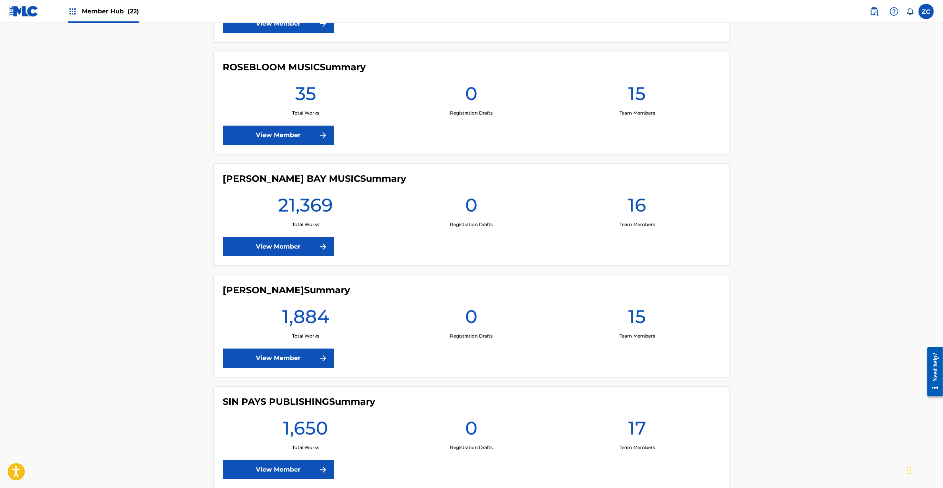
scroll to position [1970, 0]
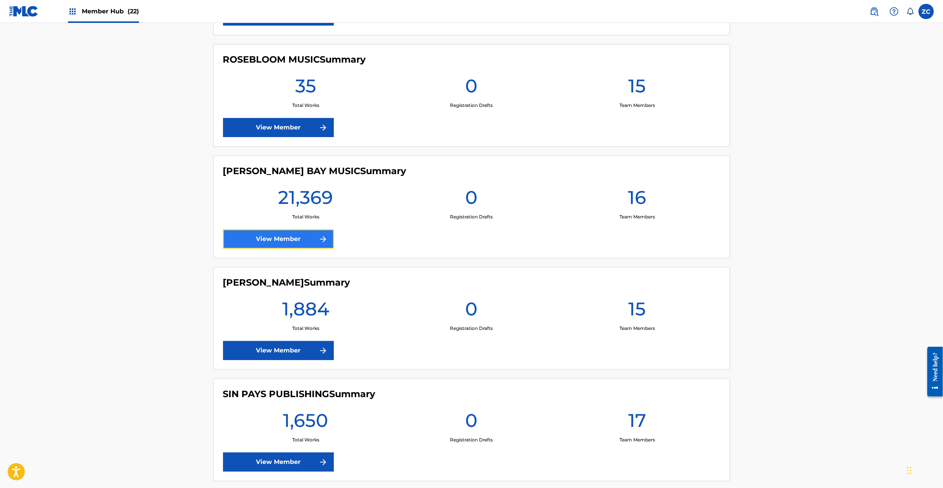
click at [306, 244] on link "View Member" at bounding box center [278, 239] width 111 height 19
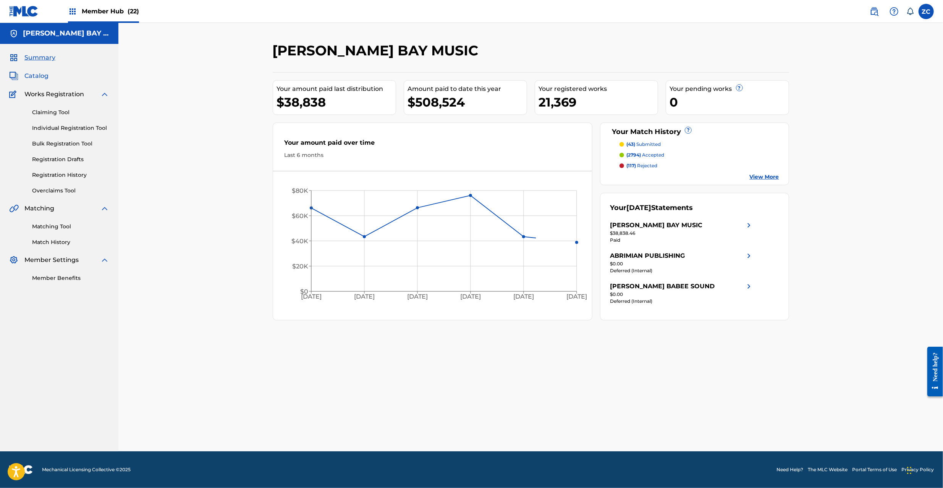
click at [37, 73] on span "Catalog" at bounding box center [36, 75] width 24 height 9
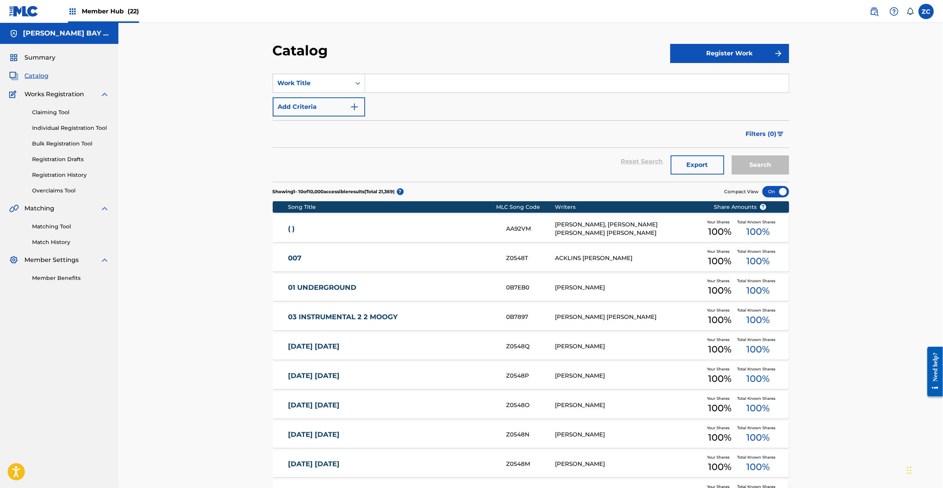
click at [426, 84] on input "Search Form" at bounding box center [577, 83] width 424 height 18
paste input "I4249W"
type input "I4249W"
click at [299, 87] on div "Work Title" at bounding box center [312, 83] width 78 height 15
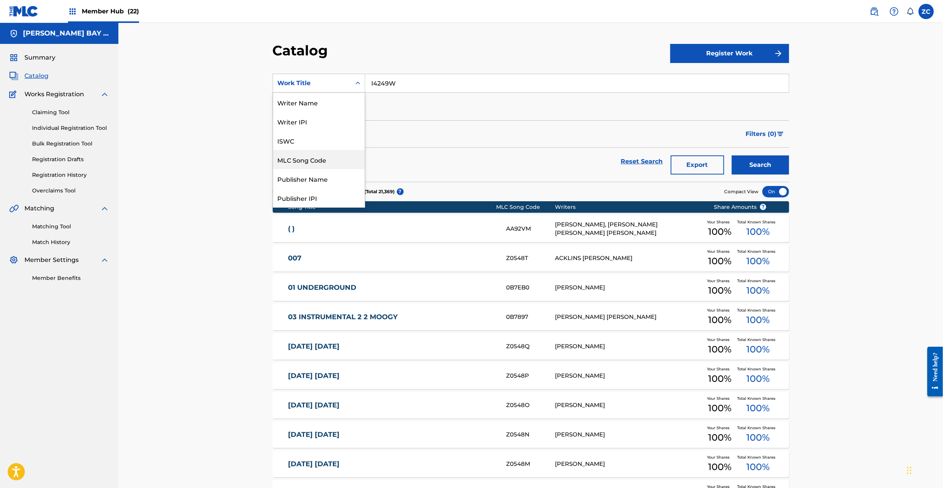
drag, startPoint x: 311, startPoint y: 163, endPoint x: 325, endPoint y: 152, distance: 17.4
click at [311, 161] on div "MLC Song Code" at bounding box center [319, 159] width 92 height 19
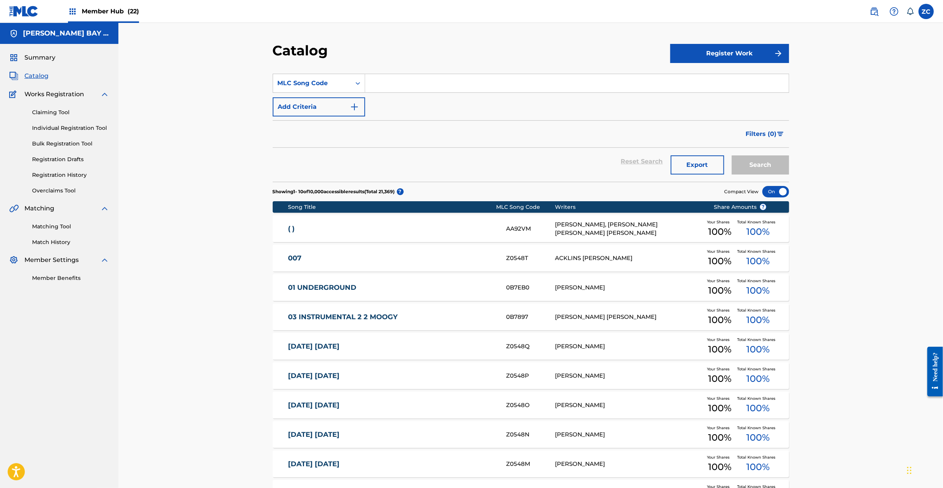
drag, startPoint x: 428, startPoint y: 87, endPoint x: 432, endPoint y: 89, distance: 4.1
click at [428, 87] on input "Search Form" at bounding box center [577, 83] width 424 height 18
paste input "I4249W"
click at [766, 162] on button "Search" at bounding box center [760, 164] width 57 height 19
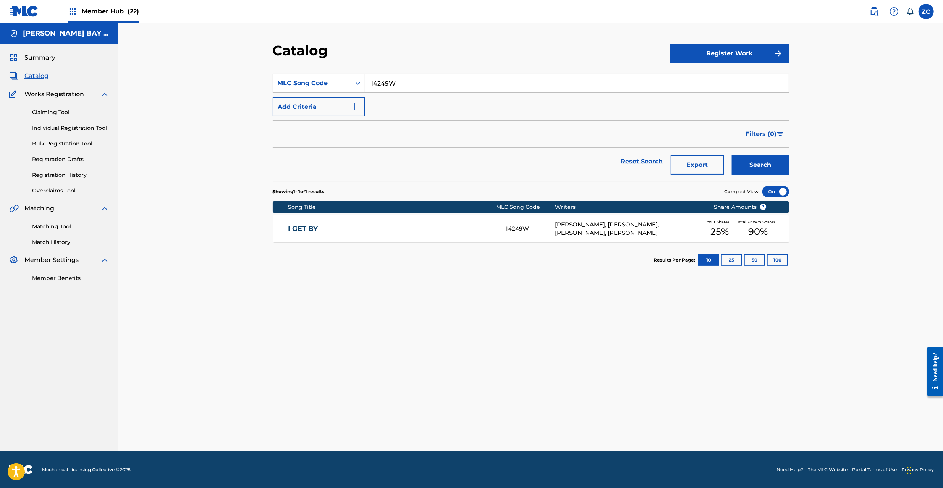
click at [452, 85] on input "I4249W" at bounding box center [577, 83] width 424 height 18
paste input "23593"
click at [732, 155] on button "Search" at bounding box center [760, 164] width 57 height 19
paste input "C9NDC"
click at [732, 155] on button "Search" at bounding box center [760, 164] width 57 height 19
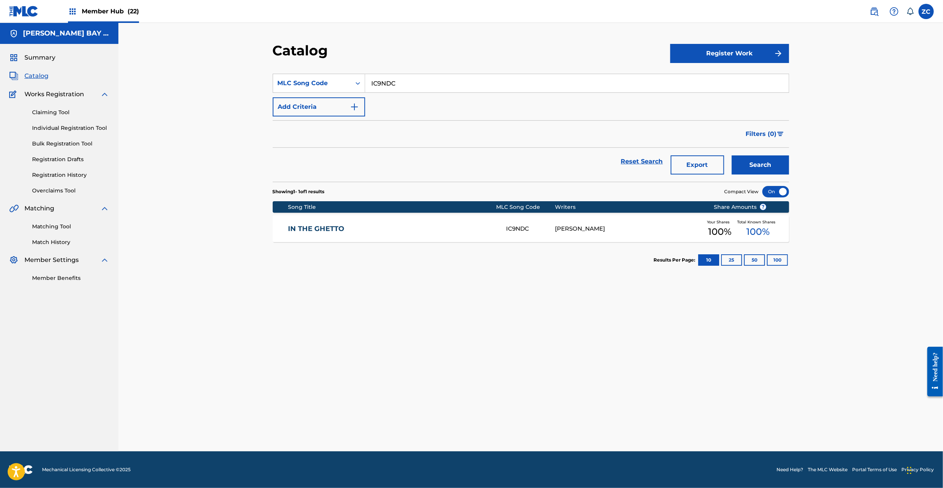
paste input "JC5M2H"
click at [732, 155] on button "Search" at bounding box center [760, 164] width 57 height 19
paste input "K10957"
click at [732, 155] on button "Search" at bounding box center [760, 164] width 57 height 19
paste input "Z4007B"
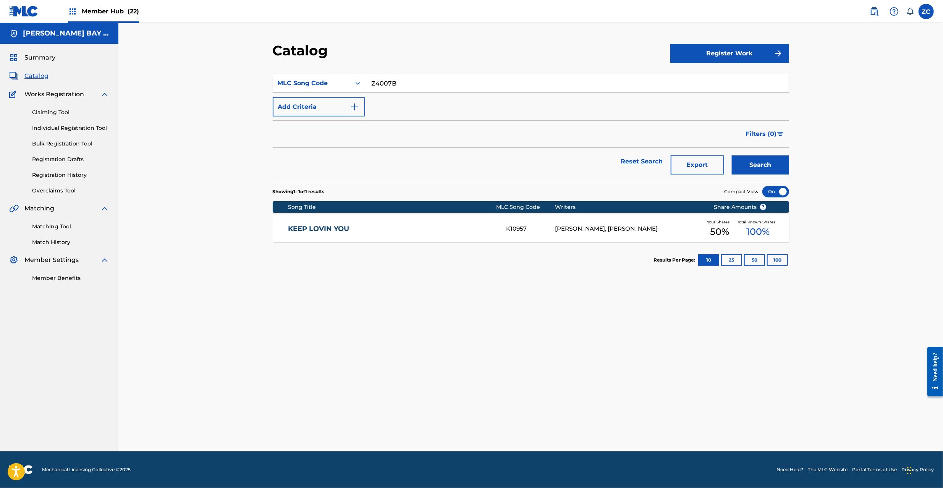
paste input "6X"
type input "Z4006X"
click at [732, 155] on button "Search" at bounding box center [760, 164] width 57 height 19
click at [517, 230] on div "Z4006X" at bounding box center [530, 229] width 49 height 9
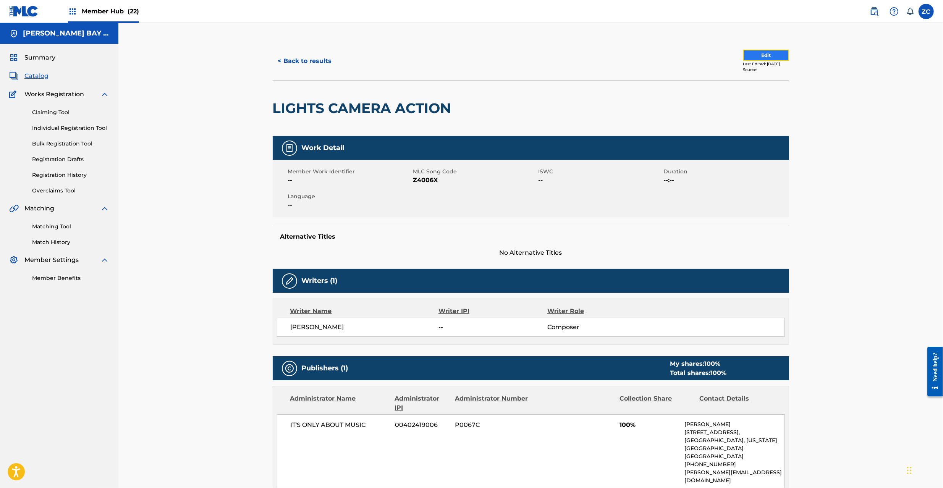
click at [754, 50] on button "Edit" at bounding box center [766, 55] width 46 height 11
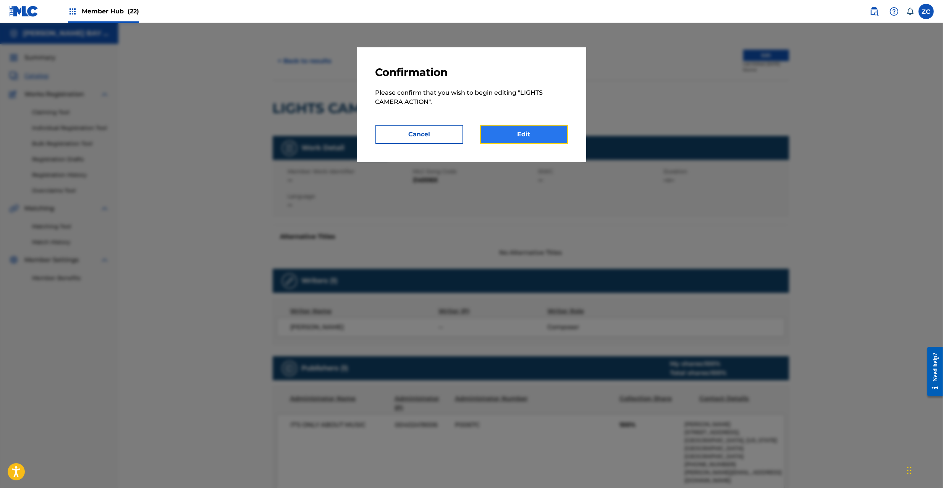
click at [551, 130] on link "Edit" at bounding box center [524, 134] width 88 height 19
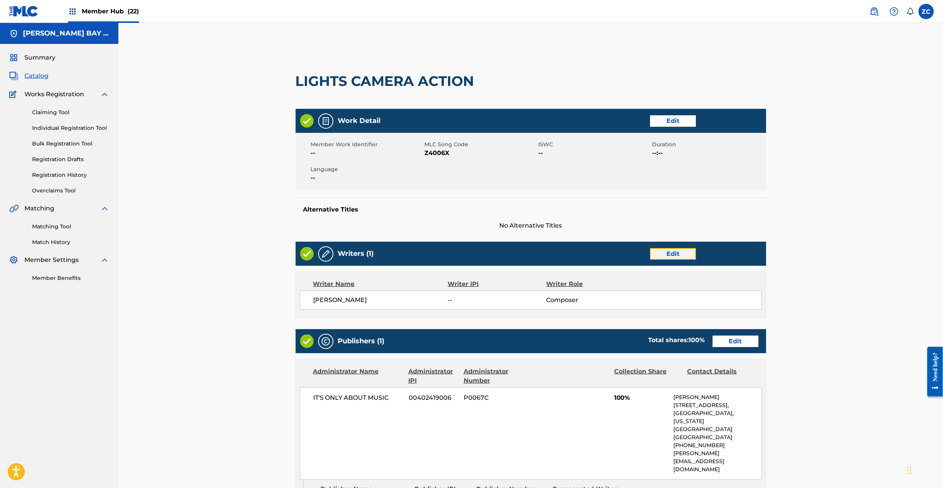
click at [678, 250] on link "Edit" at bounding box center [673, 253] width 46 height 11
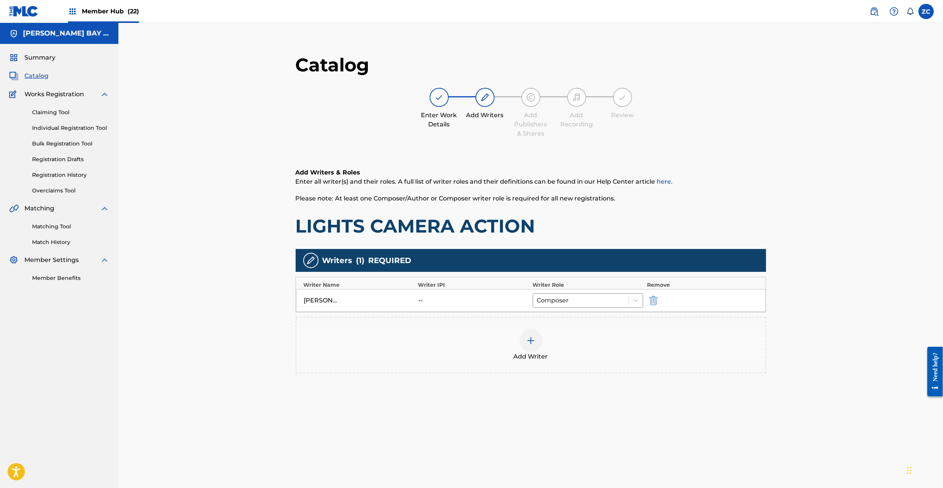
click at [529, 345] on img at bounding box center [530, 340] width 9 height 9
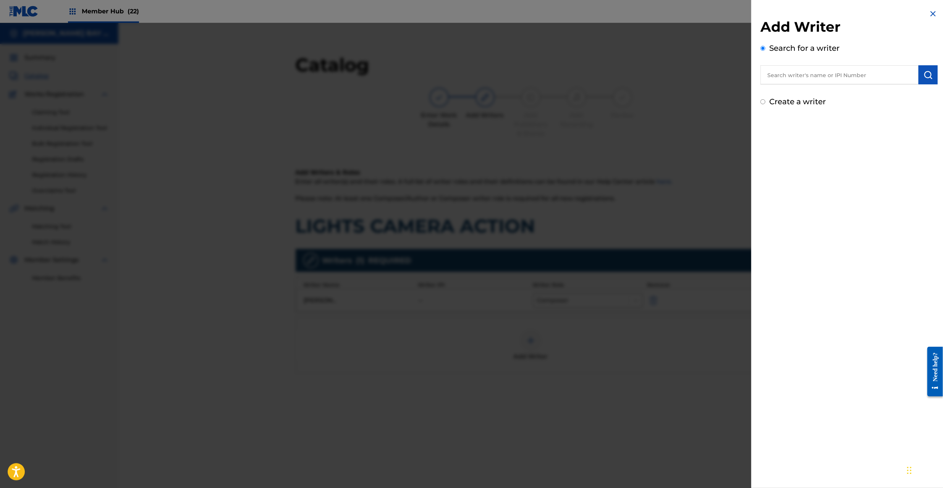
click at [842, 81] on input "text" at bounding box center [840, 74] width 158 height 19
paste input "[PERSON_NAME]"
type input "[PERSON_NAME]"
click at [920, 78] on button "submit" at bounding box center [928, 74] width 19 height 19
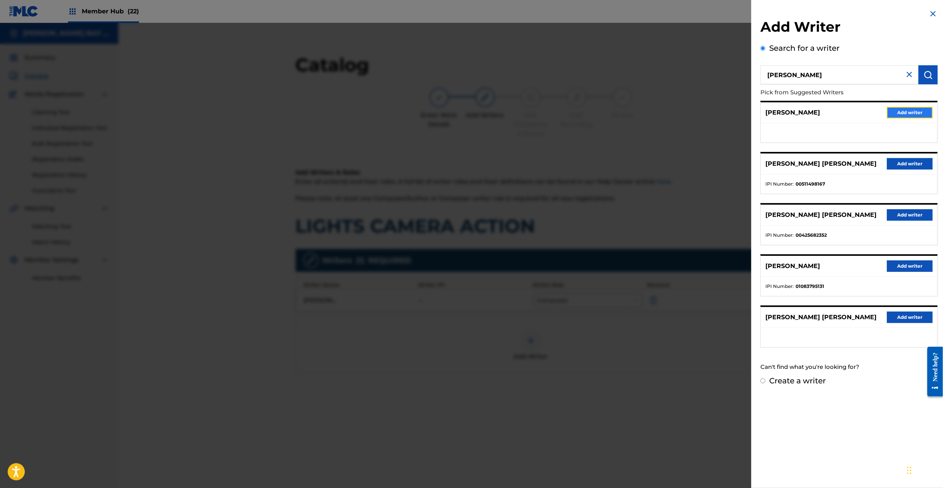
click at [907, 111] on button "Add writer" at bounding box center [910, 112] width 46 height 11
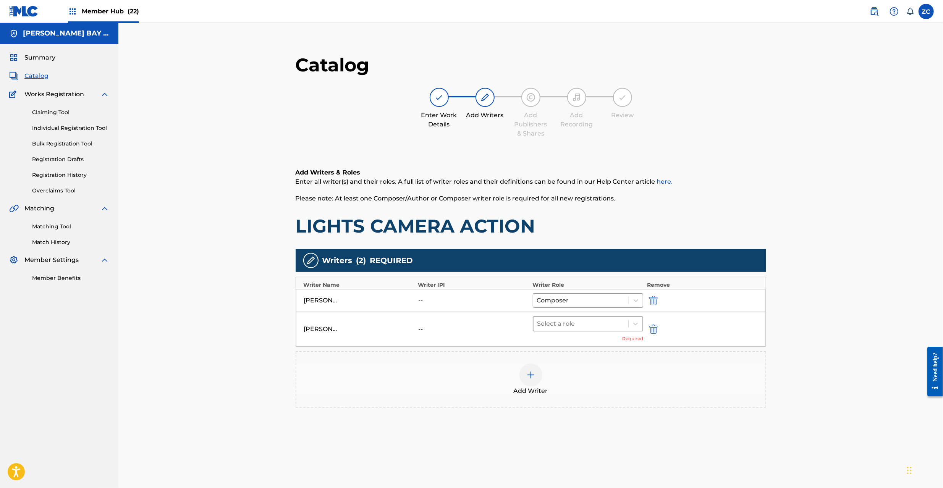
click at [575, 325] on div at bounding box center [581, 324] width 87 height 11
click at [572, 342] on div "Composer/Author" at bounding box center [588, 343] width 110 height 15
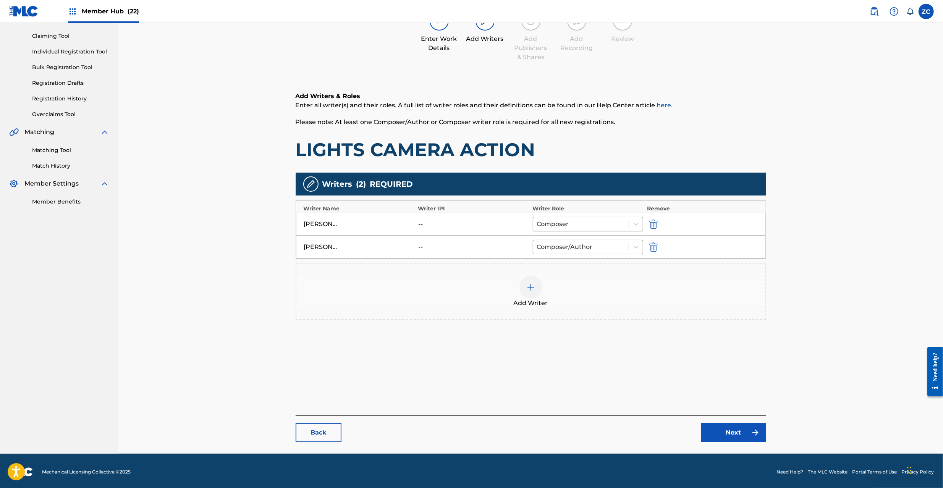
scroll to position [79, 0]
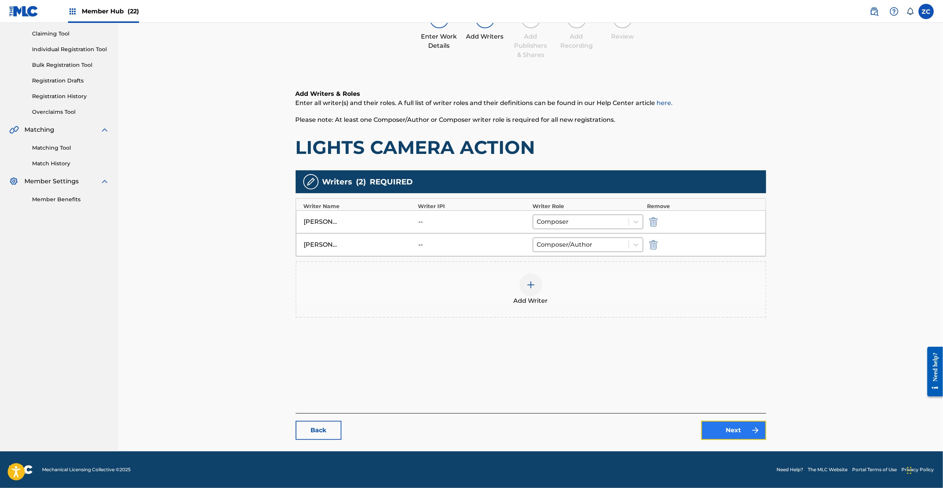
click at [728, 431] on link "Next" at bounding box center [733, 430] width 65 height 19
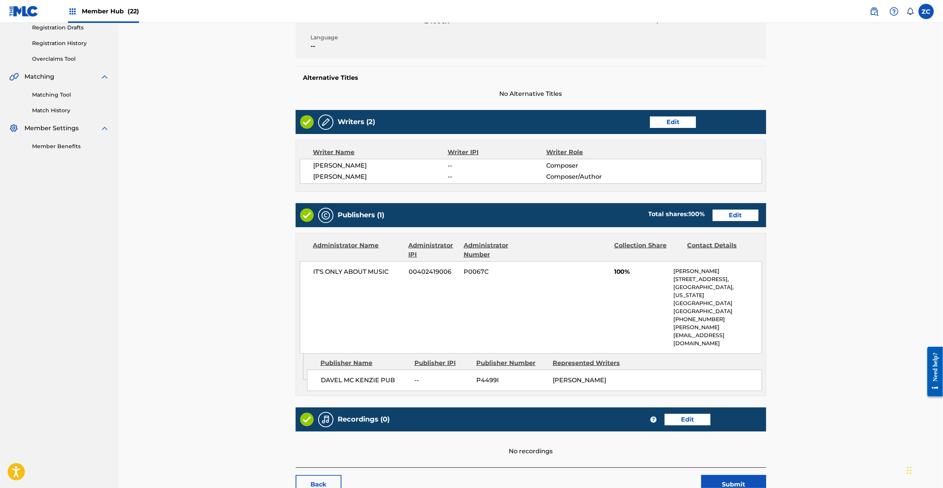
scroll to position [155, 0]
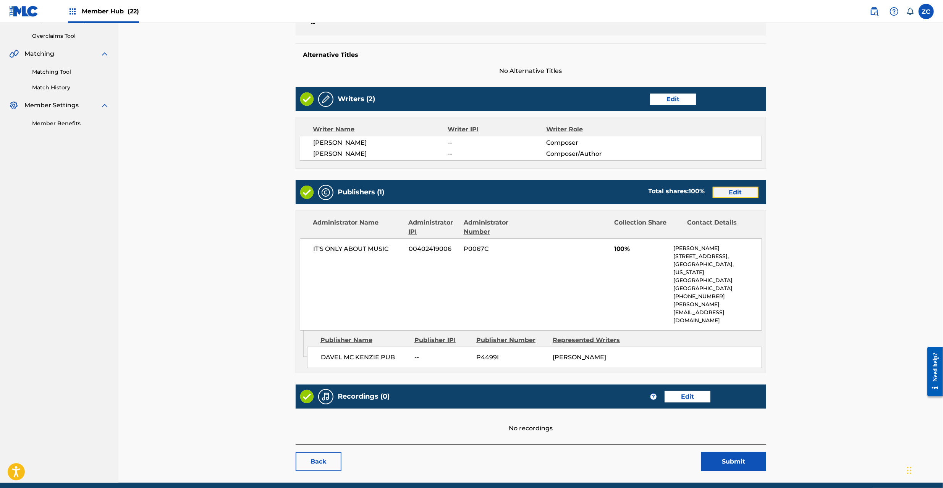
click at [742, 192] on link "Edit" at bounding box center [736, 192] width 46 height 11
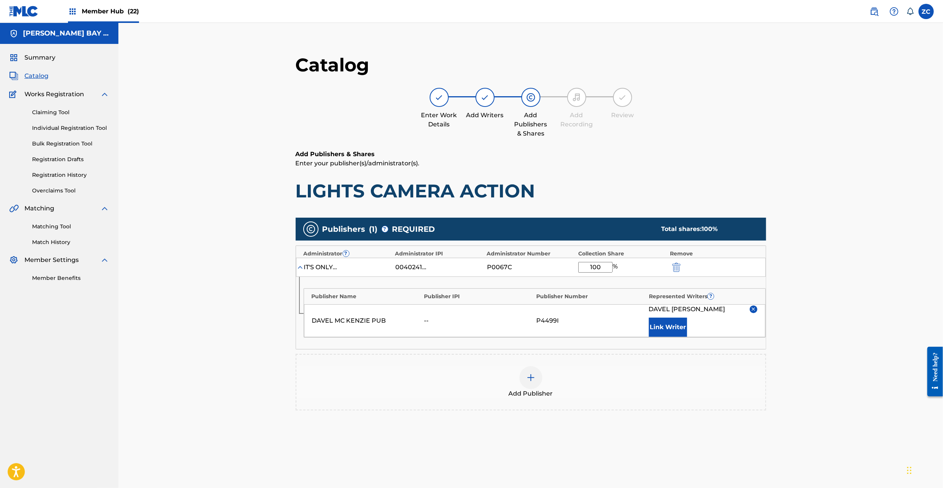
drag, startPoint x: 607, startPoint y: 267, endPoint x: 546, endPoint y: 267, distance: 61.1
click at [546, 267] on div "IT'S ONLY ABOUT MUSIC 00402419006 P0067C 100 %" at bounding box center [531, 267] width 470 height 19
type input "50"
click at [680, 330] on button "Link Writer" at bounding box center [668, 327] width 38 height 19
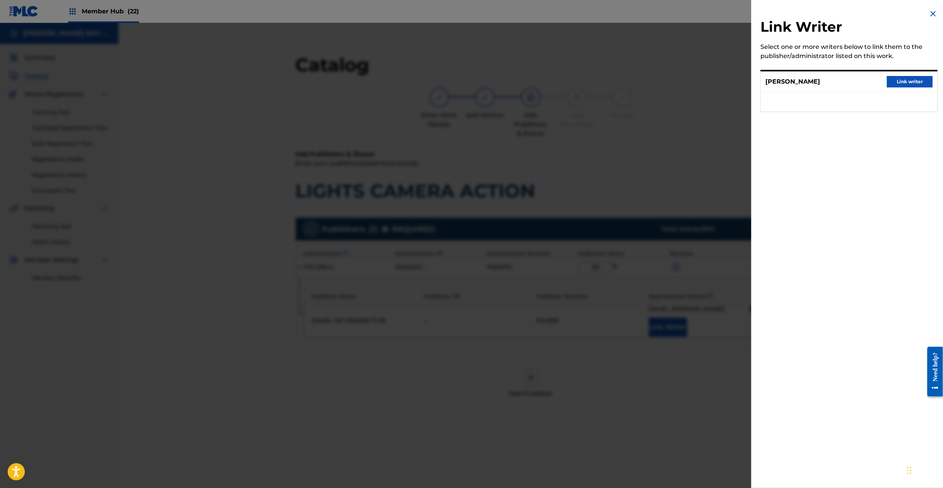
click at [666, 231] on div at bounding box center [471, 267] width 943 height 488
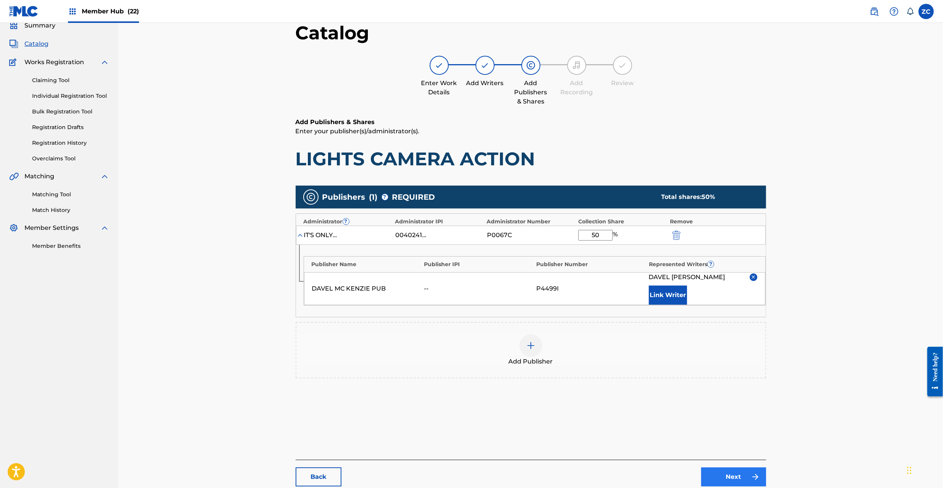
scroll to position [79, 0]
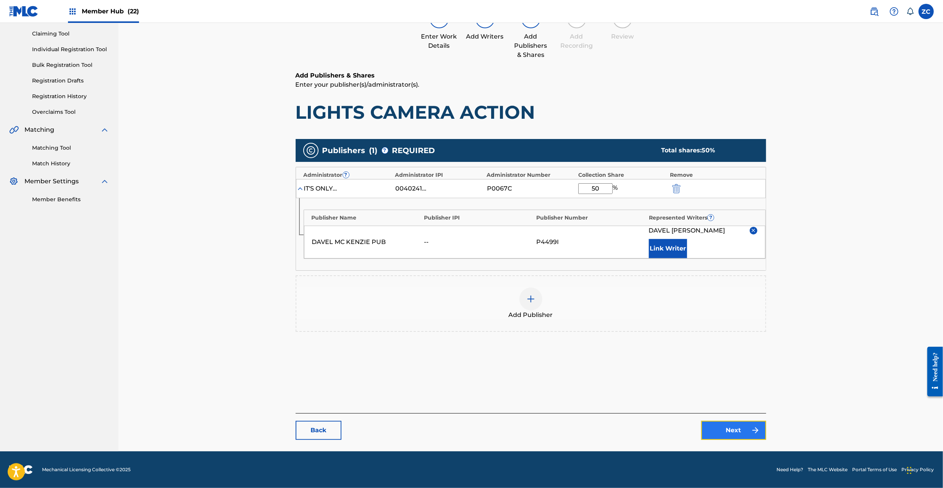
click at [712, 425] on link "Next" at bounding box center [733, 430] width 65 height 19
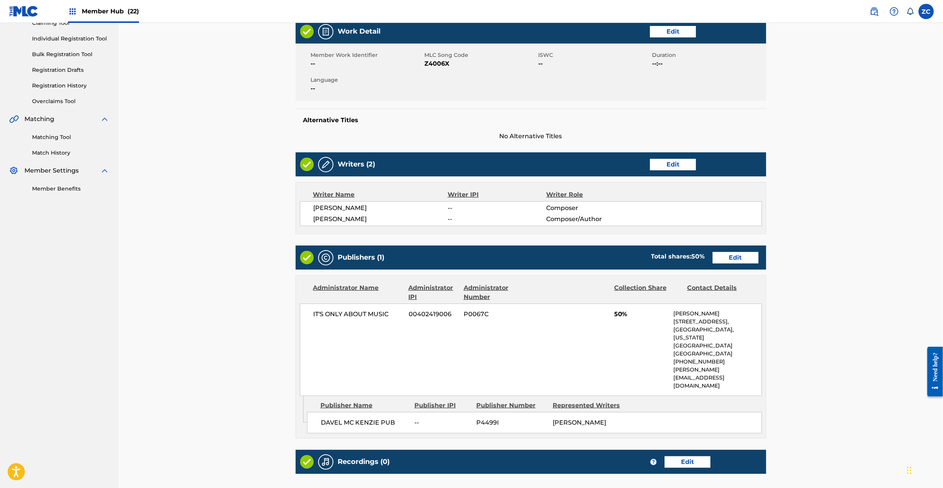
scroll to position [155, 0]
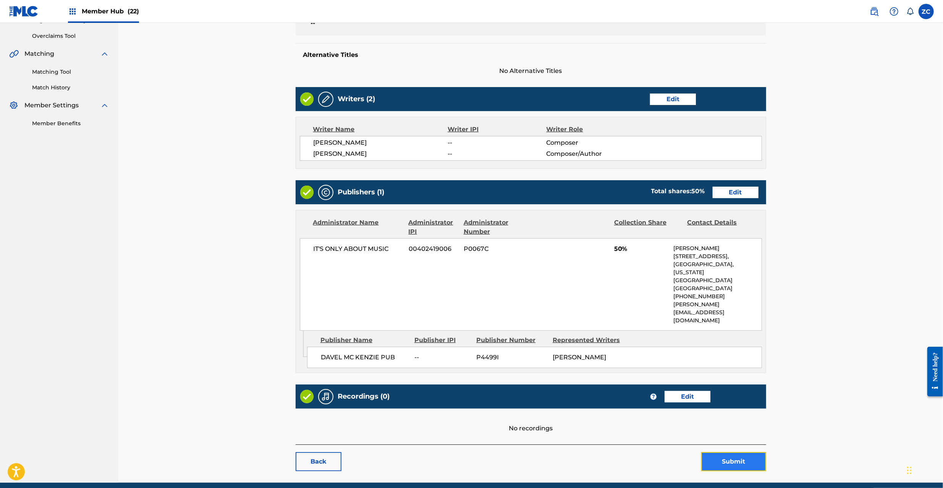
click at [747, 452] on button "Submit" at bounding box center [733, 461] width 65 height 19
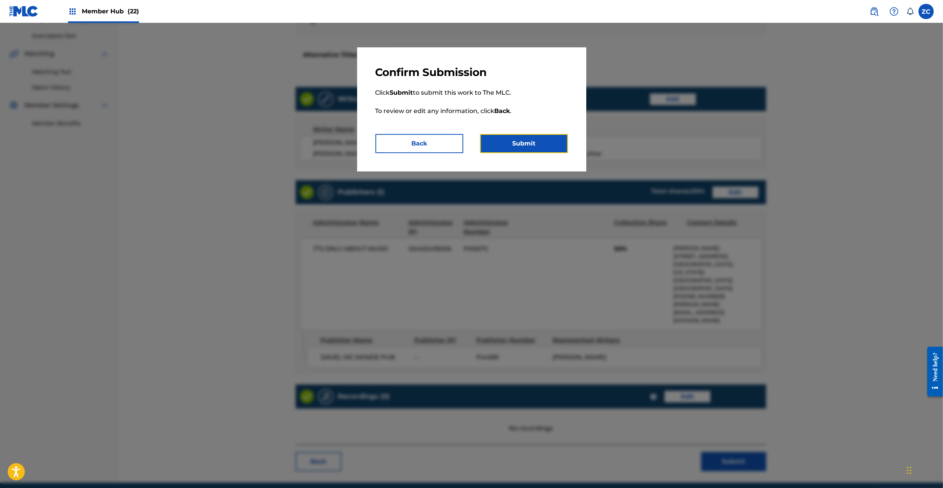
click at [546, 152] on button "Submit" at bounding box center [524, 143] width 88 height 19
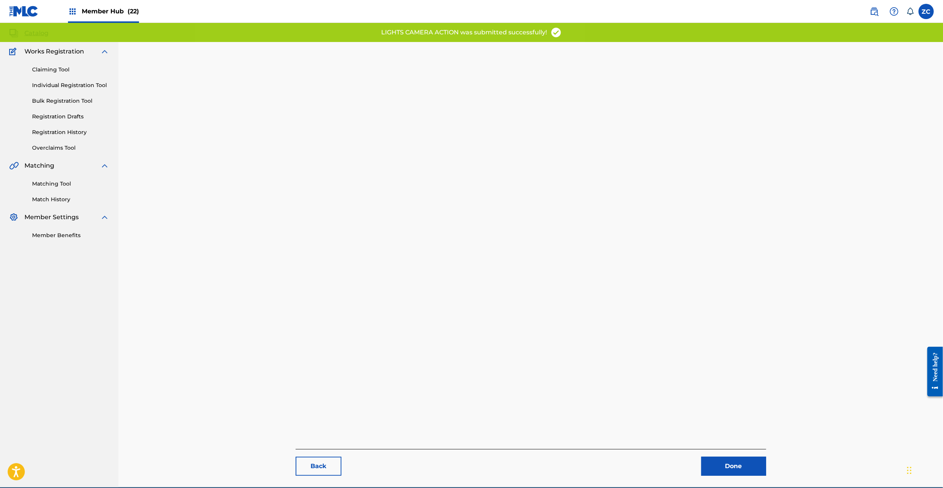
scroll to position [79, 0]
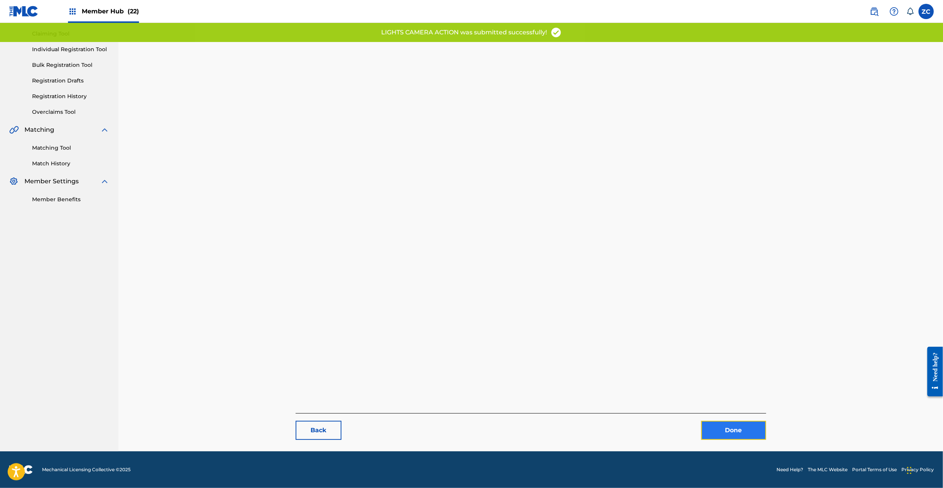
click at [748, 424] on link "Done" at bounding box center [733, 430] width 65 height 19
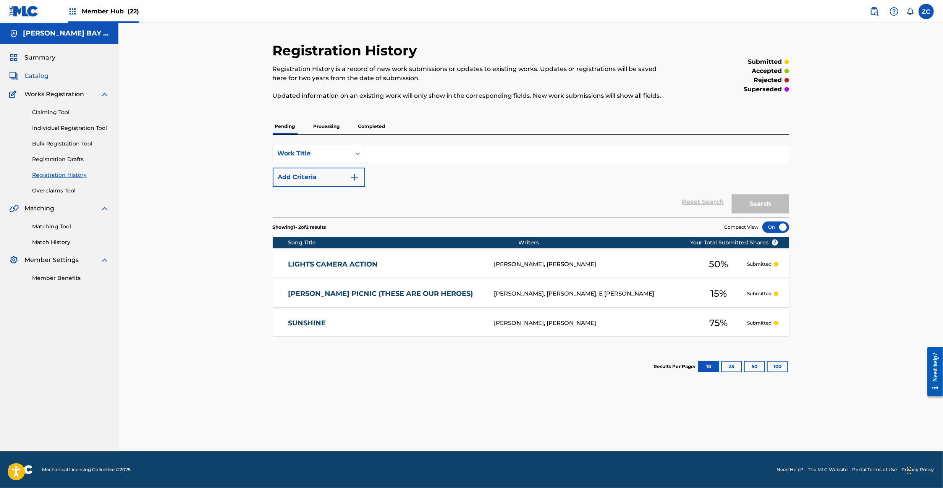
click at [36, 72] on span "Catalog" at bounding box center [36, 75] width 24 height 9
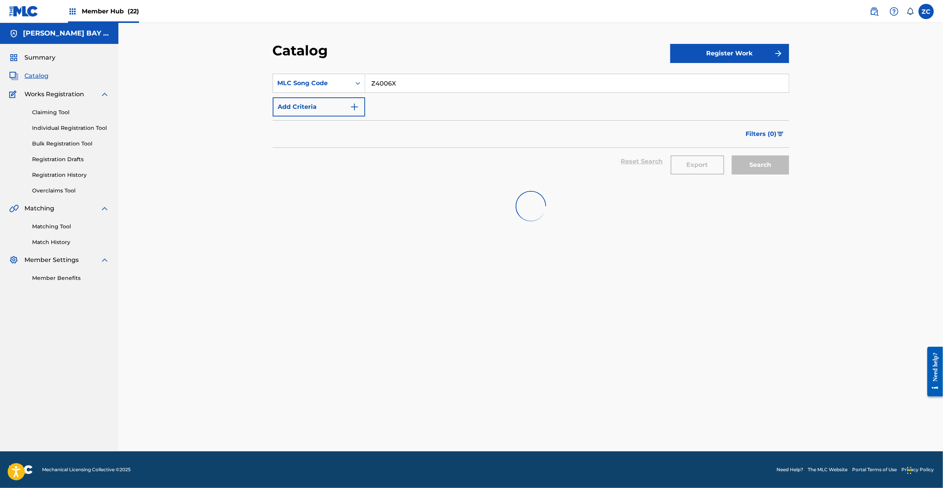
click at [473, 81] on input "Z4006X" at bounding box center [577, 83] width 424 height 18
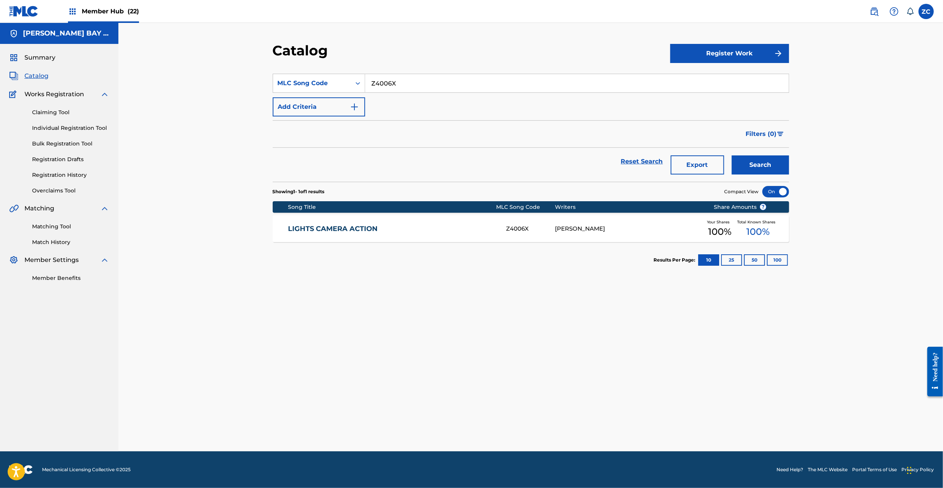
paste input "HA1VDD"
click at [755, 76] on input "HA1VDD" at bounding box center [577, 83] width 424 height 18
click at [732, 155] on button "Search" at bounding box center [760, 164] width 57 height 19
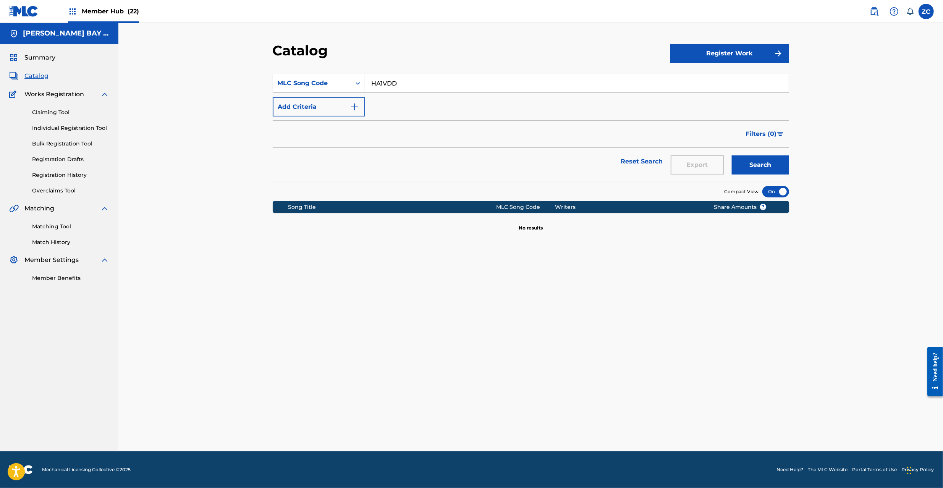
click at [732, 155] on button "Search" at bounding box center [760, 164] width 57 height 19
click at [402, 84] on input "HA1VDD" at bounding box center [577, 83] width 424 height 18
paste input "T2490O"
click at [732, 155] on button "Search" at bounding box center [760, 164] width 57 height 19
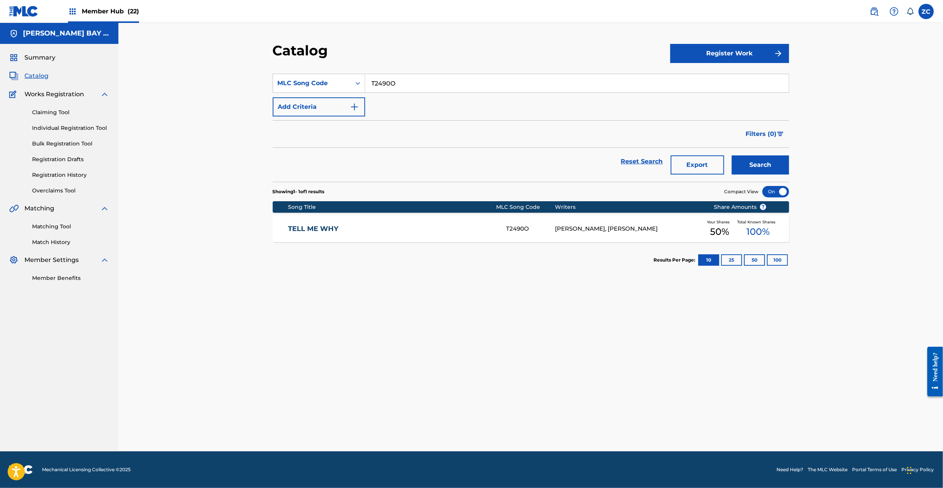
paste input "W1425N"
type input "W1425N"
click at [732, 155] on button "Search" at bounding box center [760, 164] width 57 height 19
click at [465, 226] on link "WE GONNA MAKE IT" at bounding box center [392, 229] width 208 height 9
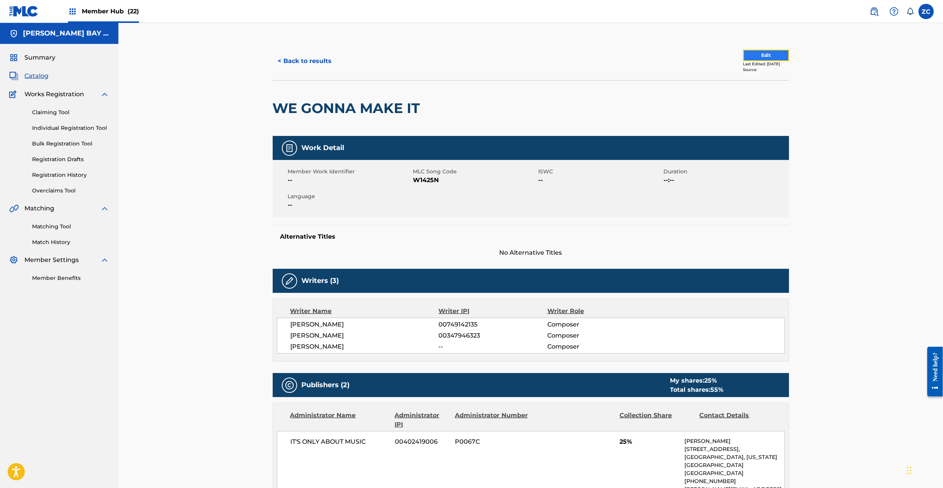
click at [758, 53] on button "Edit" at bounding box center [766, 55] width 46 height 11
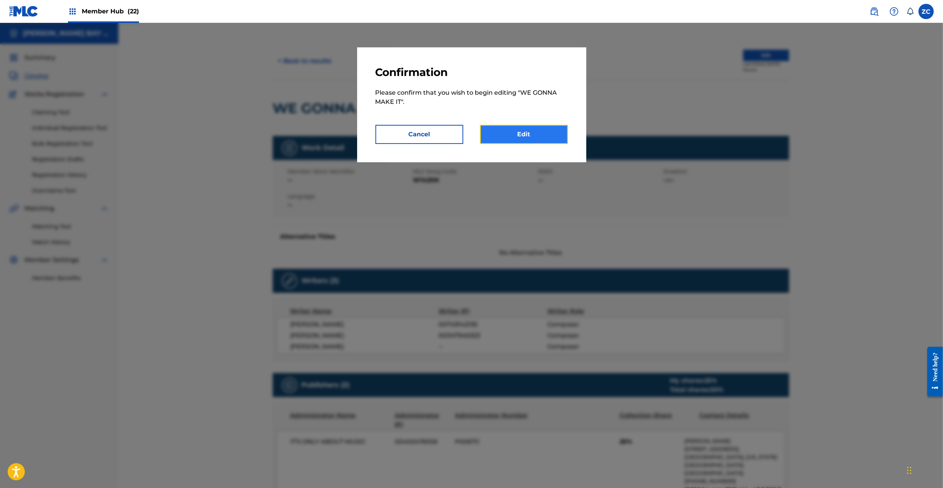
click at [552, 131] on link "Edit" at bounding box center [524, 134] width 88 height 19
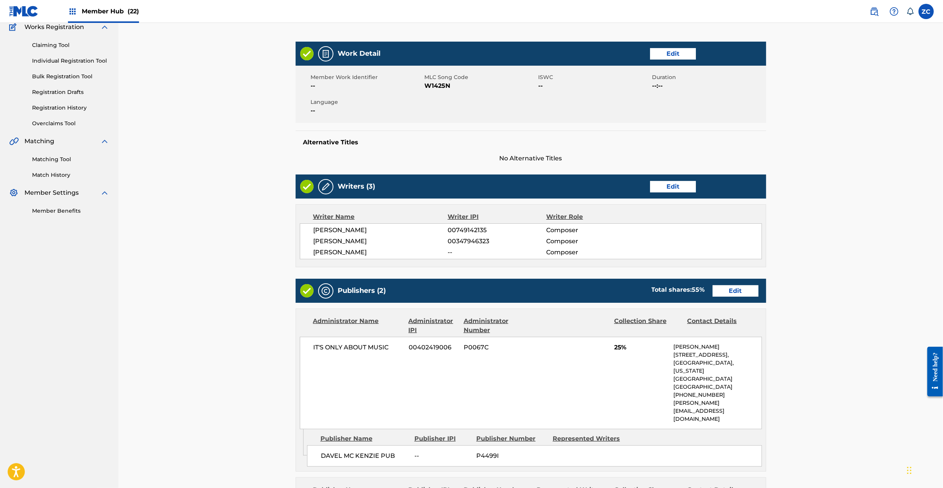
scroll to position [68, 0]
click at [743, 288] on link "Edit" at bounding box center [736, 290] width 46 height 11
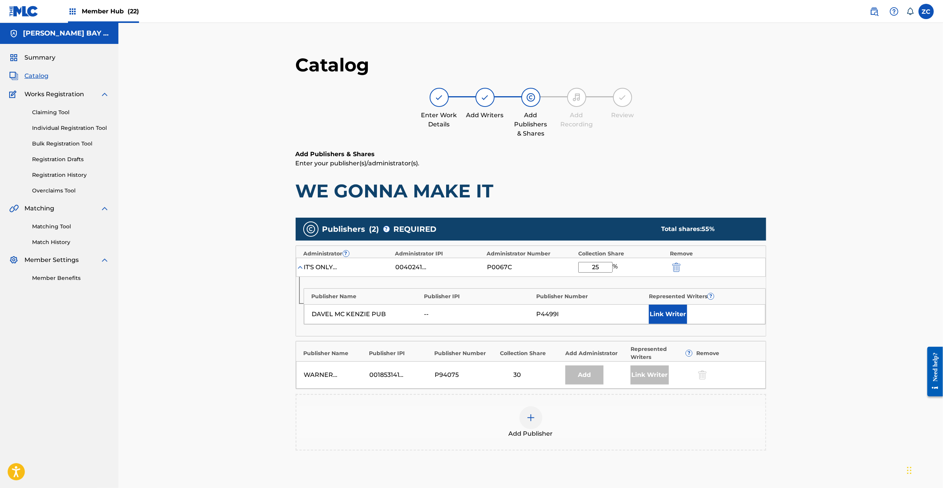
drag, startPoint x: 590, startPoint y: 267, endPoint x: 528, endPoint y: 276, distance: 63.2
click at [528, 276] on div "IT'S ONLY ABOUT MUSIC 00402419006 P0067C 25 %" at bounding box center [531, 267] width 470 height 19
type input "50"
click at [672, 313] on button "Link Writer" at bounding box center [668, 314] width 38 height 19
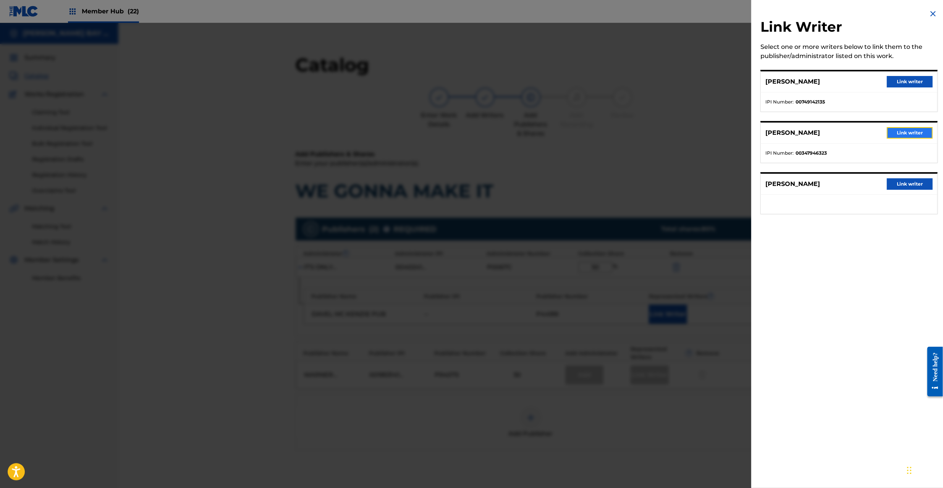
click at [909, 136] on button "Link writer" at bounding box center [910, 132] width 46 height 11
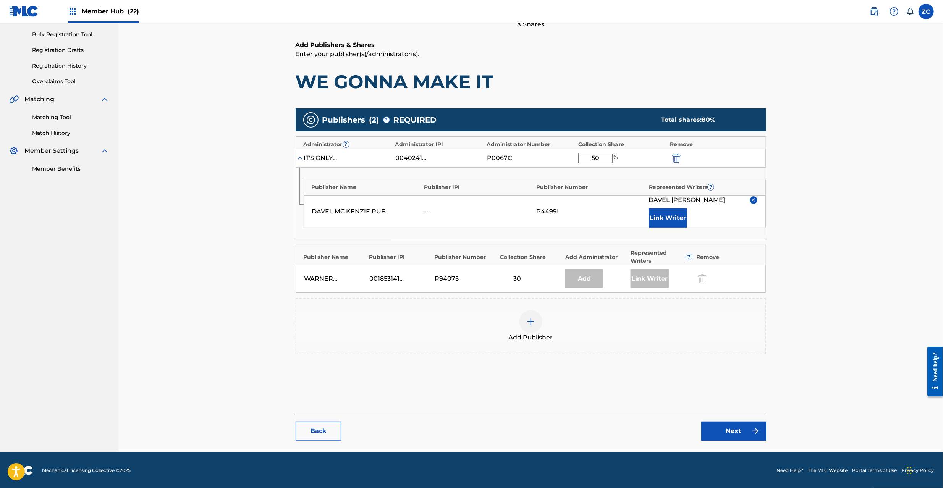
scroll to position [110, 0]
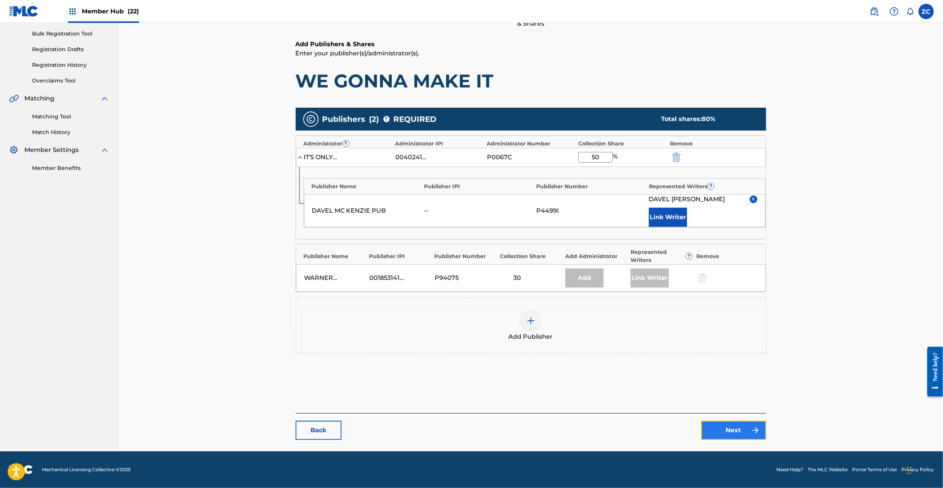
click at [753, 433] on img at bounding box center [755, 430] width 9 height 9
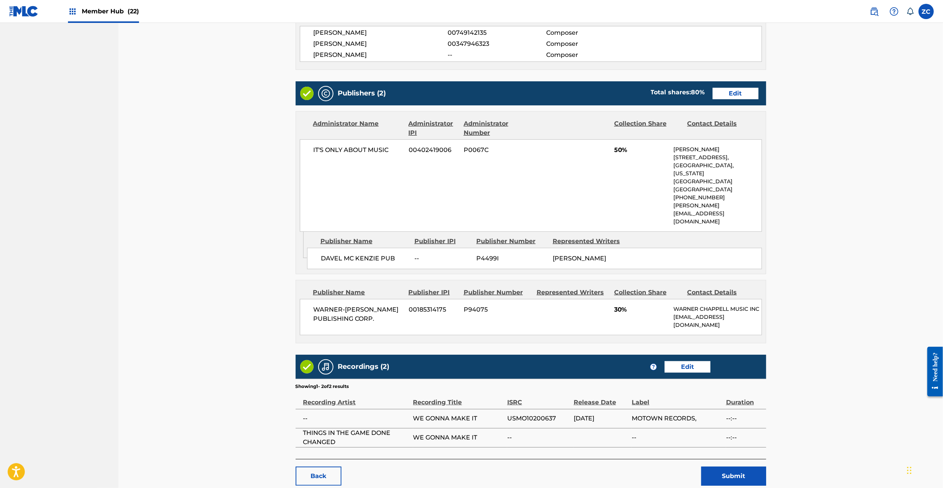
scroll to position [280, 0]
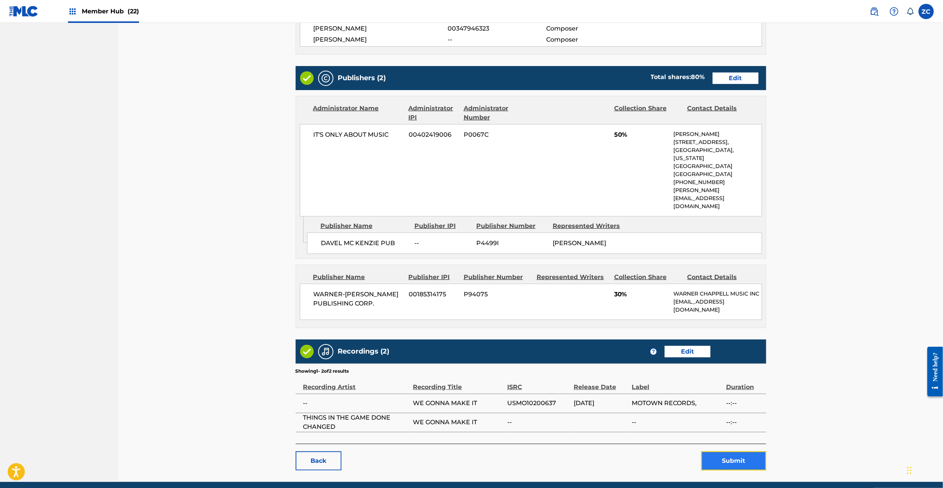
click at [740, 452] on button "Submit" at bounding box center [733, 461] width 65 height 19
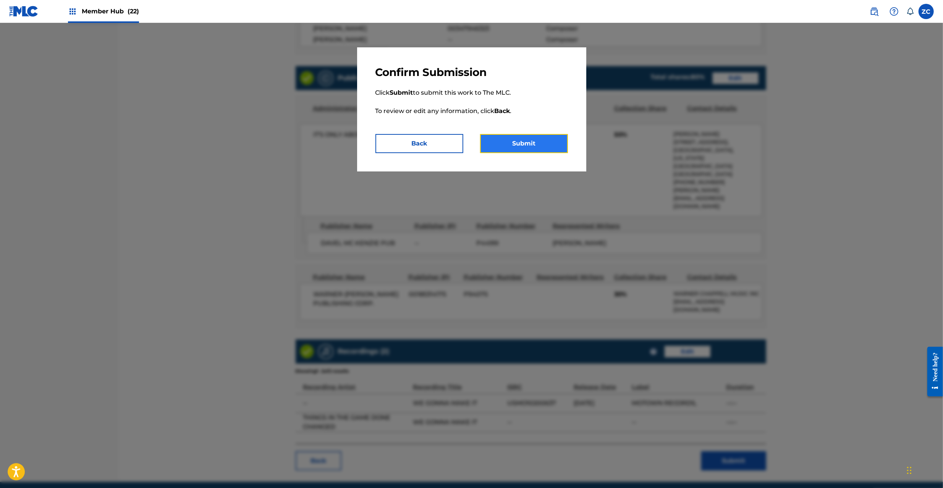
click at [529, 139] on button "Submit" at bounding box center [524, 143] width 88 height 19
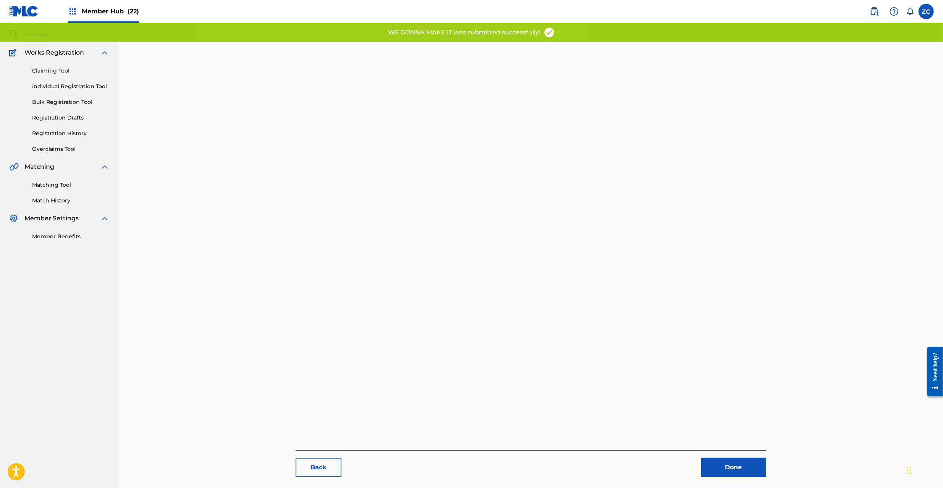
scroll to position [79, 0]
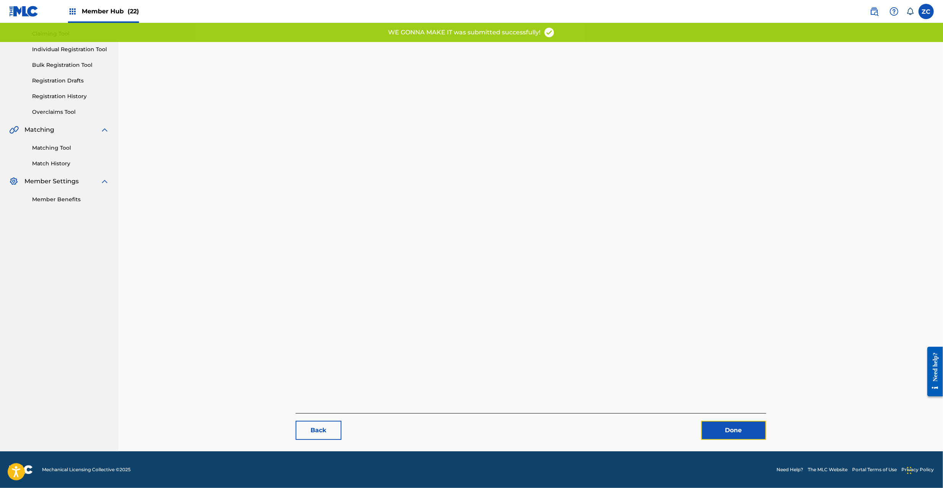
click at [737, 431] on link "Done" at bounding box center [733, 430] width 65 height 19
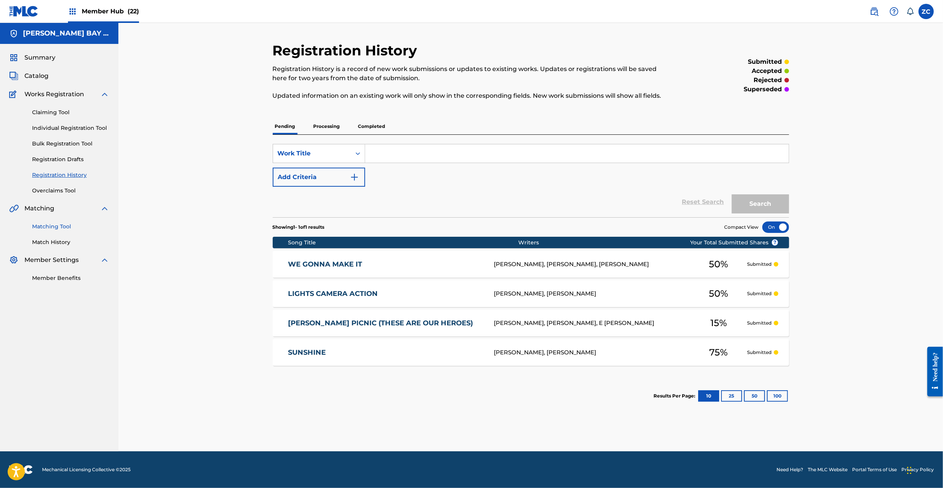
click at [47, 223] on link "Matching Tool" at bounding box center [70, 227] width 77 height 8
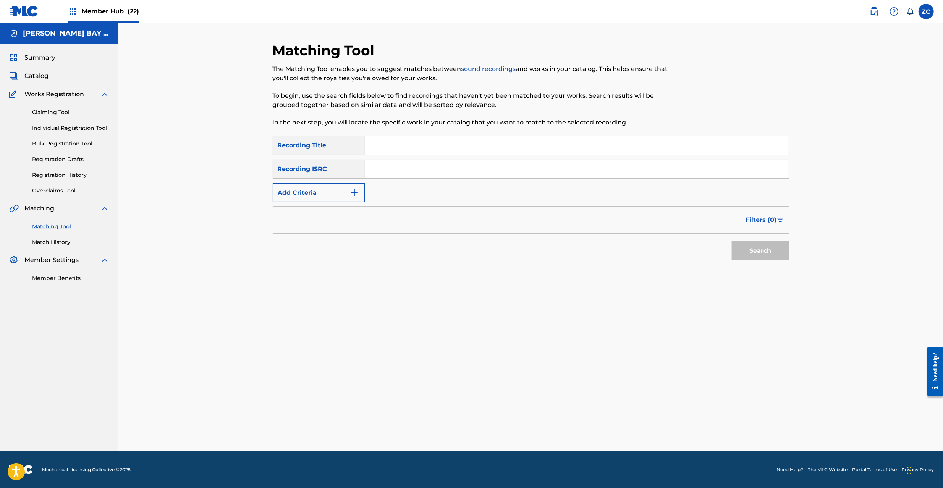
click at [479, 176] on input "Search Form" at bounding box center [577, 169] width 424 height 18
paste input "USUM70506975"
type input "USUM70506975"
click at [741, 258] on button "Search" at bounding box center [760, 250] width 57 height 19
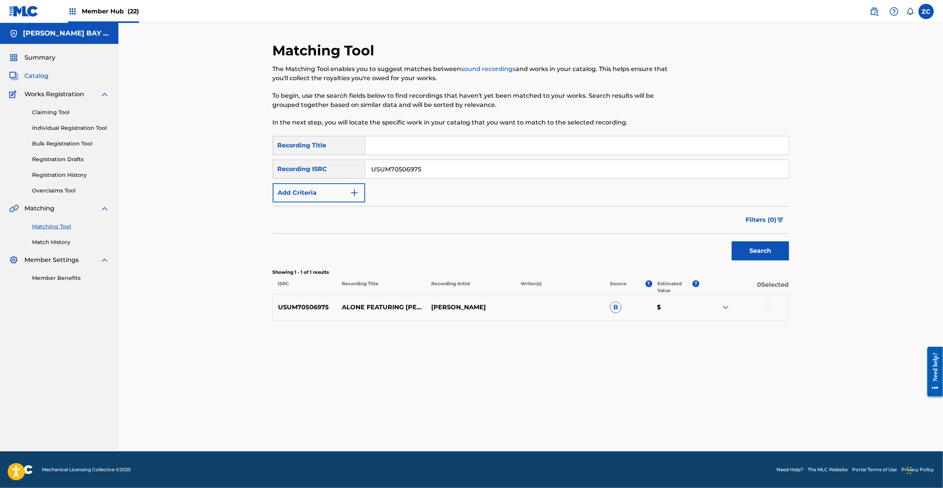
click at [42, 74] on span "Catalog" at bounding box center [36, 75] width 24 height 9
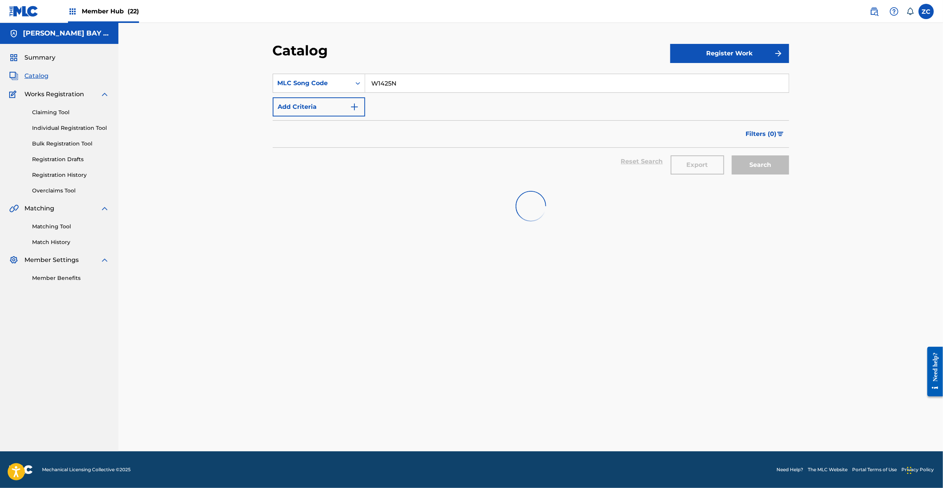
click at [398, 84] on input "W1425N" at bounding box center [577, 83] width 424 height 18
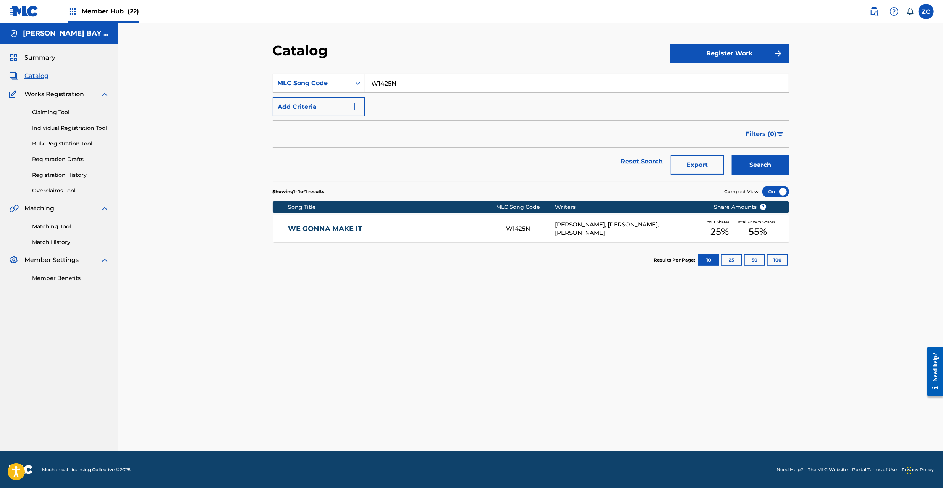
paste input "F1785G"
type input "F1785G"
click at [732, 155] on button "Search" at bounding box center [760, 164] width 57 height 19
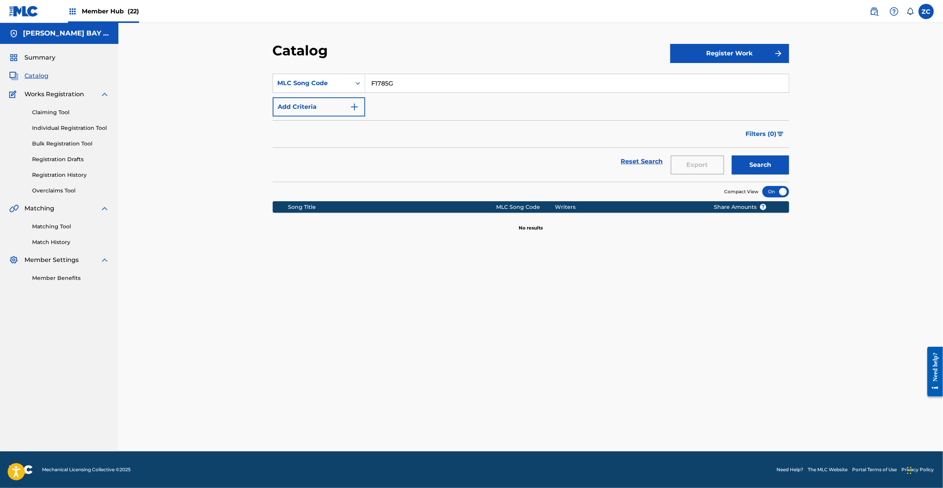
click at [732, 155] on button "Search" at bounding box center [760, 164] width 57 height 19
click at [873, 10] on img at bounding box center [874, 11] width 9 height 9
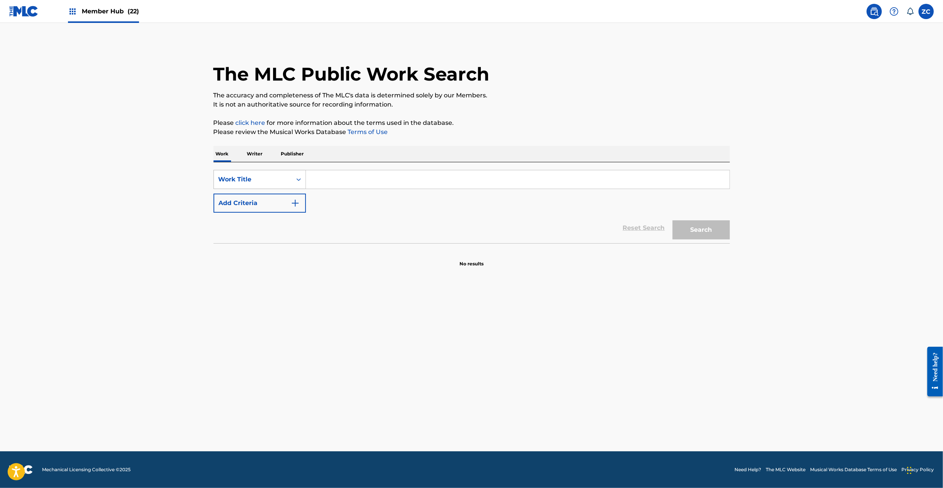
click at [260, 180] on div "Work Title" at bounding box center [253, 179] width 69 height 9
drag, startPoint x: 280, startPoint y: 193, endPoint x: 298, endPoint y: 191, distance: 17.7
click at [280, 194] on div "MLC Song Code" at bounding box center [260, 198] width 92 height 19
click at [332, 183] on input "Search Form" at bounding box center [518, 179] width 424 height 18
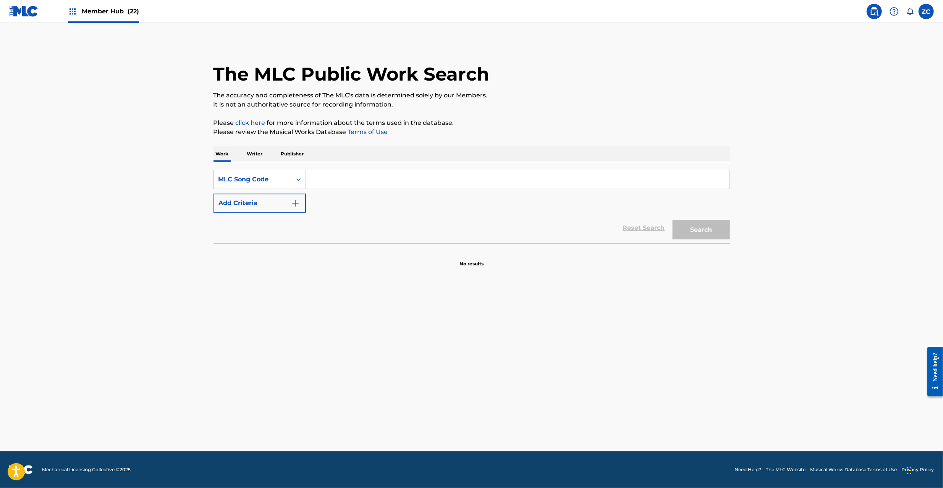
paste input "F1785G"
type input "F1785G"
click at [712, 236] on button "Search" at bounding box center [701, 229] width 57 height 19
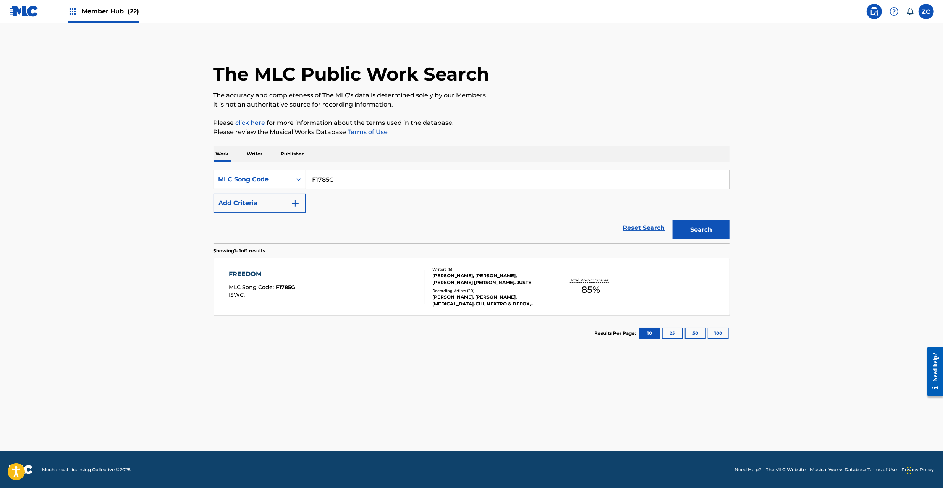
click at [417, 291] on div "FREEDOM MLC Song Code : F1785G ISWC :" at bounding box center [327, 287] width 196 height 34
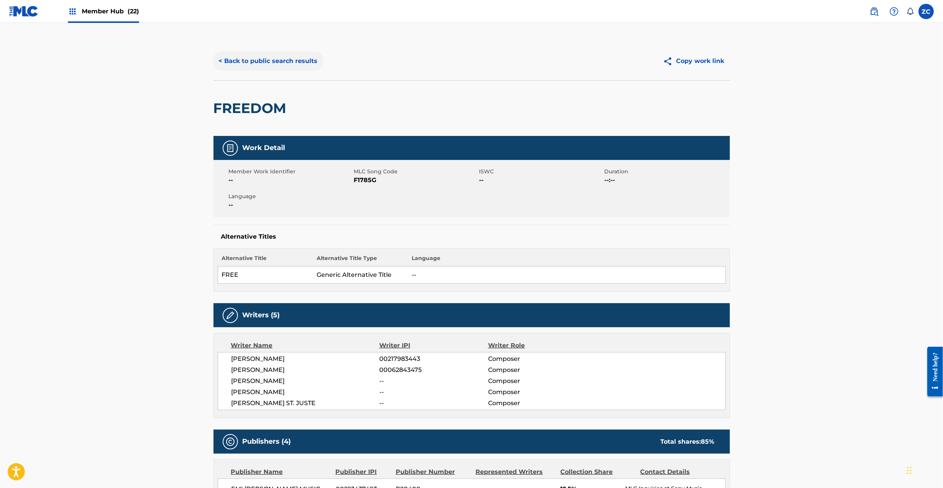
click at [297, 65] on button "< Back to public search results" at bounding box center [269, 61] width 110 height 19
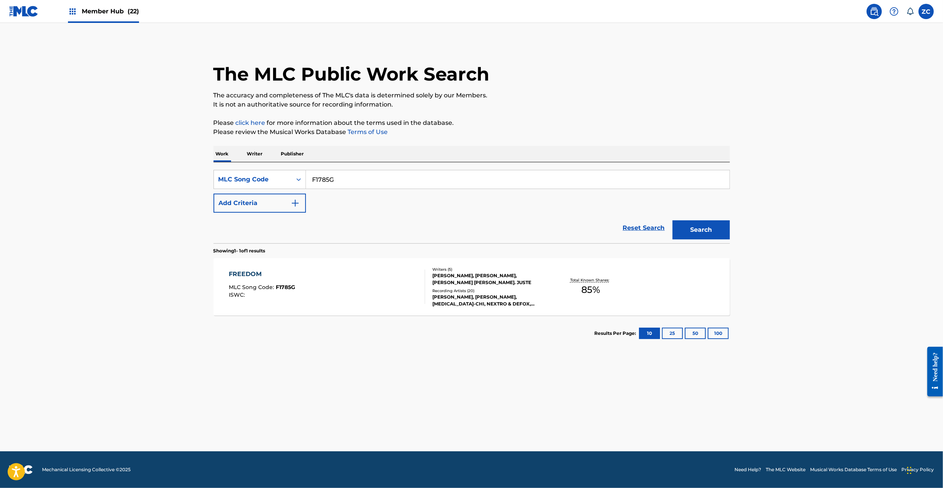
click at [25, 14] on img at bounding box center [23, 11] width 29 height 11
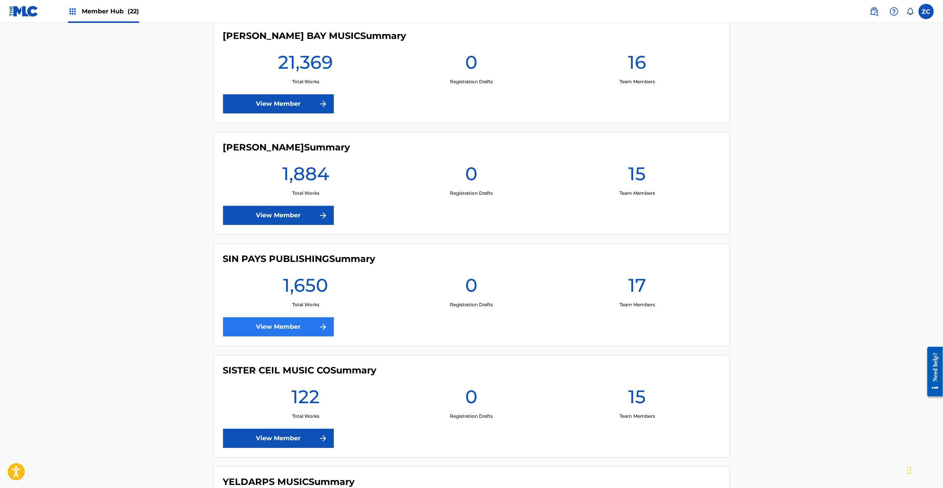
scroll to position [2037, 0]
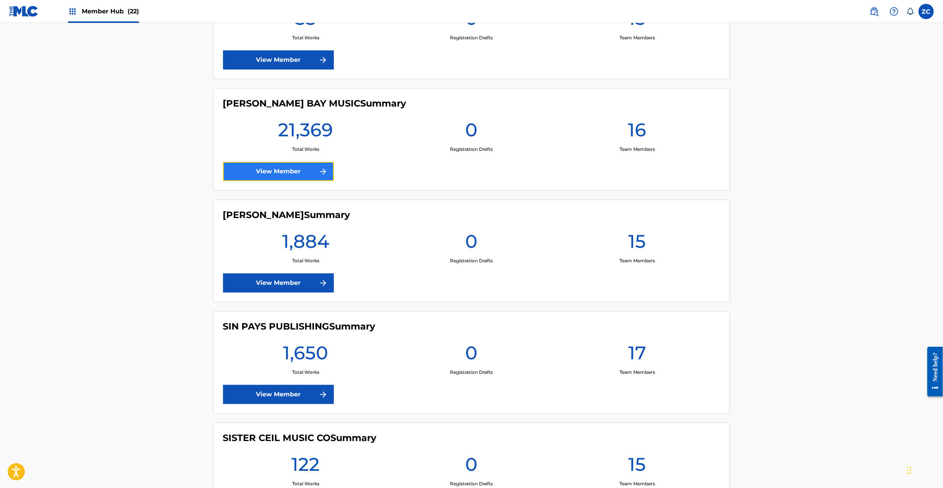
click at [274, 176] on link "View Member" at bounding box center [278, 171] width 111 height 19
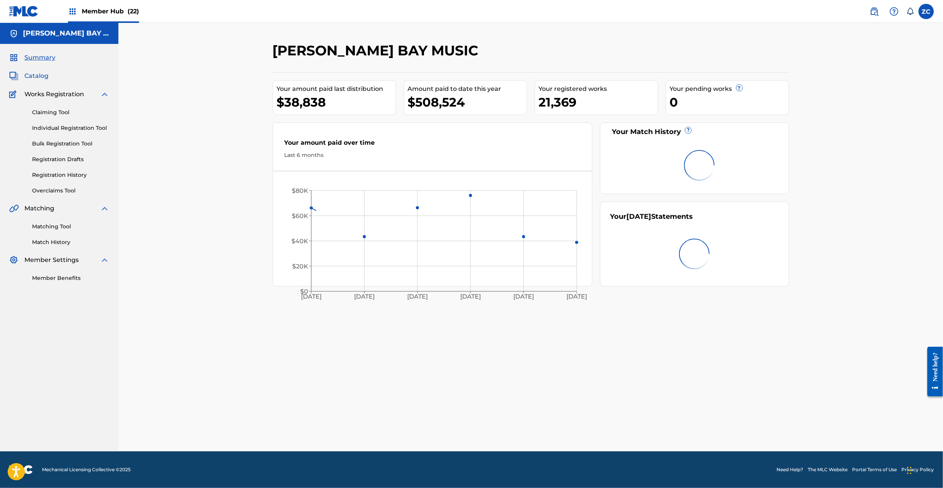
click at [40, 74] on span "Catalog" at bounding box center [36, 75] width 24 height 9
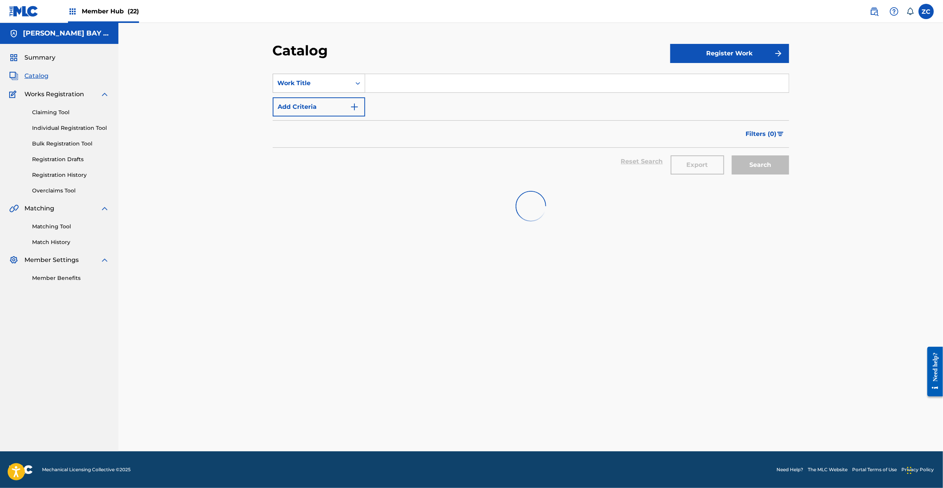
click at [332, 78] on div "Work Title" at bounding box center [312, 83] width 78 height 15
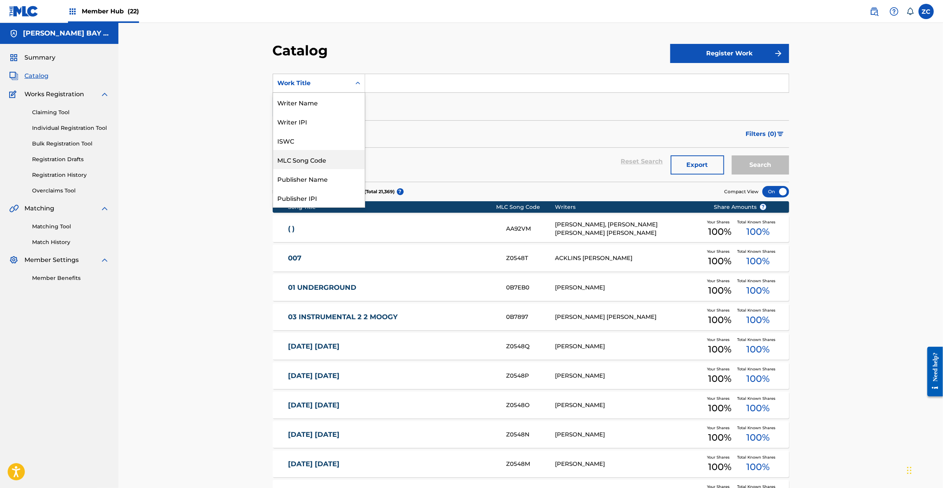
click at [312, 162] on div "MLC Song Code" at bounding box center [319, 159] width 92 height 19
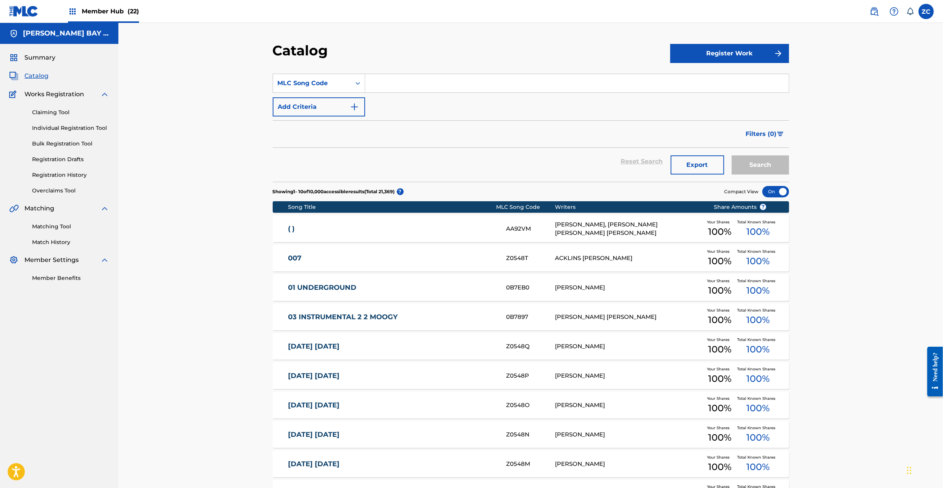
drag, startPoint x: 422, startPoint y: 94, endPoint x: 437, endPoint y: 85, distance: 18.0
click at [437, 85] on input "Search Form" at bounding box center [577, 83] width 424 height 18
paste input "RA6F33"
click at [732, 155] on button "Search" at bounding box center [760, 164] width 57 height 19
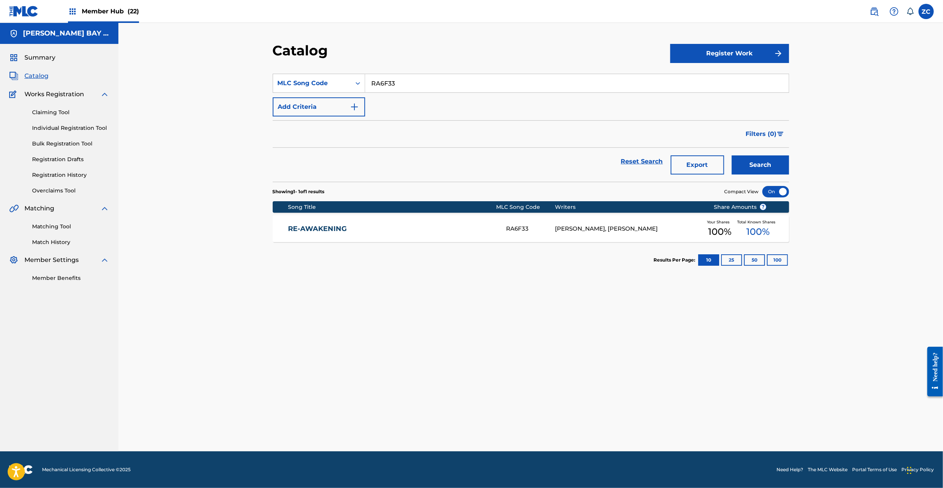
paste input "V7WOA"
click at [732, 155] on button "Search" at bounding box center [760, 164] width 57 height 19
paste input "SH1CRJ"
click at [732, 155] on button "Search" at bounding box center [760, 164] width 57 height 19
paste input "Z3995W"
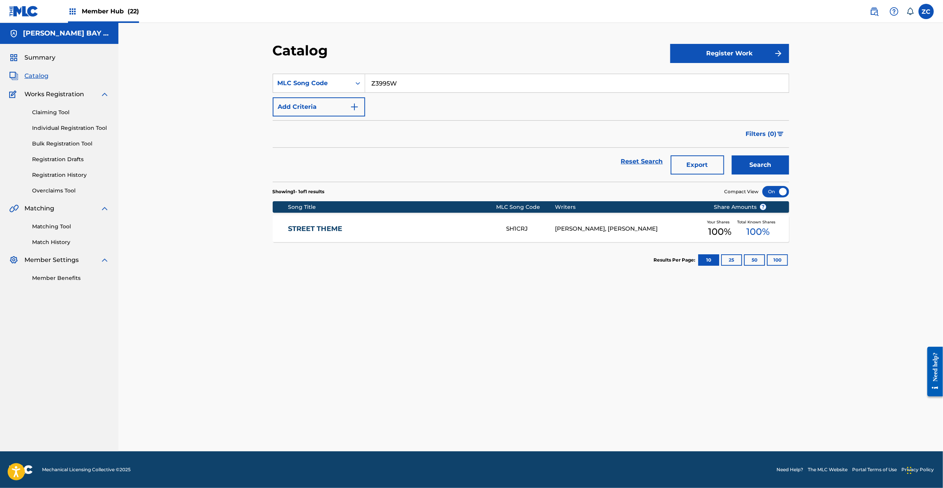
click at [732, 155] on button "Search" at bounding box center [760, 164] width 57 height 19
paste input "TE3RT1"
click at [732, 155] on button "Search" at bounding box center [760, 164] width 57 height 19
paste input "UA4UCC"
click at [732, 155] on button "Search" at bounding box center [760, 164] width 57 height 19
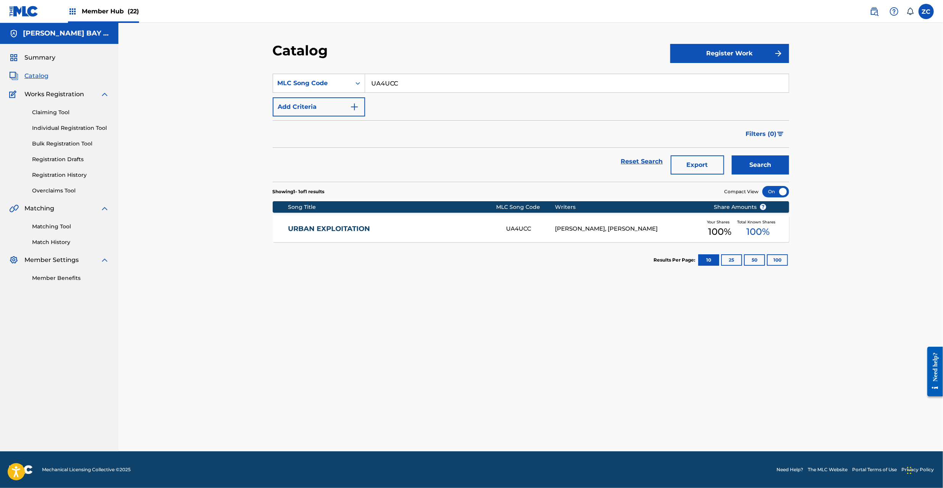
paste input "VB51T5"
type input "VB51T5"
click at [732, 155] on button "Search" at bounding box center [760, 164] width 57 height 19
click at [54, 227] on link "Matching Tool" at bounding box center [70, 227] width 77 height 8
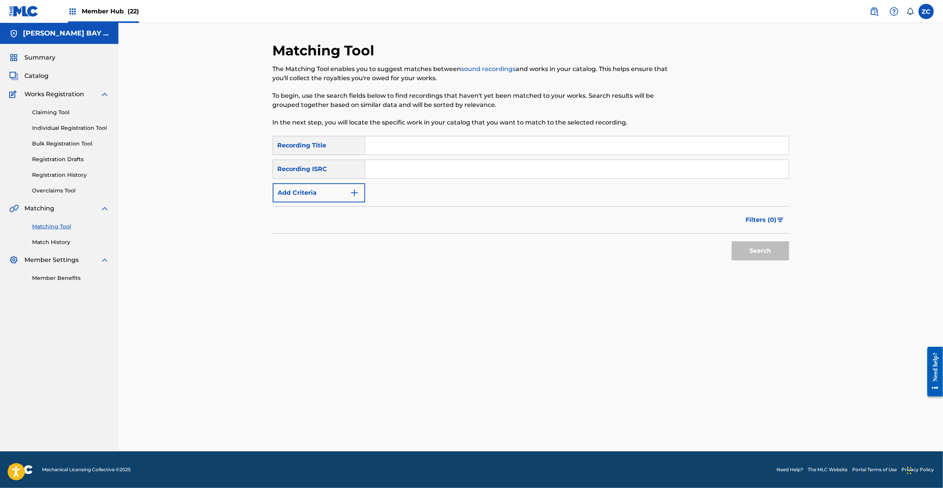
drag, startPoint x: 417, startPoint y: 172, endPoint x: 422, endPoint y: 174, distance: 5.5
click at [417, 172] on input "Search Form" at bounding box center [577, 169] width 424 height 18
paste input "USUV70502619"
click at [769, 250] on button "Search" at bounding box center [760, 250] width 57 height 19
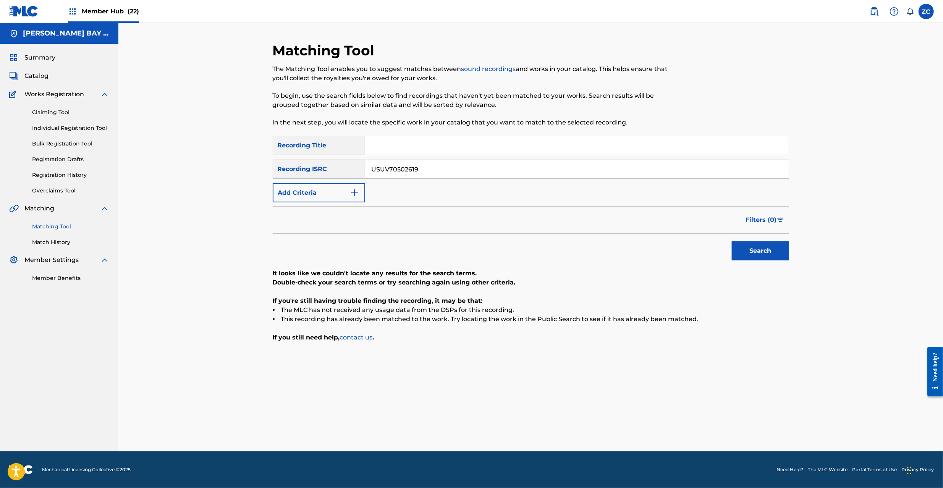
click at [622, 173] on input "USUV70502619" at bounding box center [577, 169] width 424 height 18
paste input "SYS0101555"
type input "USSYS0101555"
click at [749, 249] on button "Search" at bounding box center [760, 250] width 57 height 19
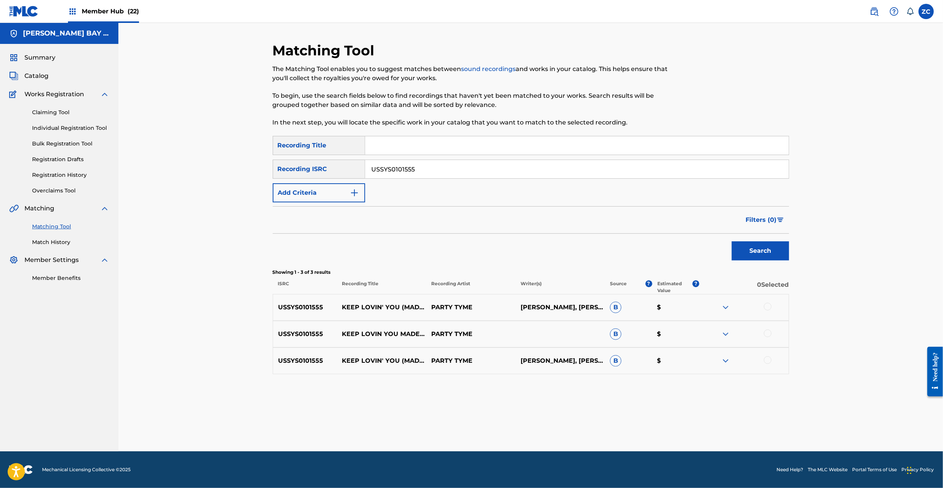
click at [879, 10] on link at bounding box center [874, 11] width 15 height 15
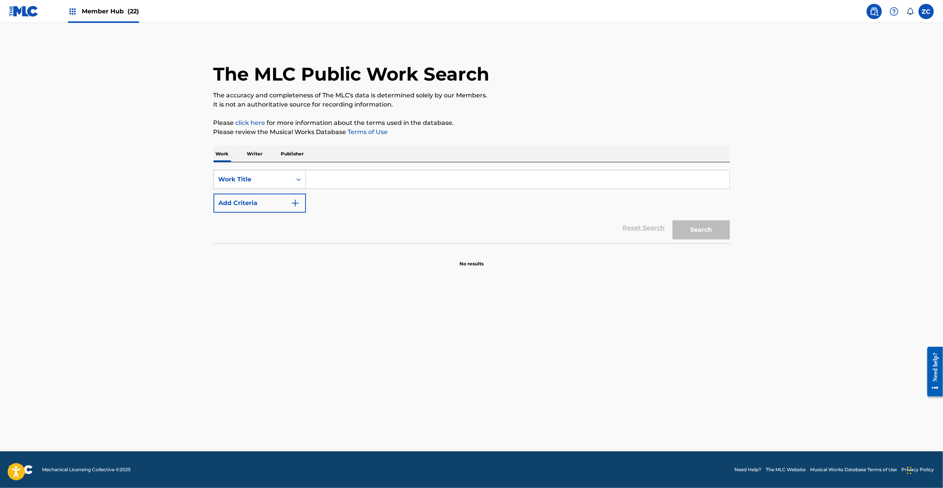
click at [249, 187] on div "Work Title" at bounding box center [260, 179] width 92 height 19
click at [243, 233] on div "MLC Song Code" at bounding box center [260, 236] width 92 height 19
click at [348, 179] on input "Search Form" at bounding box center [518, 179] width 424 height 18
paste input "X09335|S663OE"
click at [344, 180] on input "X09335|S663OE" at bounding box center [518, 179] width 424 height 18
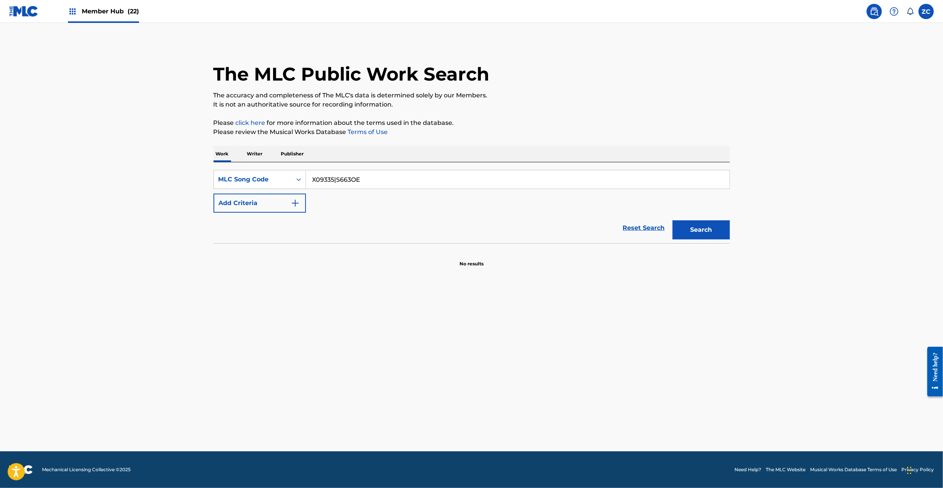
click at [344, 180] on input "X09335|S663OE" at bounding box center [518, 179] width 424 height 18
click at [673, 220] on button "Search" at bounding box center [701, 229] width 57 height 19
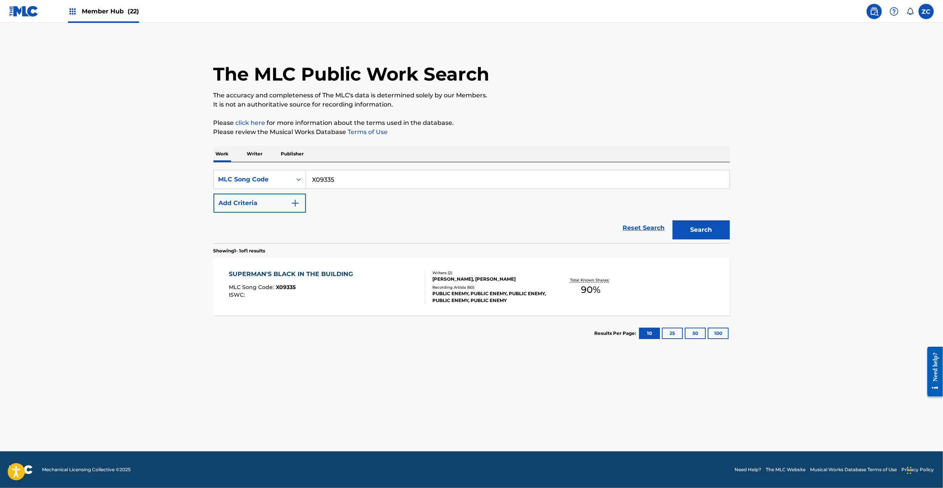
paste input "S663OE"
type input "S663OE"
click at [673, 220] on button "Search" at bounding box center [701, 229] width 57 height 19
click at [342, 293] on div "ISWC :" at bounding box center [293, 295] width 128 height 6
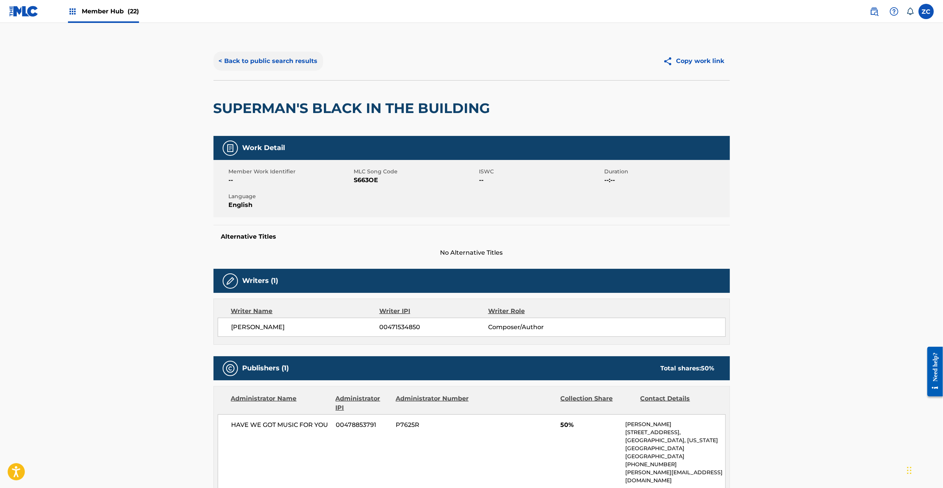
click at [285, 63] on button "< Back to public search results" at bounding box center [269, 61] width 110 height 19
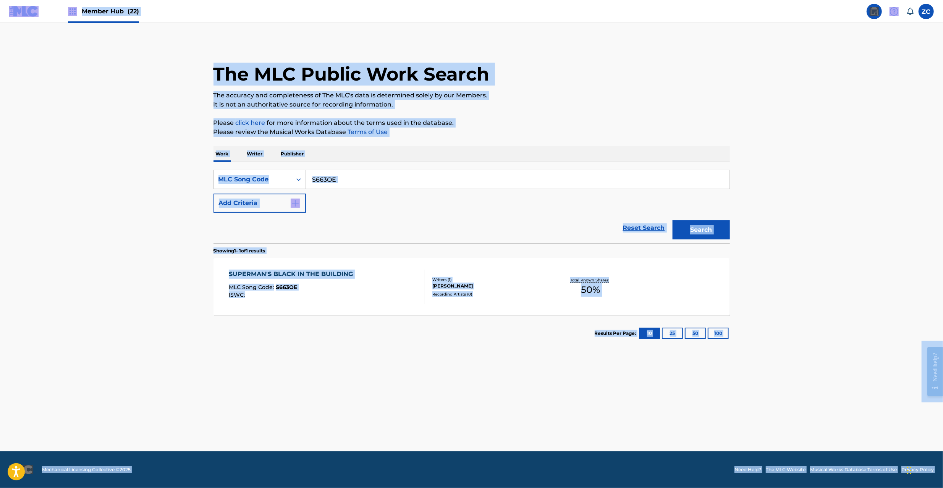
click at [341, 176] on input "S663OE" at bounding box center [518, 179] width 424 height 18
click at [353, 182] on input "S663OE" at bounding box center [518, 179] width 424 height 18
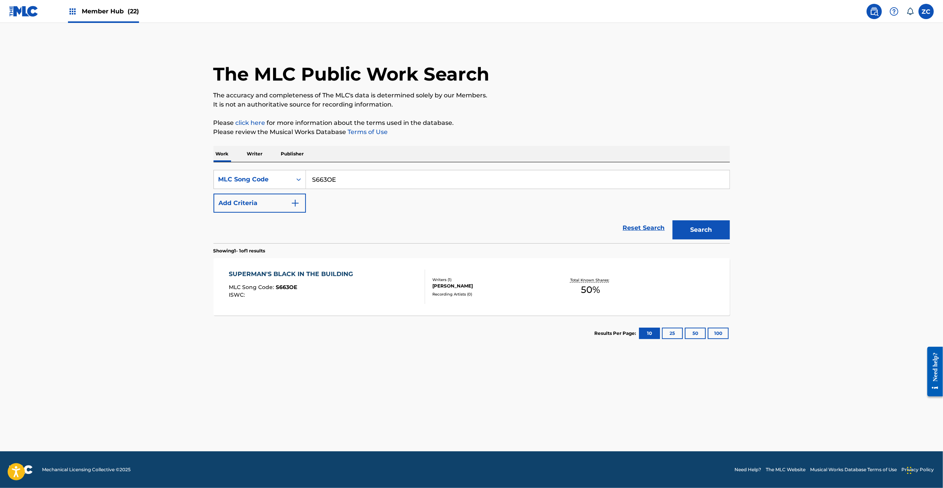
click at [353, 182] on input "S663OE" at bounding box center [518, 179] width 424 height 18
paste input "X09335|"
click at [352, 182] on input "X09335|S663OE" at bounding box center [518, 179] width 424 height 18
type input "X09335"
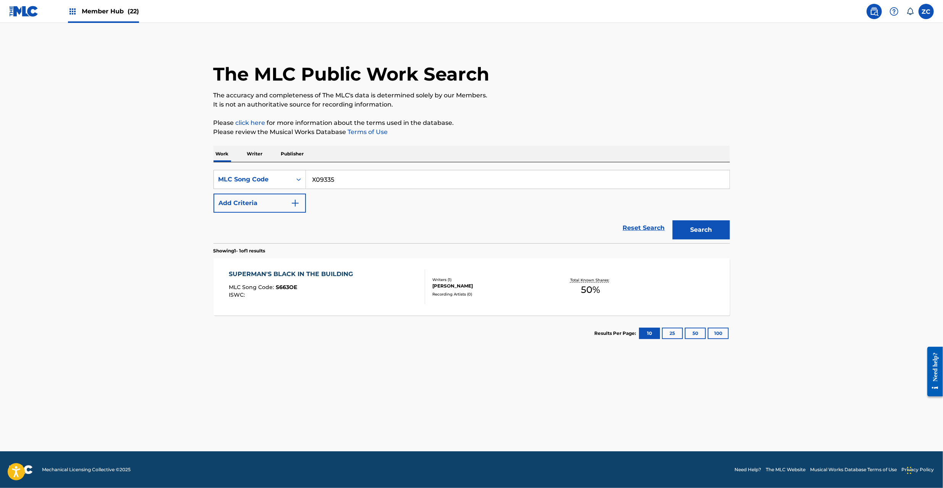
click at [673, 220] on button "Search" at bounding box center [701, 229] width 57 height 19
click at [356, 308] on div "SUPERMAN'S BLACK IN THE BUILDING MLC Song Code : X09335 ISWC : Writers ( 2 ) [P…" at bounding box center [472, 286] width 516 height 57
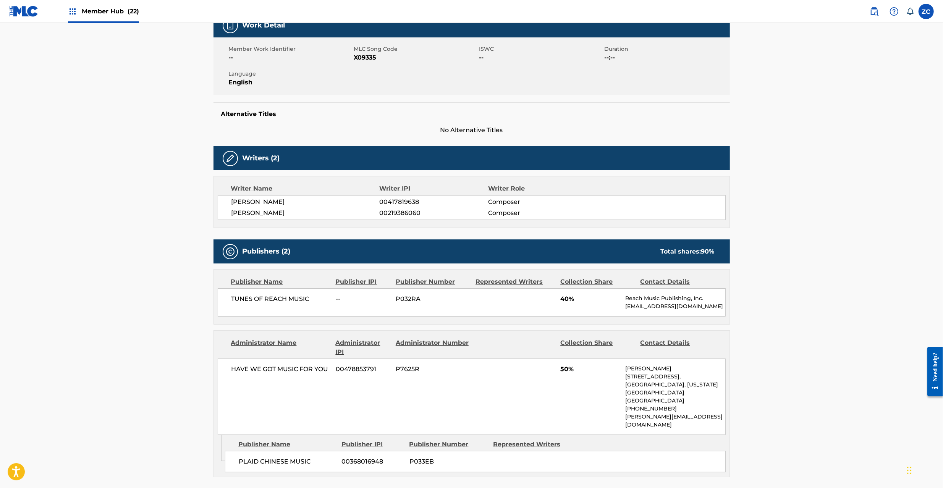
scroll to position [184, 0]
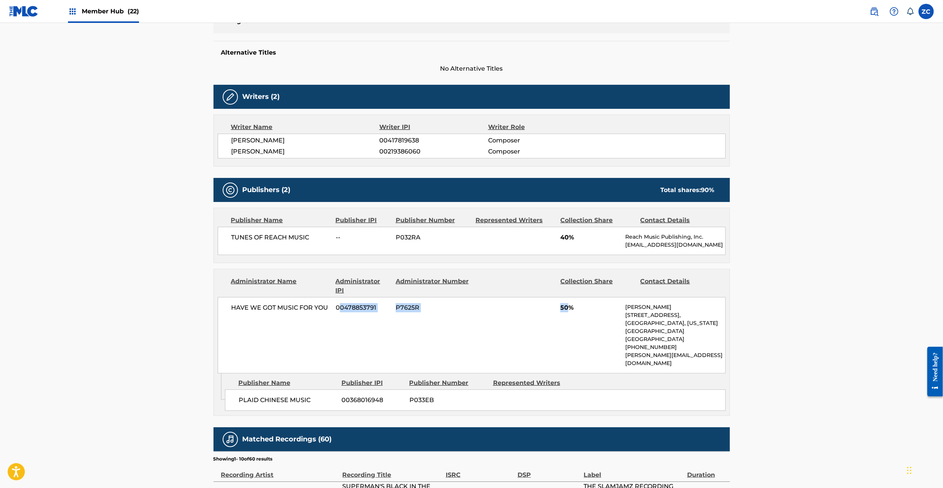
drag, startPoint x: 338, startPoint y: 312, endPoint x: 567, endPoint y: 309, distance: 228.5
click at [567, 309] on div "HAVE WE GOT MUSIC FOR YOU 00478853791 P7625R 50% [PERSON_NAME] [STREET_ADDRESS]…" at bounding box center [472, 335] width 508 height 76
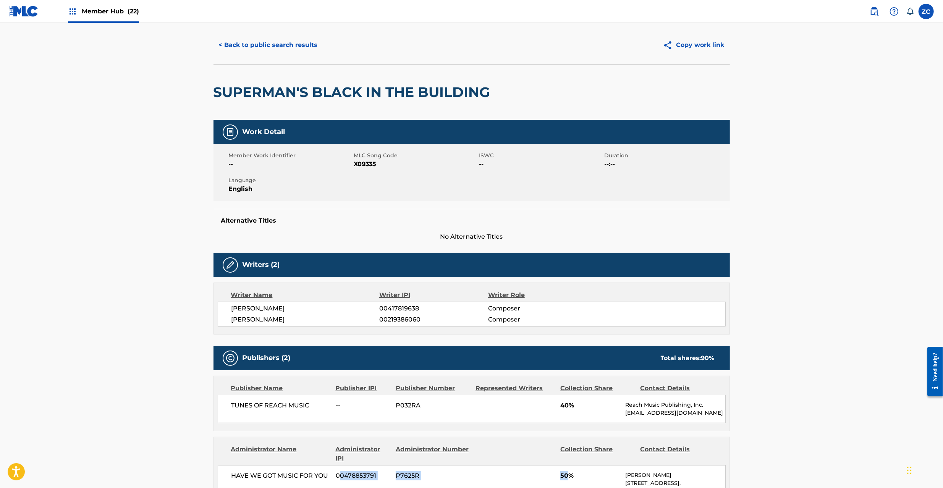
scroll to position [0, 0]
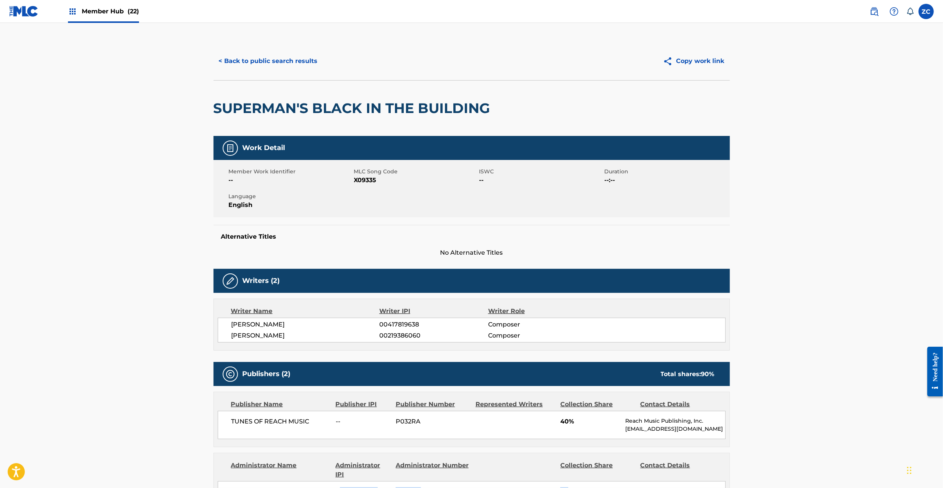
drag, startPoint x: 877, startPoint y: 8, endPoint x: 799, endPoint y: 22, distance: 79.5
click at [877, 8] on img at bounding box center [874, 11] width 9 height 9
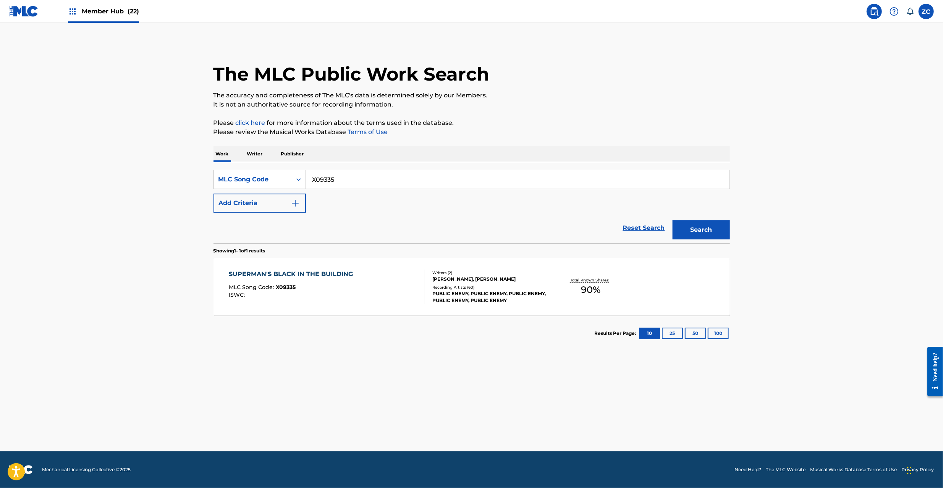
click at [255, 155] on p "Writer" at bounding box center [255, 154] width 20 height 16
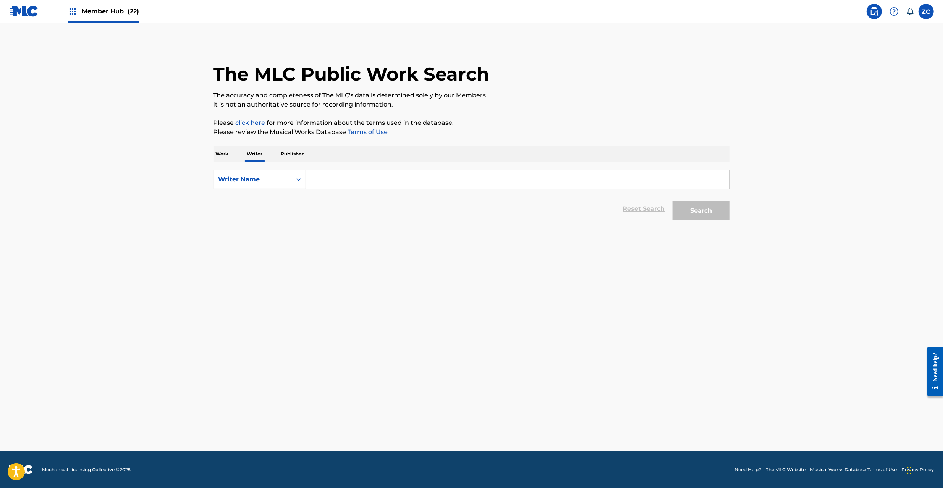
click at [294, 152] on p "Publisher" at bounding box center [293, 154] width 28 height 16
click at [260, 184] on div "Publisher Name" at bounding box center [253, 179] width 78 height 15
click at [262, 202] on div "Publisher IPI" at bounding box center [260, 198] width 92 height 19
drag, startPoint x: 286, startPoint y: 192, endPoint x: 343, endPoint y: 173, distance: 59.7
click at [342, 173] on input "Search Form" at bounding box center [518, 179] width 424 height 18
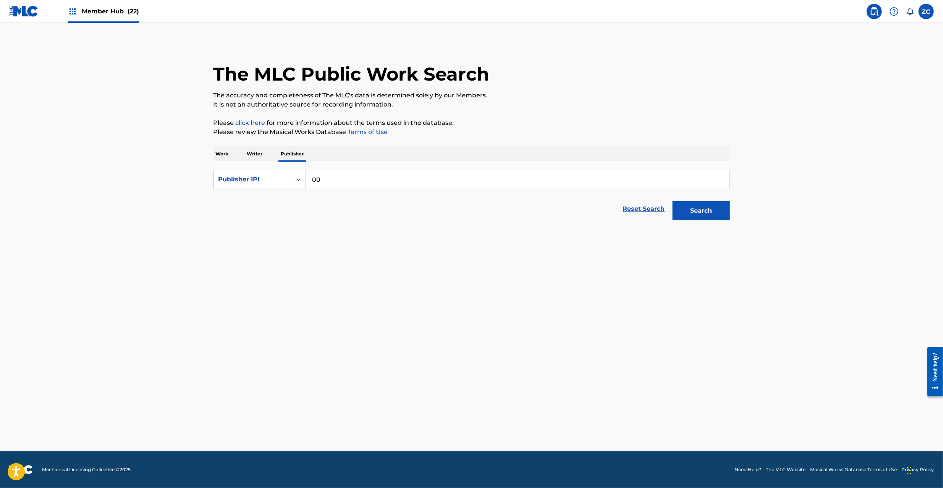
paste input "460394359"
type input "00460394359"
click at [673, 201] on button "Search" at bounding box center [701, 210] width 57 height 19
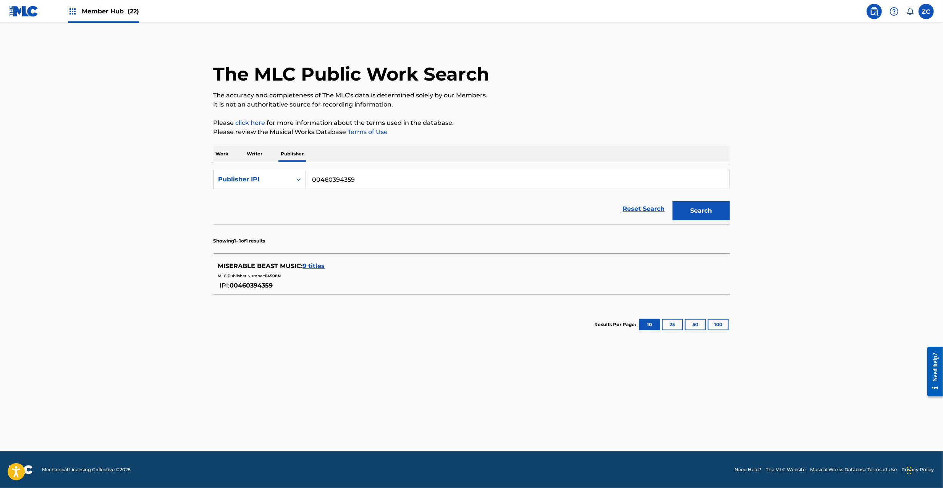
click at [313, 264] on span "9 titles" at bounding box center [314, 265] width 22 height 7
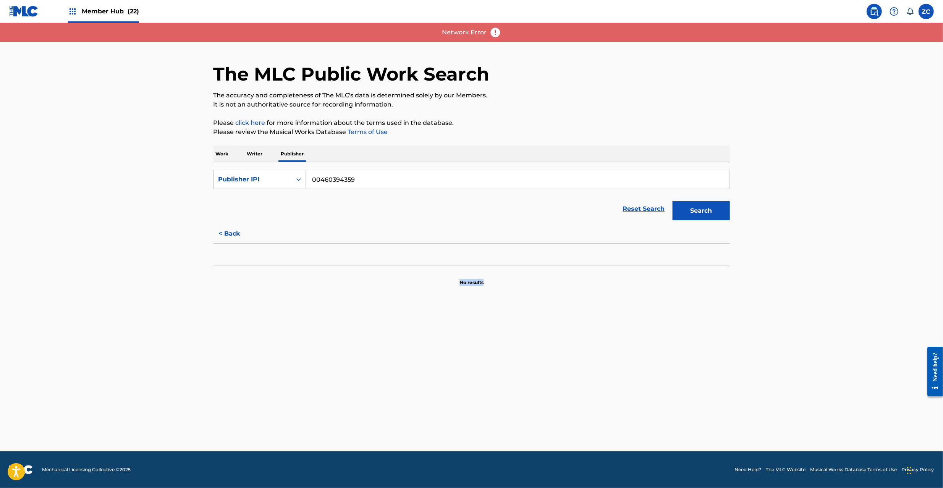
click at [626, 265] on div "No results" at bounding box center [472, 264] width 516 height 43
click at [702, 216] on button "Search" at bounding box center [701, 210] width 57 height 19
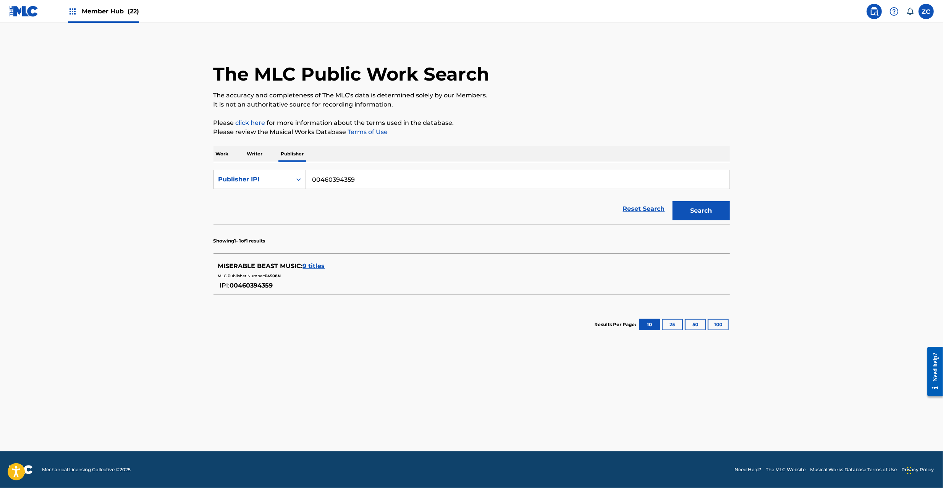
click at [321, 266] on span "9 titles" at bounding box center [314, 265] width 22 height 7
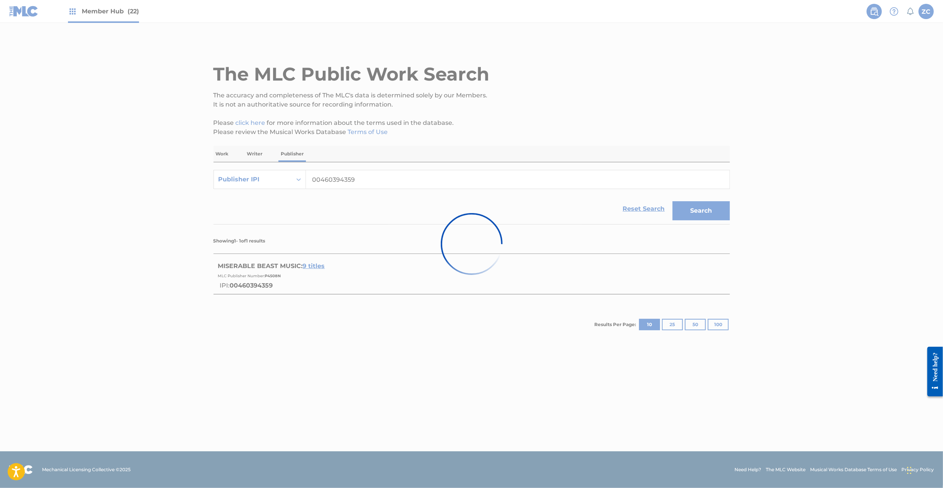
click at [865, 189] on div at bounding box center [471, 244] width 943 height 488
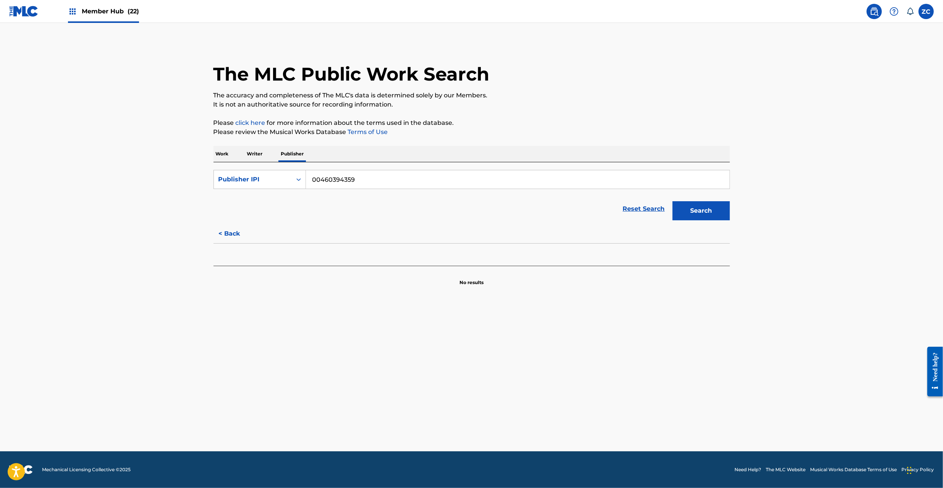
click at [225, 152] on p "Work" at bounding box center [223, 154] width 18 height 16
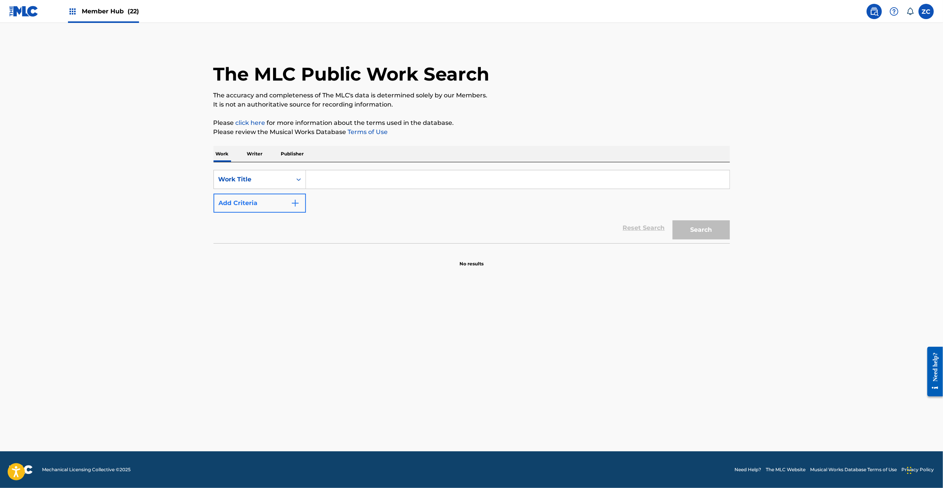
drag, startPoint x: 396, startPoint y: 185, endPoint x: 272, endPoint y: 209, distance: 126.4
click at [391, 185] on input "Search Form" at bounding box center [518, 179] width 424 height 18
paste input "Clean Living"
type input "Clean Living"
click at [280, 203] on button "Add Criteria" at bounding box center [260, 203] width 92 height 19
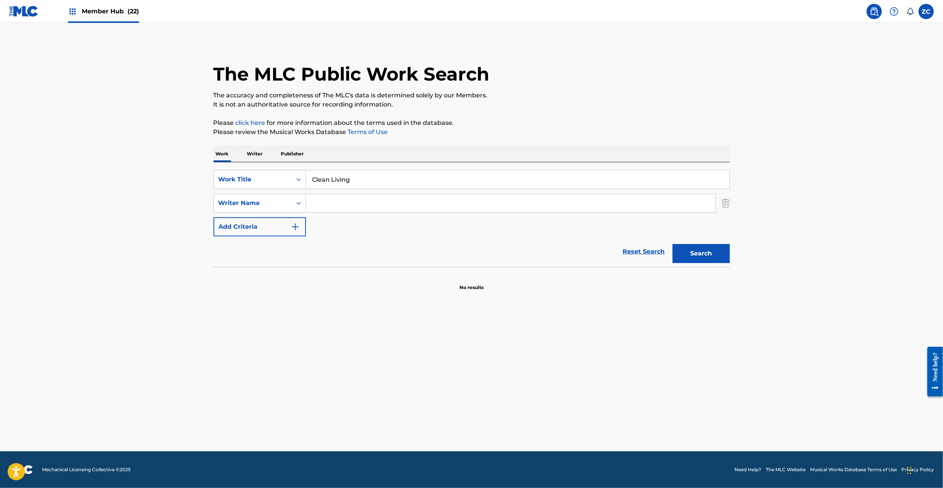
click at [435, 209] on input "Search Form" at bounding box center [511, 203] width 410 height 18
paste input "[PERSON_NAME]"
type input "[PERSON_NAME]"
click at [704, 259] on button "Search" at bounding box center [701, 253] width 57 height 19
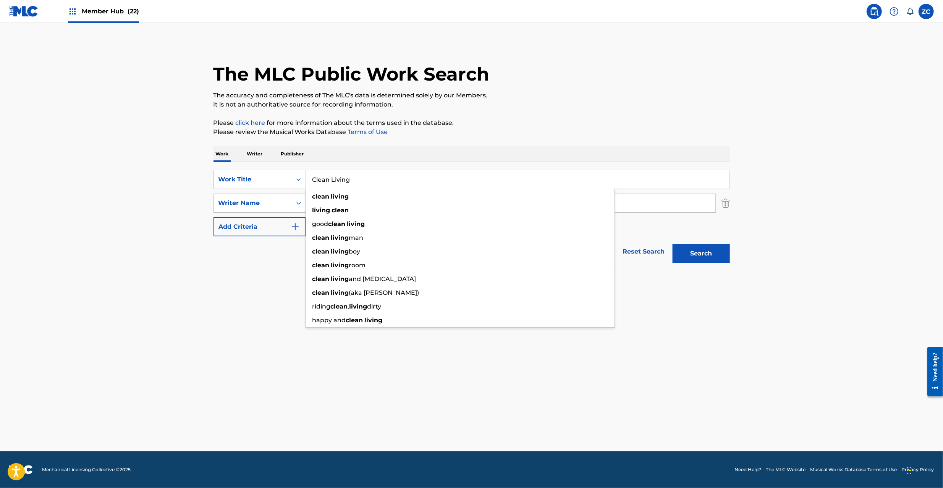
click at [371, 181] on input "Clean Living" at bounding box center [518, 179] width 424 height 18
paste input "A DAY AT THE RACES"
type input "A DAY AT THE RACES"
click at [275, 205] on div "Writer Name" at bounding box center [253, 203] width 69 height 9
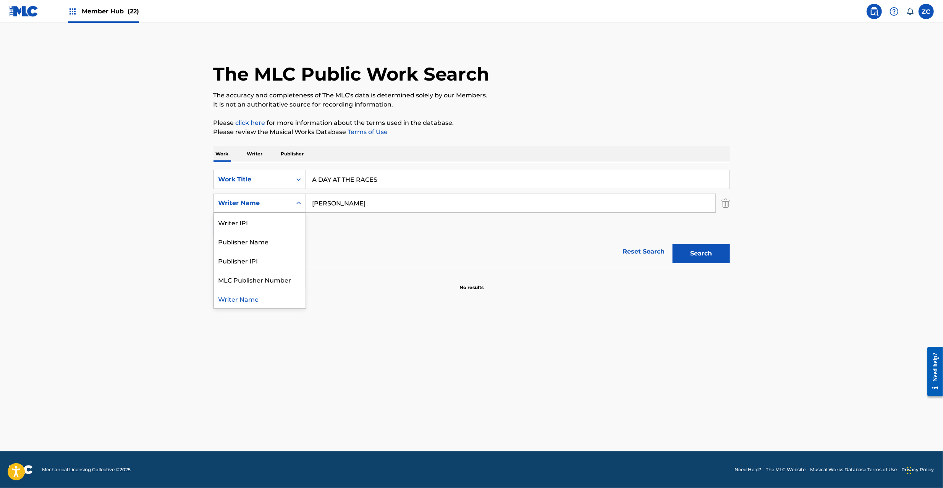
click at [337, 204] on input "[PERSON_NAME]" at bounding box center [511, 203] width 410 height 18
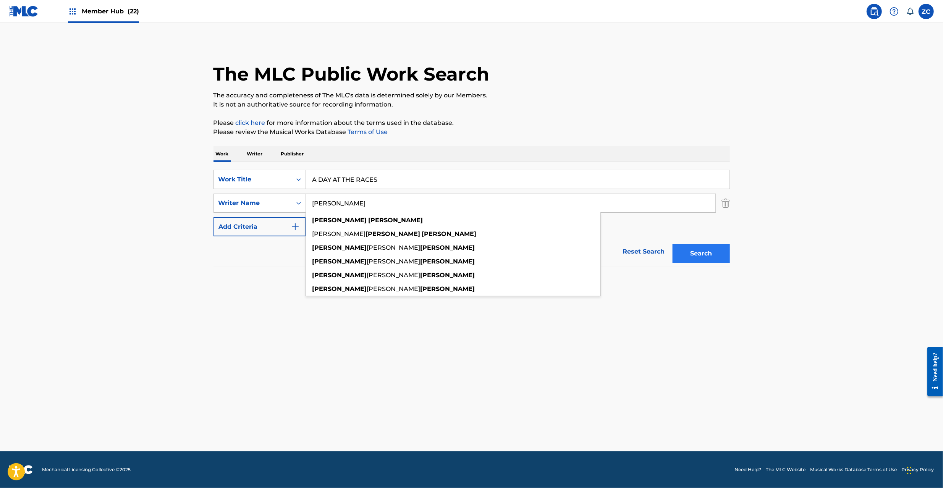
paste input "[PERSON_NAME]"
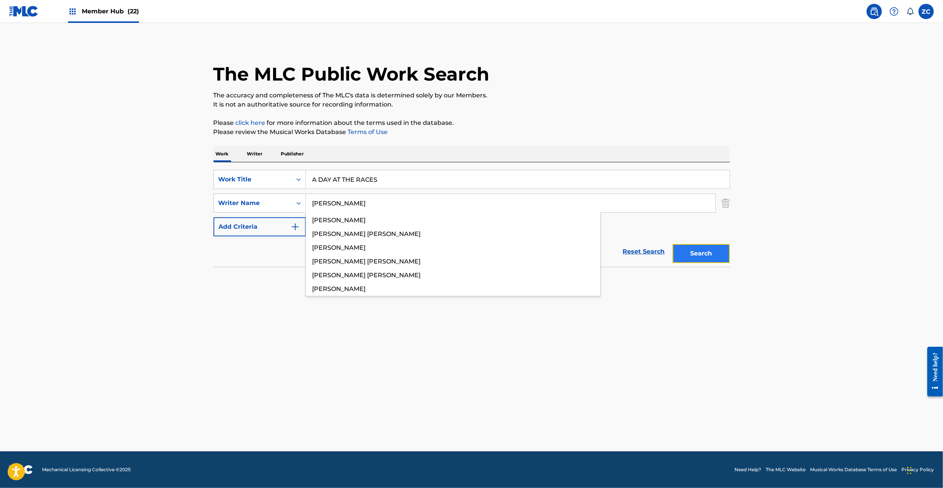
click at [688, 256] on button "Search" at bounding box center [701, 253] width 57 height 19
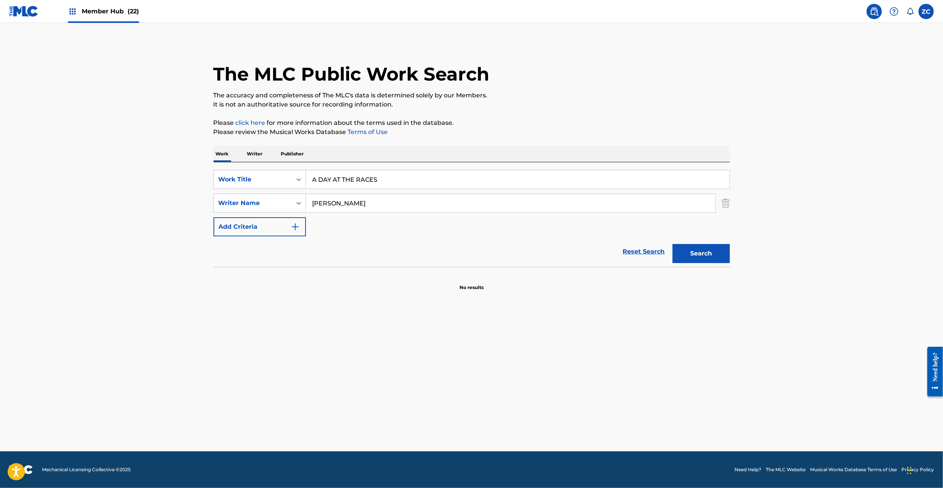
click at [321, 205] on input "[PERSON_NAME]" at bounding box center [511, 203] width 410 height 18
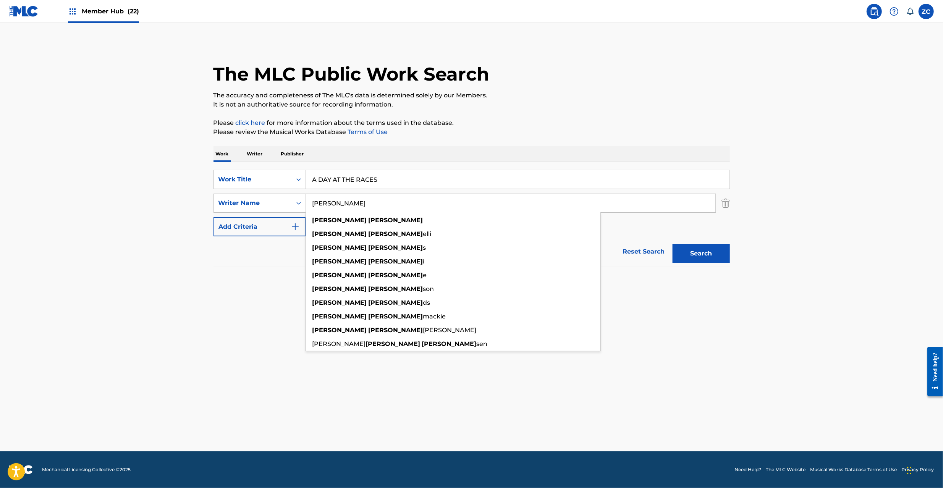
click at [321, 205] on input "[PERSON_NAME]" at bounding box center [511, 203] width 410 height 18
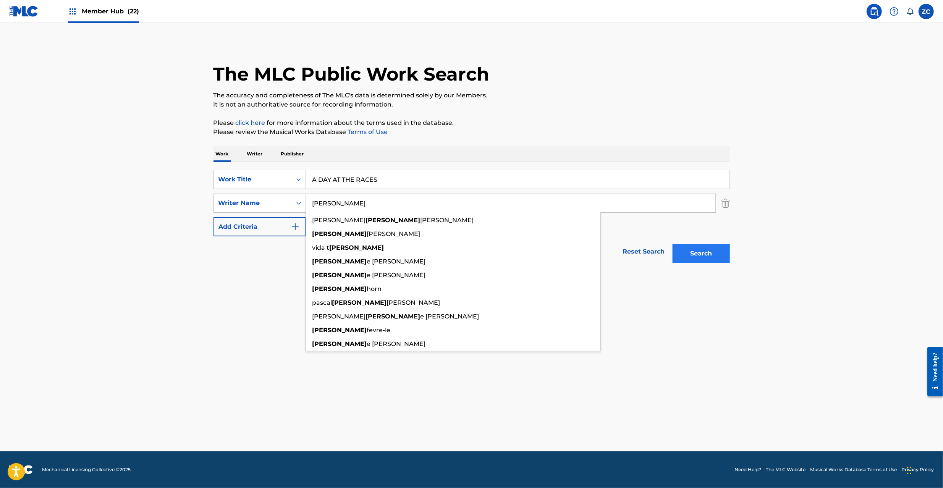
type input "[PERSON_NAME]"
click at [707, 256] on button "Search" at bounding box center [701, 253] width 57 height 19
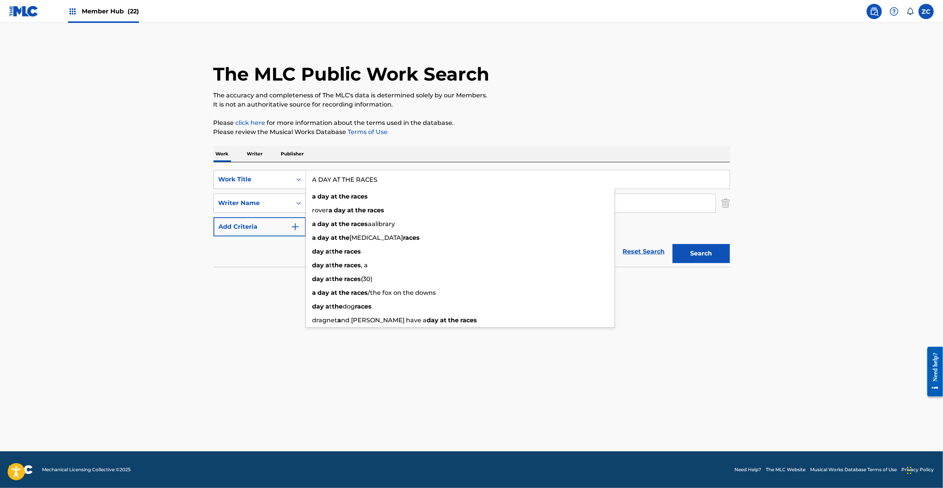
click at [417, 181] on input "A DAY AT THE RACES" at bounding box center [518, 179] width 424 height 18
